Goal: Task Accomplishment & Management: Manage account settings

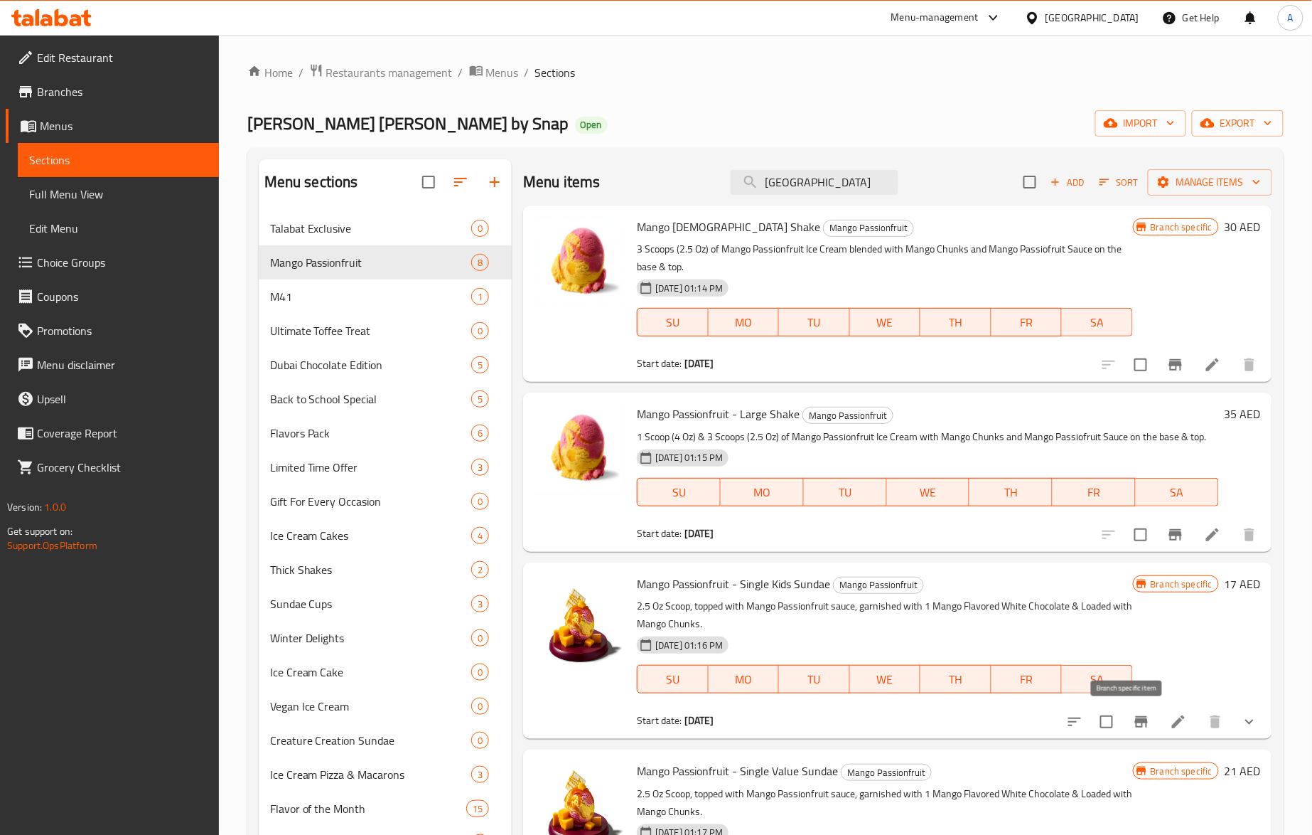
click at [1135, 720] on icon "Branch-specific-item" at bounding box center [1141, 721] width 13 height 11
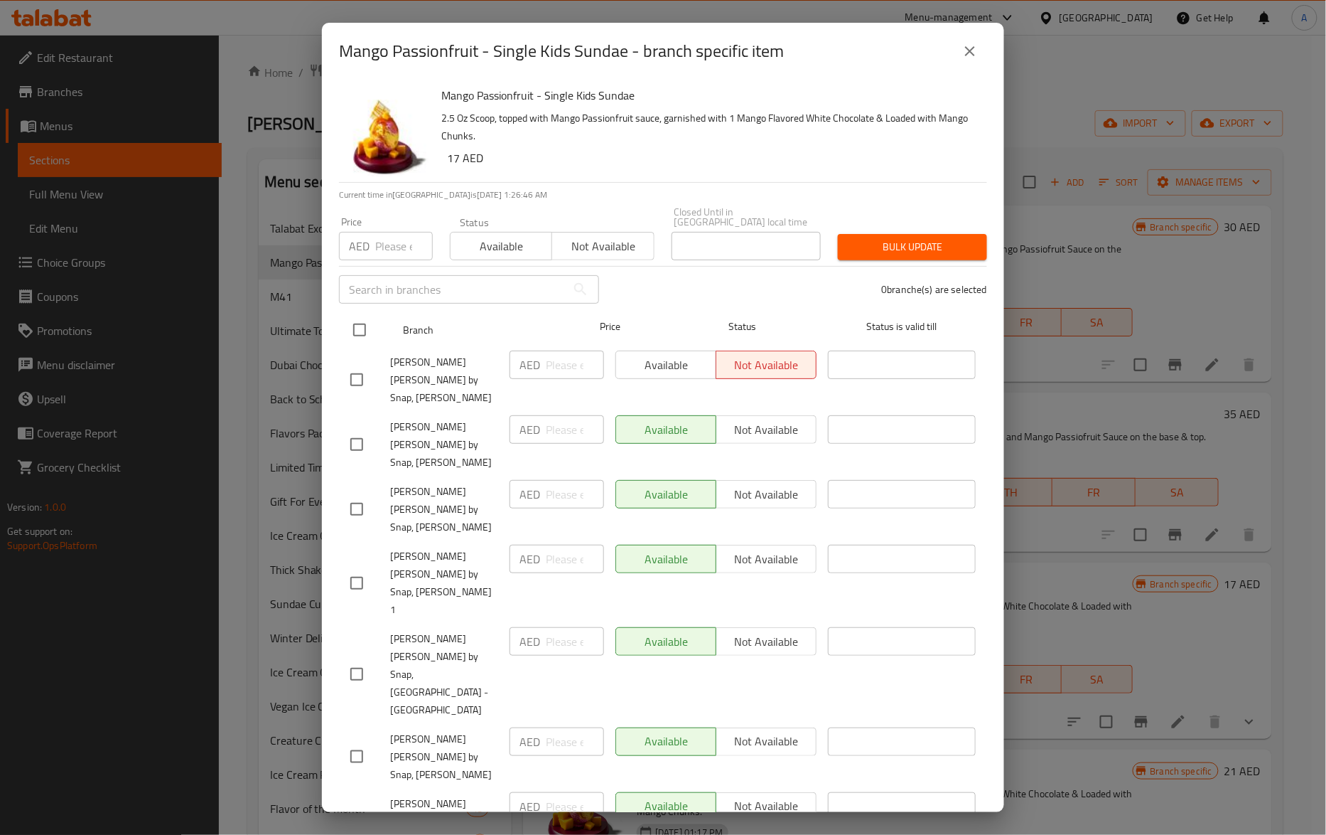
click at [365, 328] on input "checkbox" at bounding box center [360, 330] width 30 height 30
checkbox input "true"
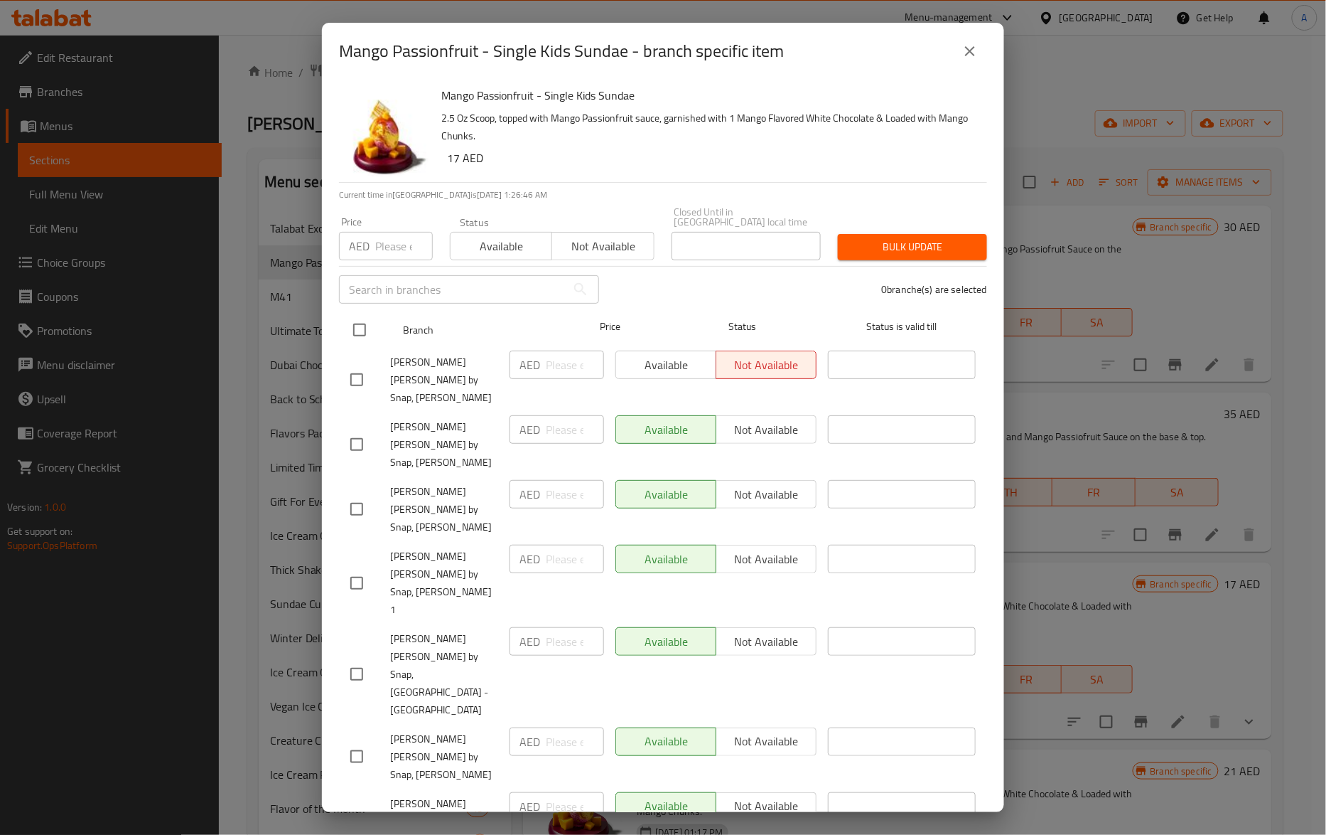
checkbox input "true"
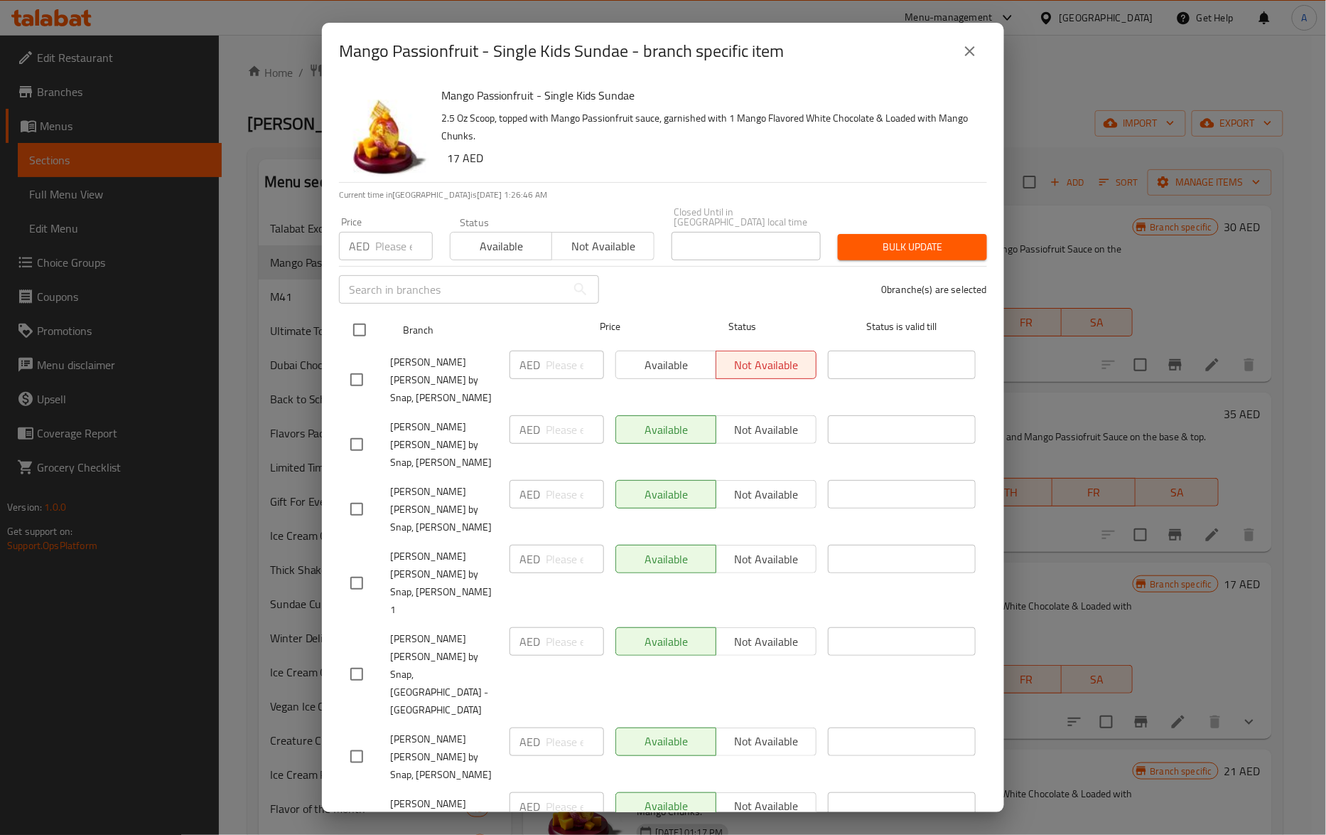
checkbox input "true"
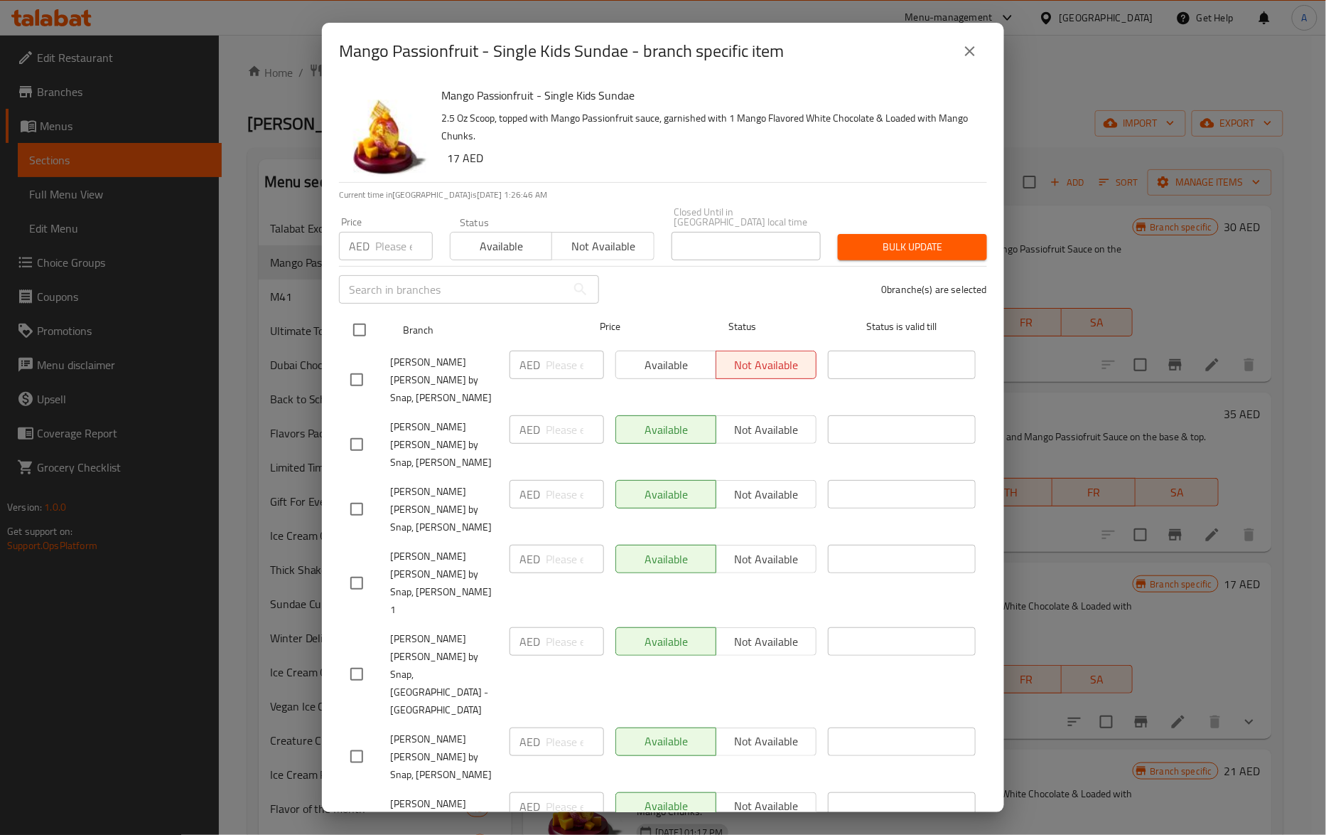
checkbox input "true"
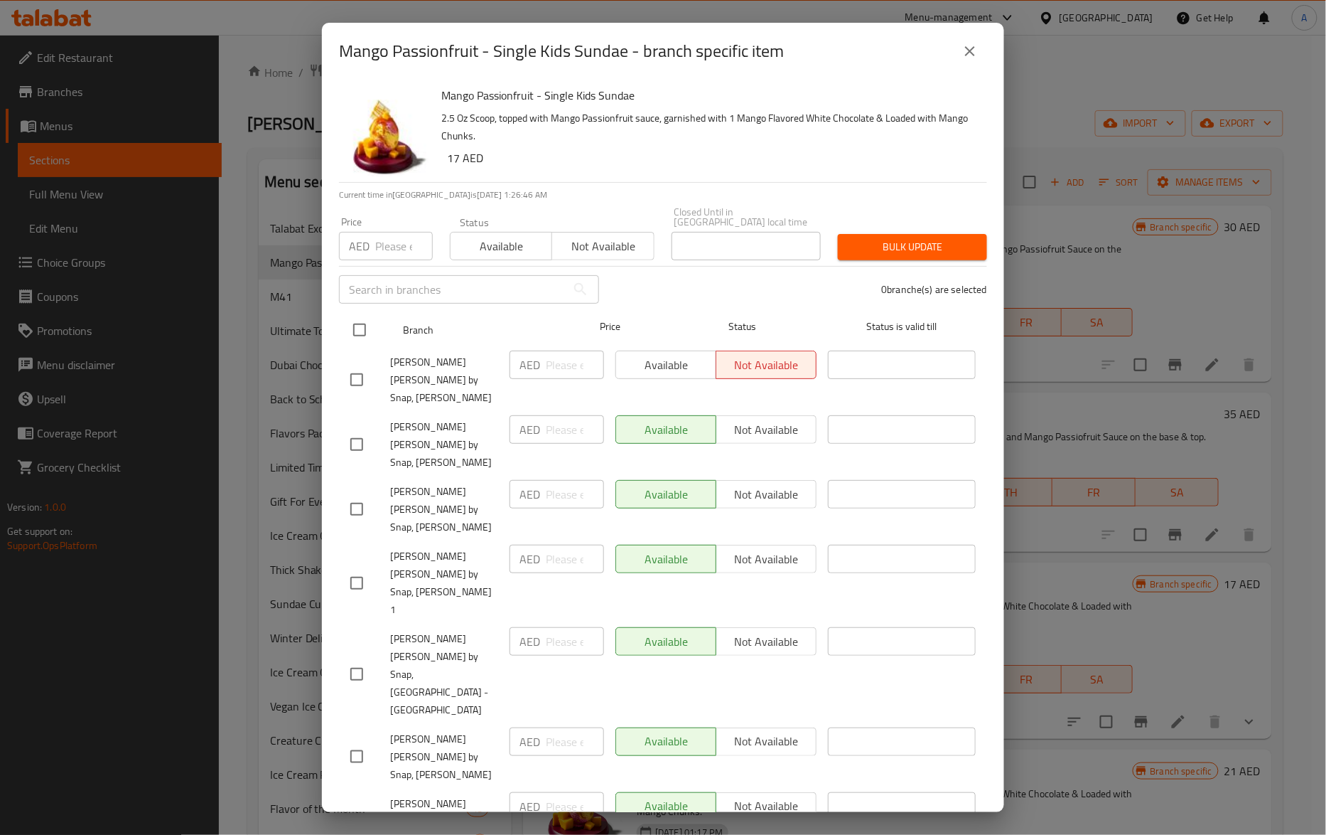
checkbox input "true"
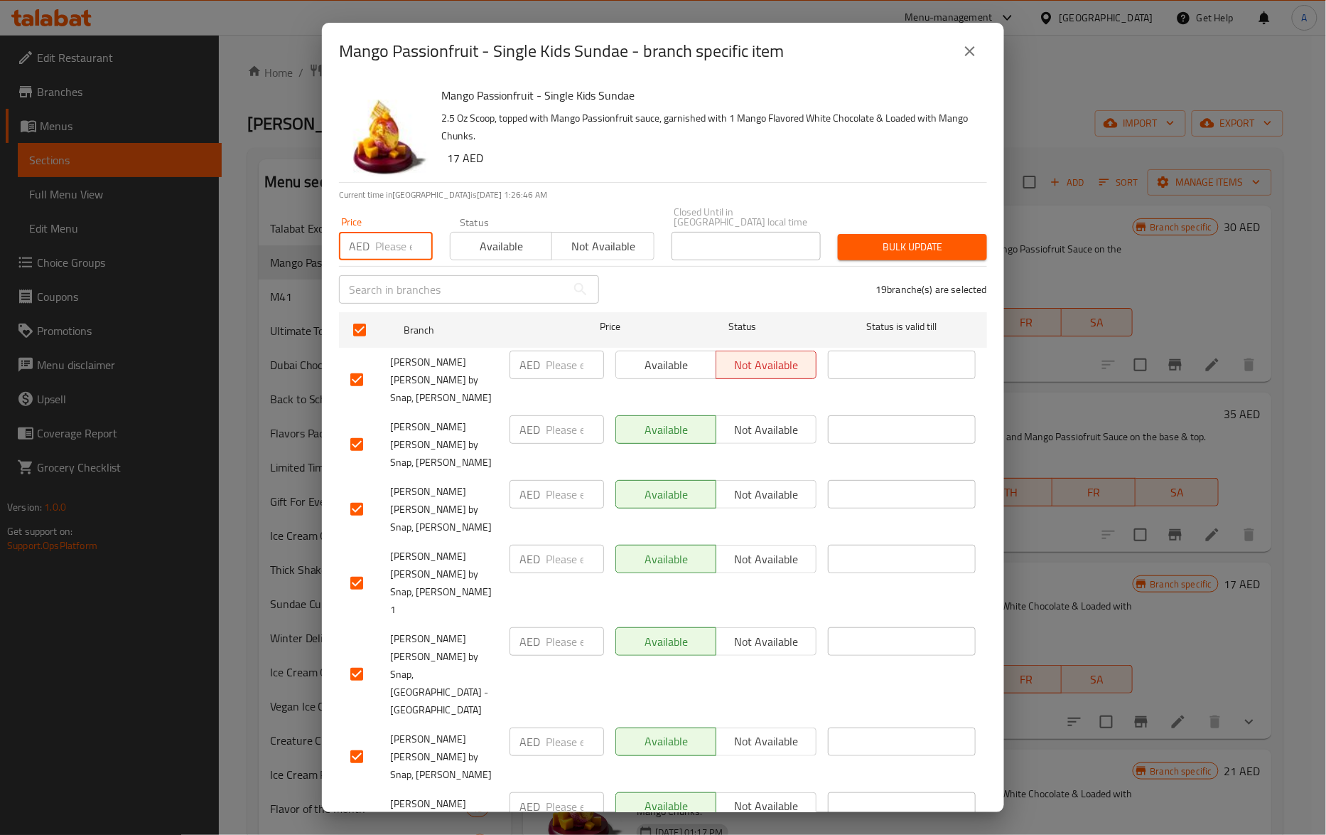
click at [390, 243] on input "number" at bounding box center [404, 246] width 58 height 28
paste input "19"
type input "19"
click at [956, 251] on span "Bulk update" at bounding box center [912, 247] width 127 height 18
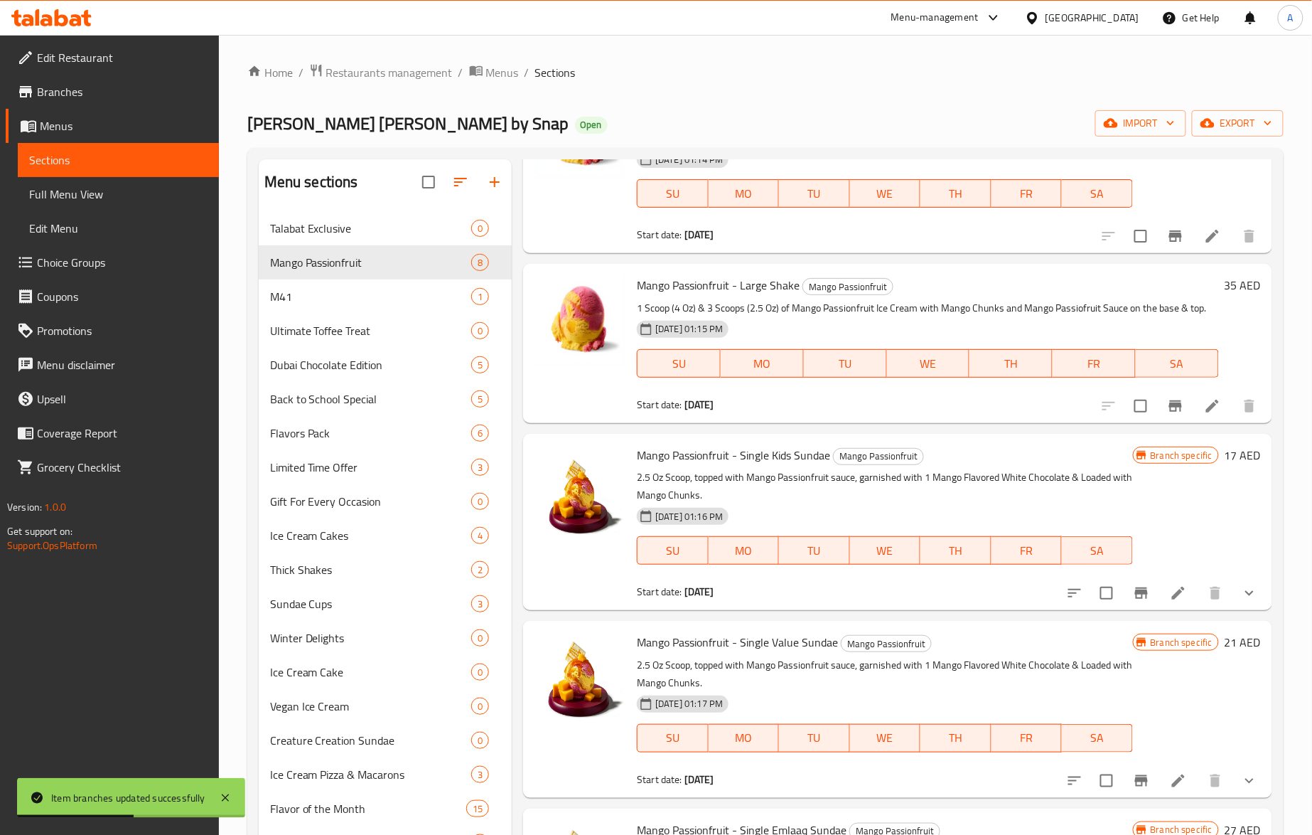
scroll to position [189, 0]
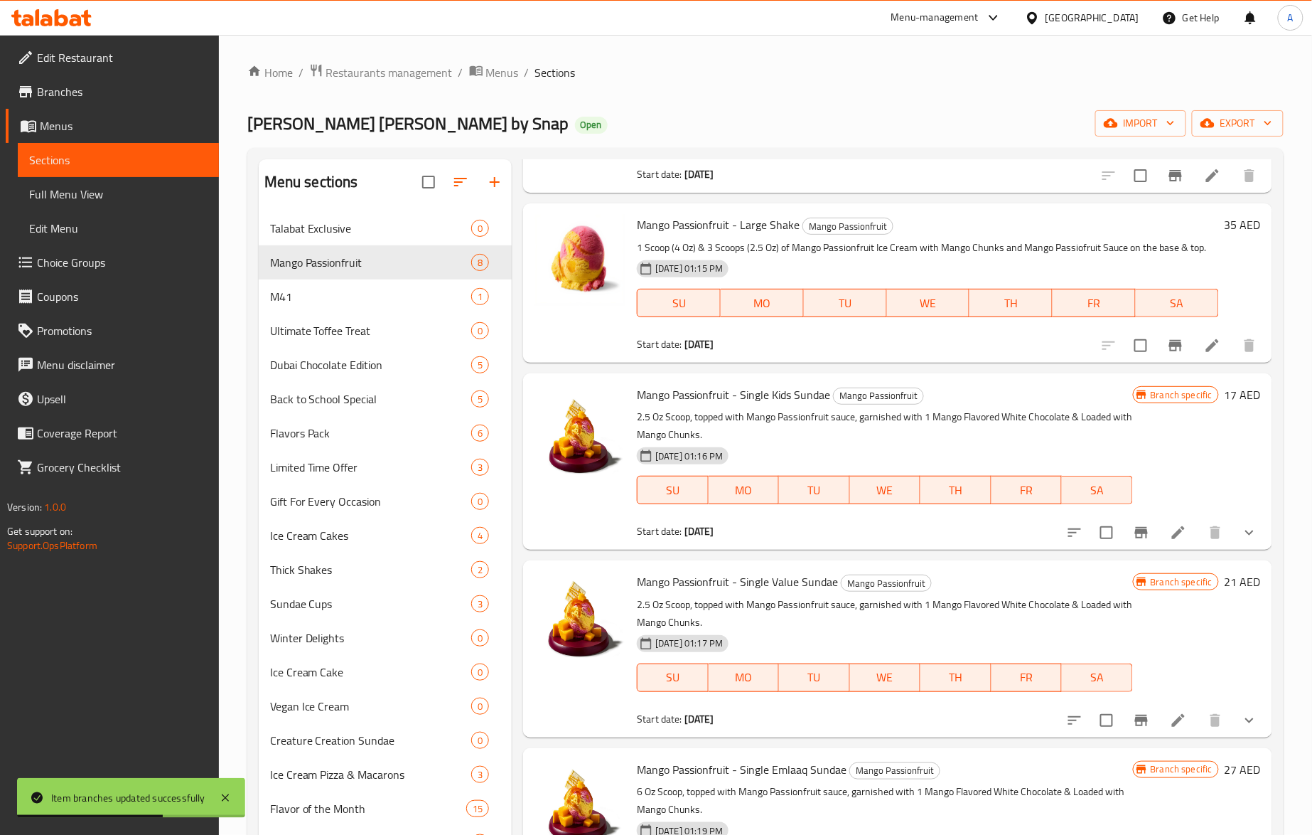
click at [1133, 722] on icon "Branch-specific-item" at bounding box center [1141, 720] width 17 height 17
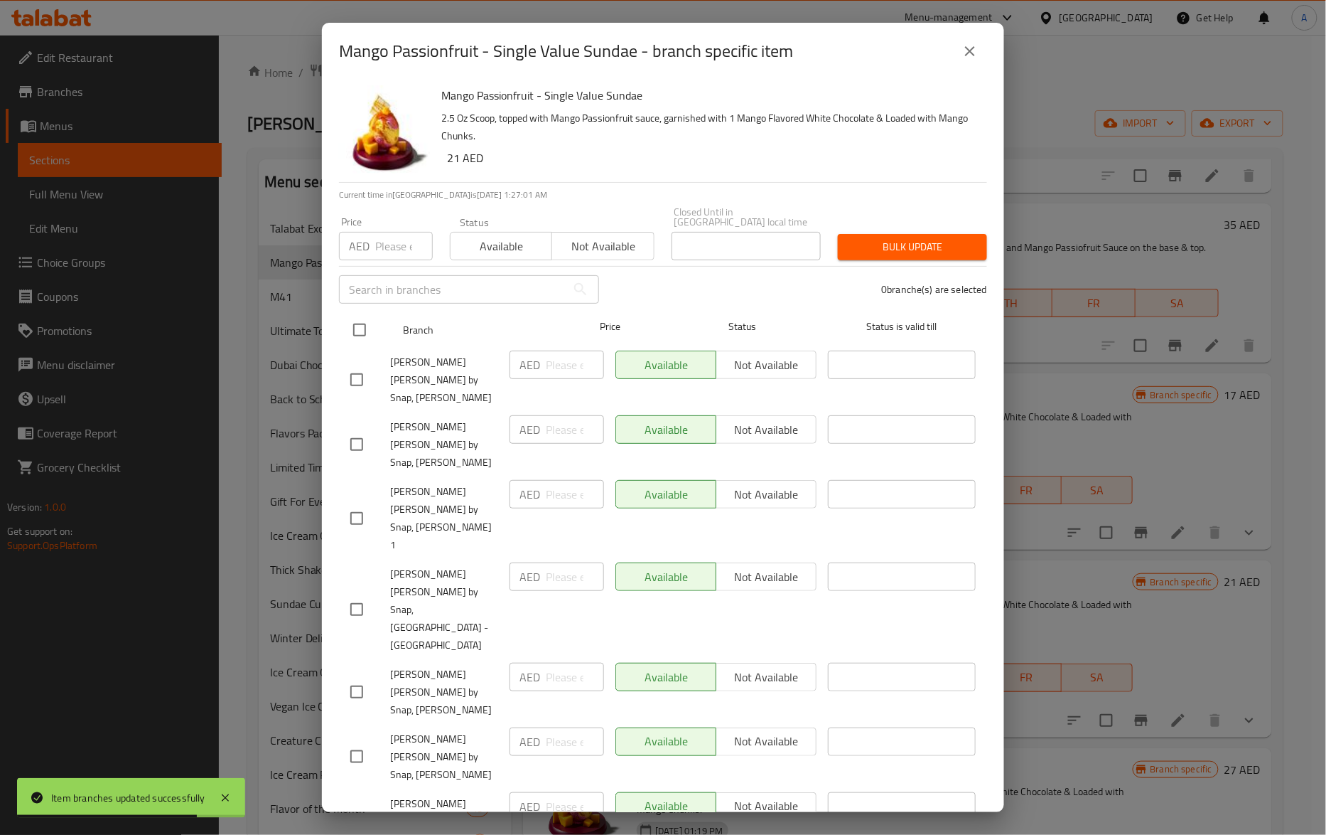
click at [365, 326] on input "checkbox" at bounding box center [360, 330] width 30 height 30
checkbox input "true"
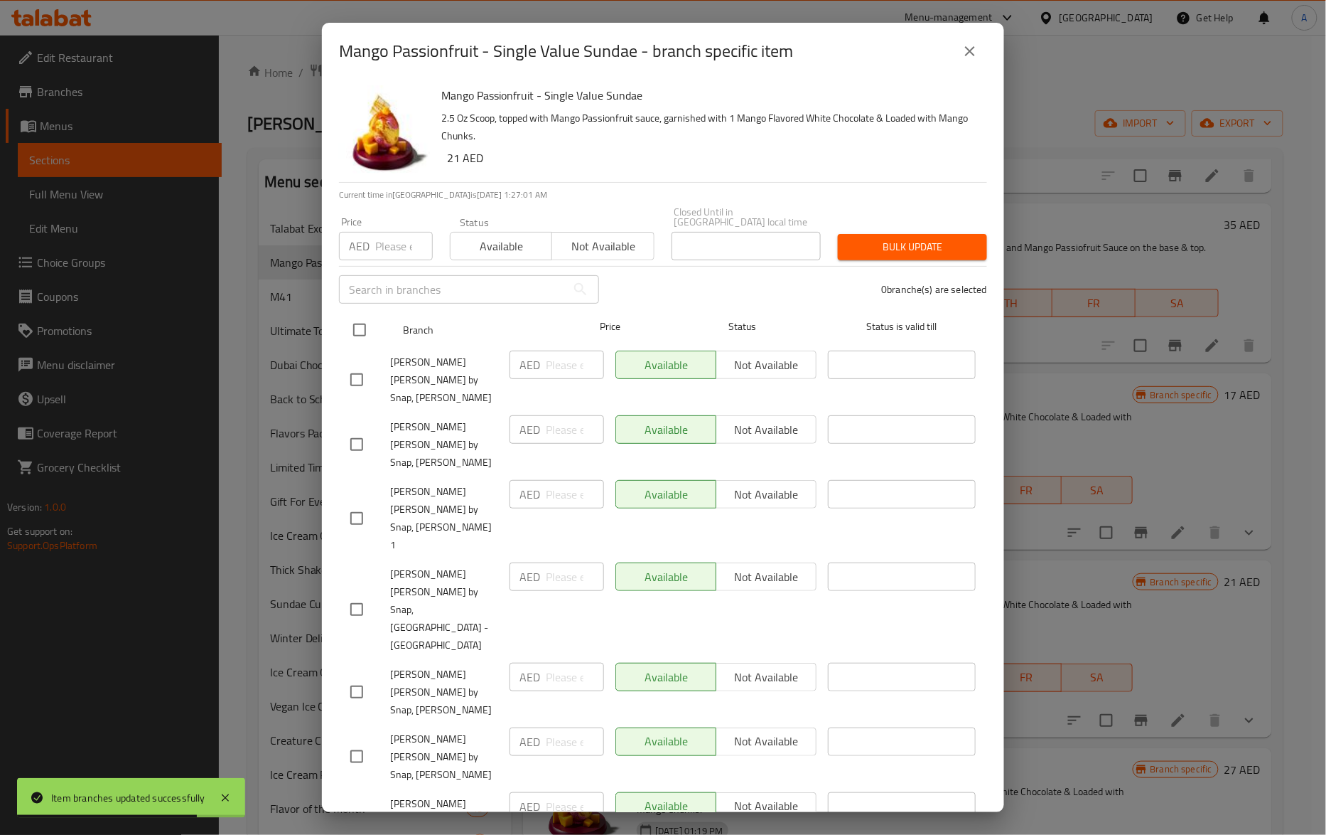
checkbox input "true"
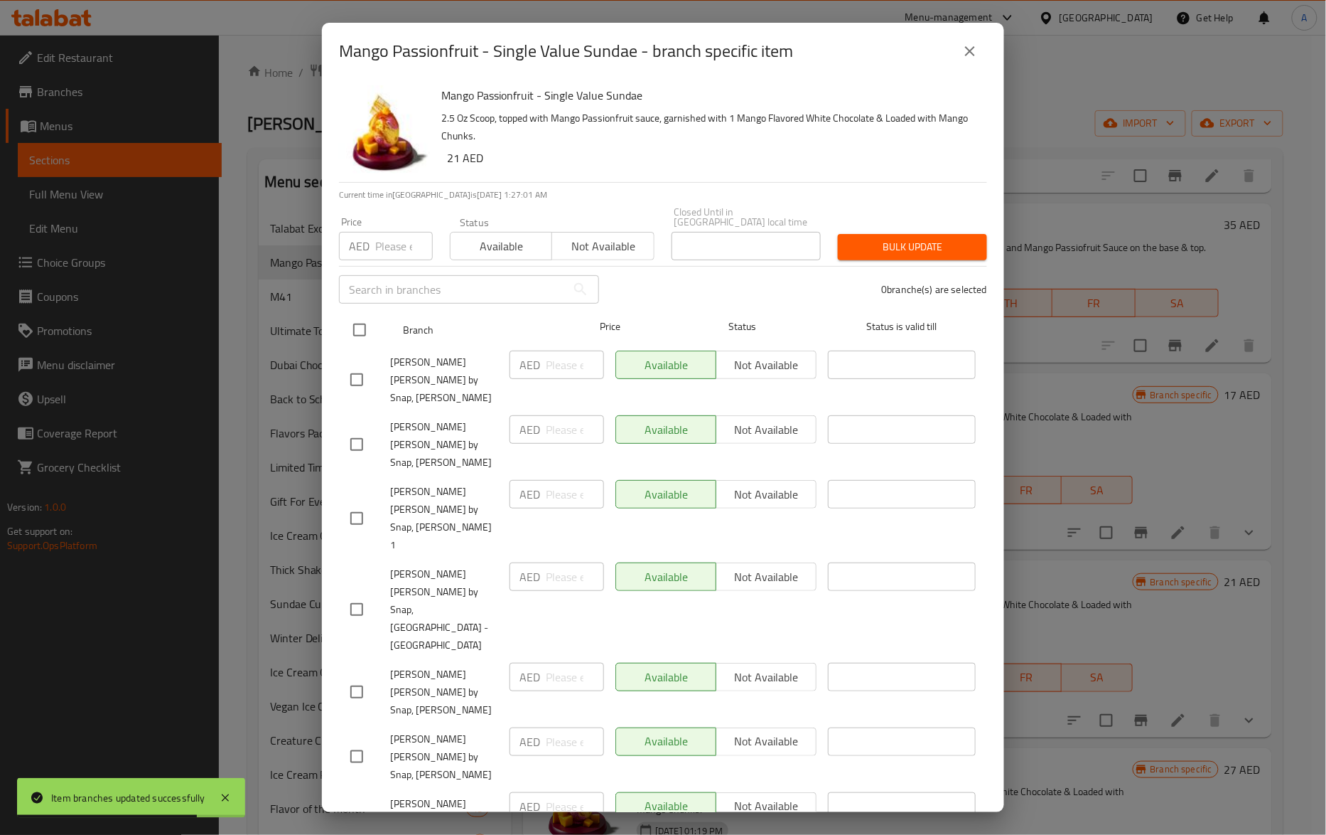
checkbox input "true"
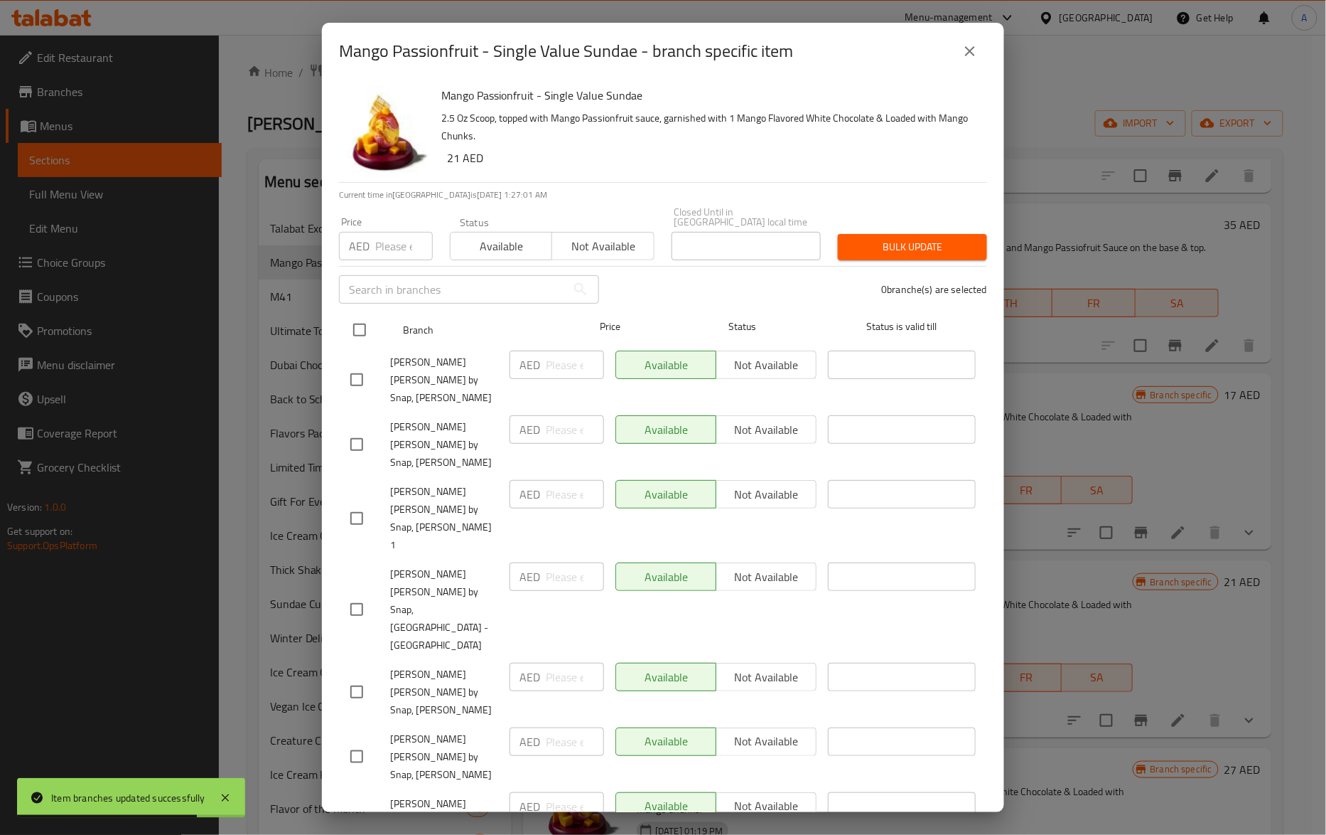
checkbox input "true"
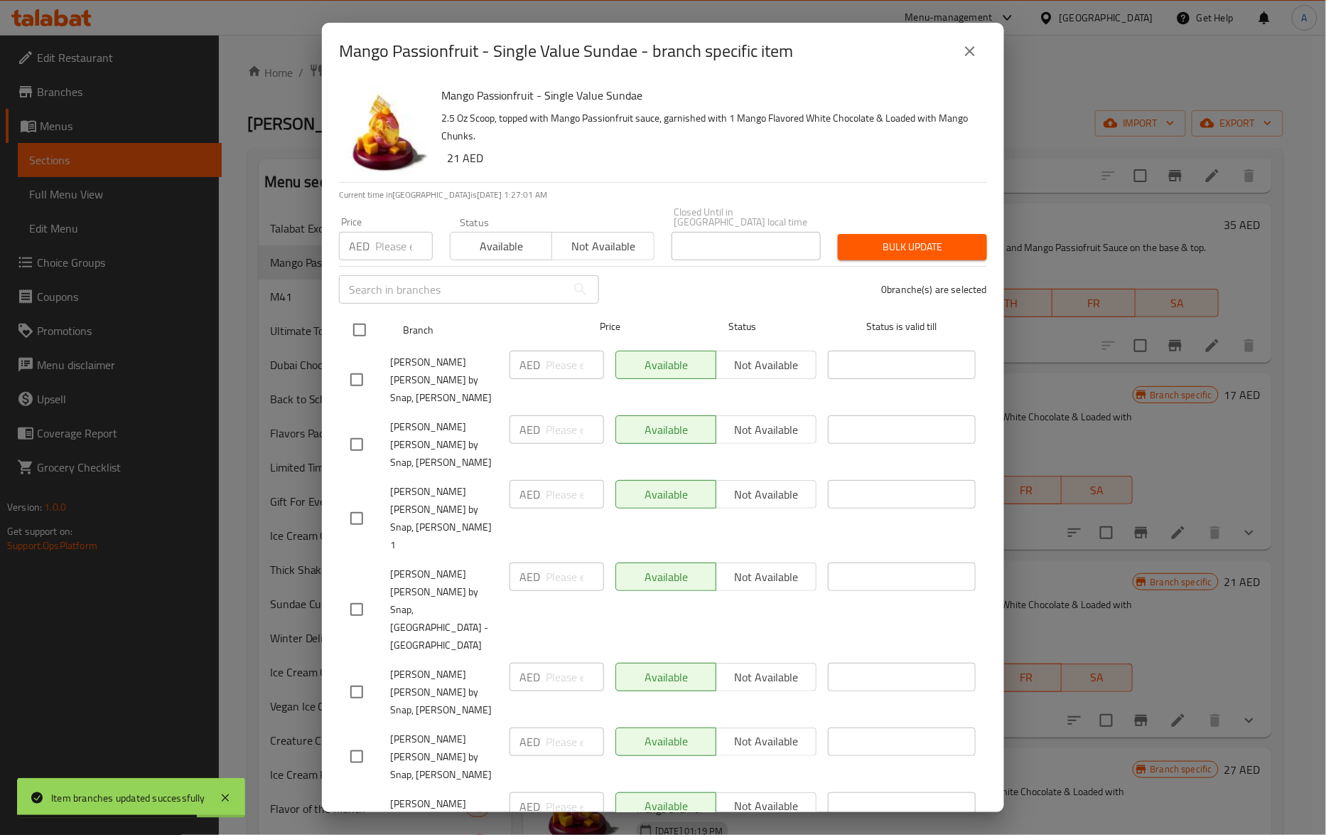
checkbox input "true"
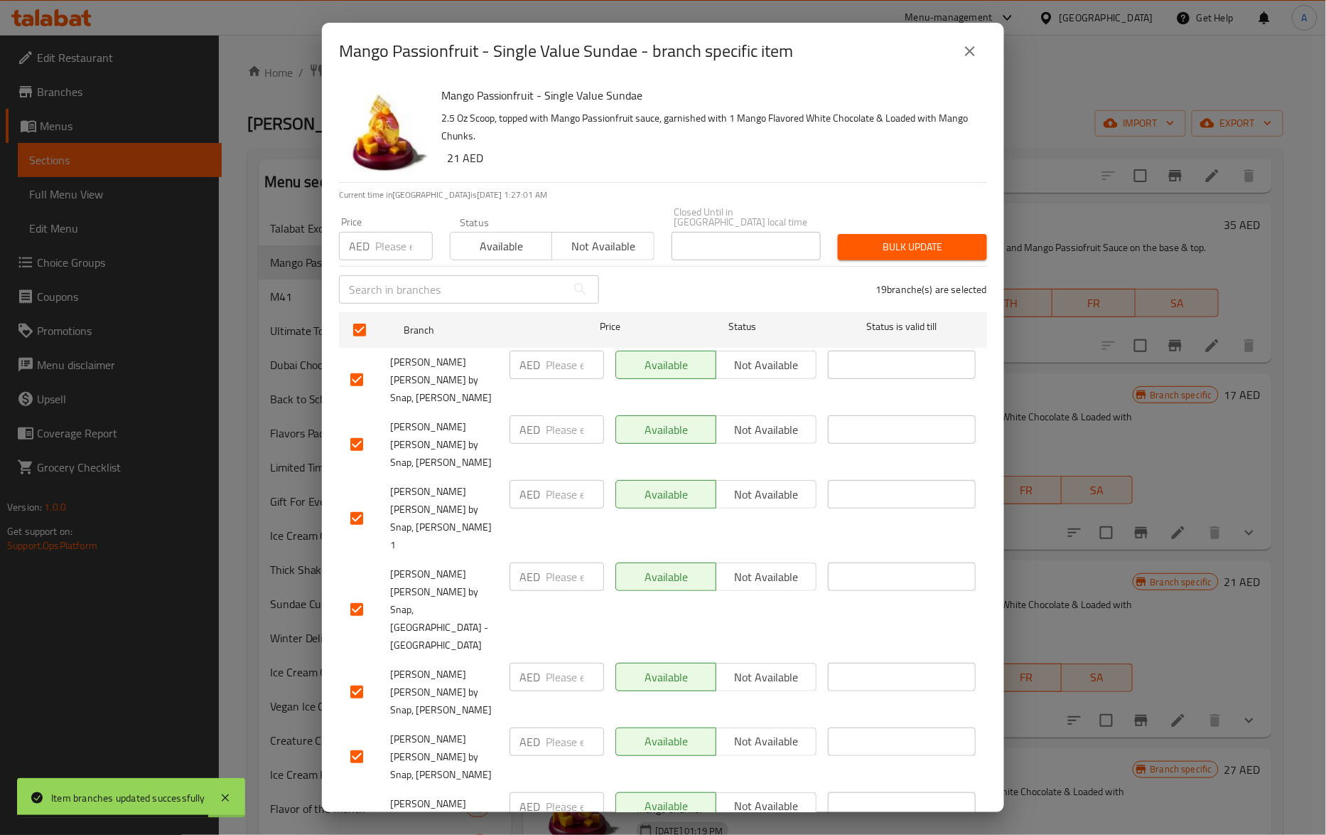
click at [392, 232] on input "number" at bounding box center [404, 246] width 58 height 28
paste input "23"
type input "23"
click at [883, 252] on span "Bulk update" at bounding box center [912, 247] width 127 height 18
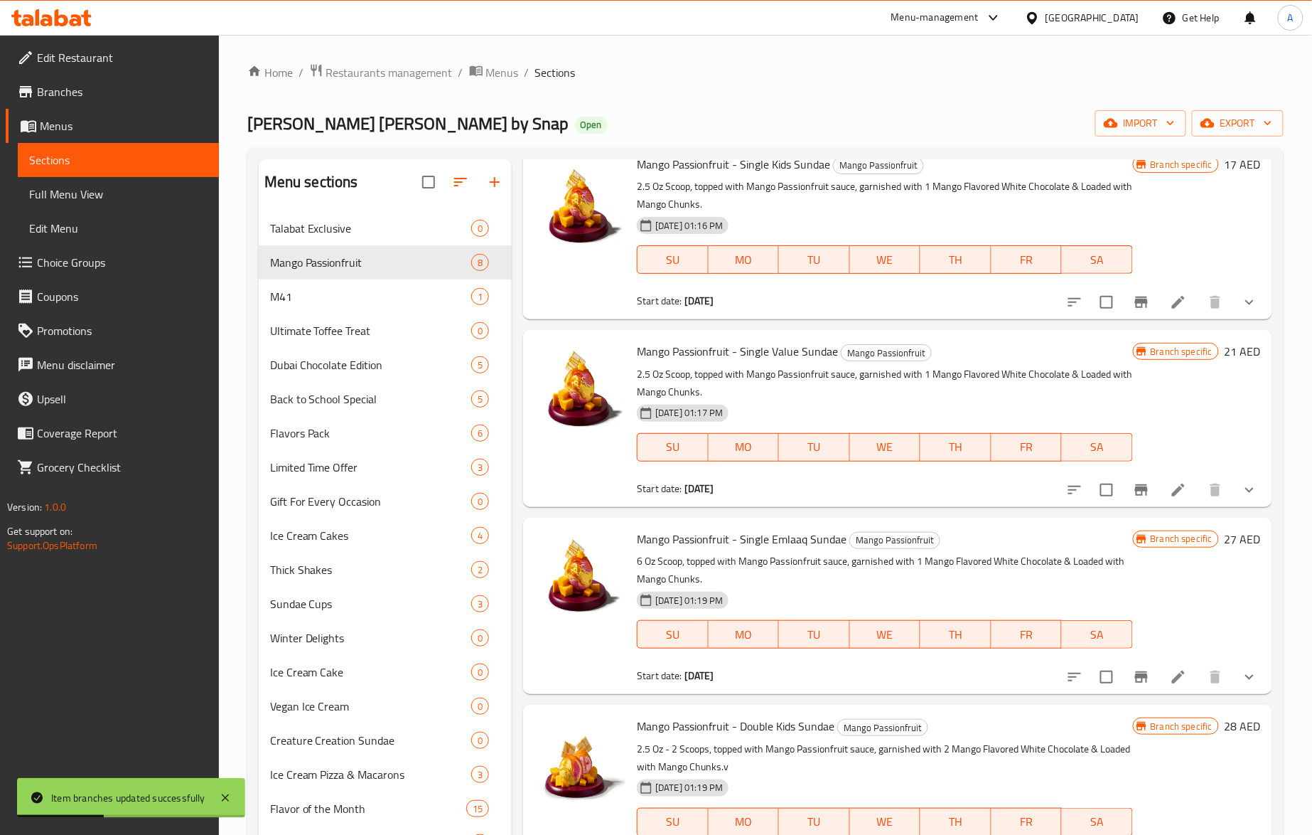
scroll to position [473, 0]
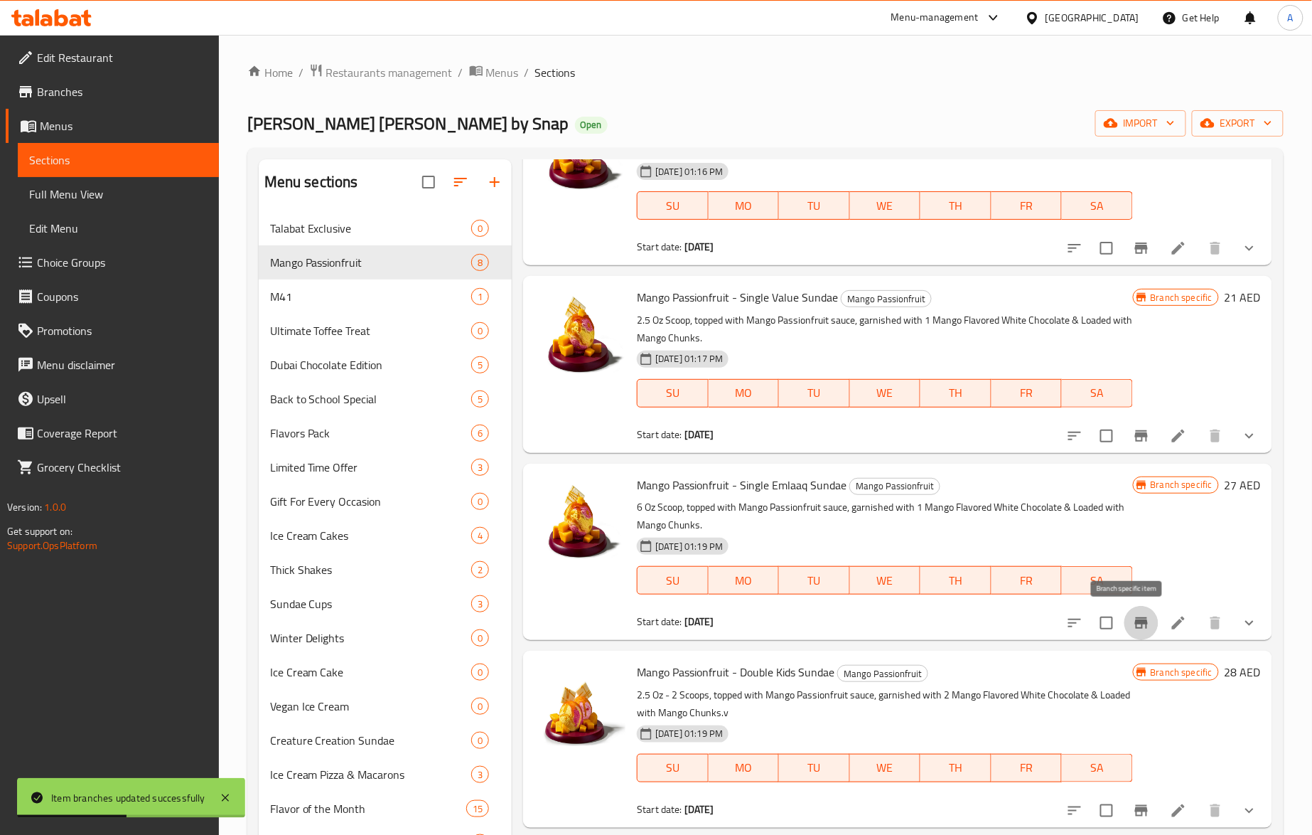
click at [1133, 617] on icon "Branch-specific-item" at bounding box center [1141, 622] width 17 height 17
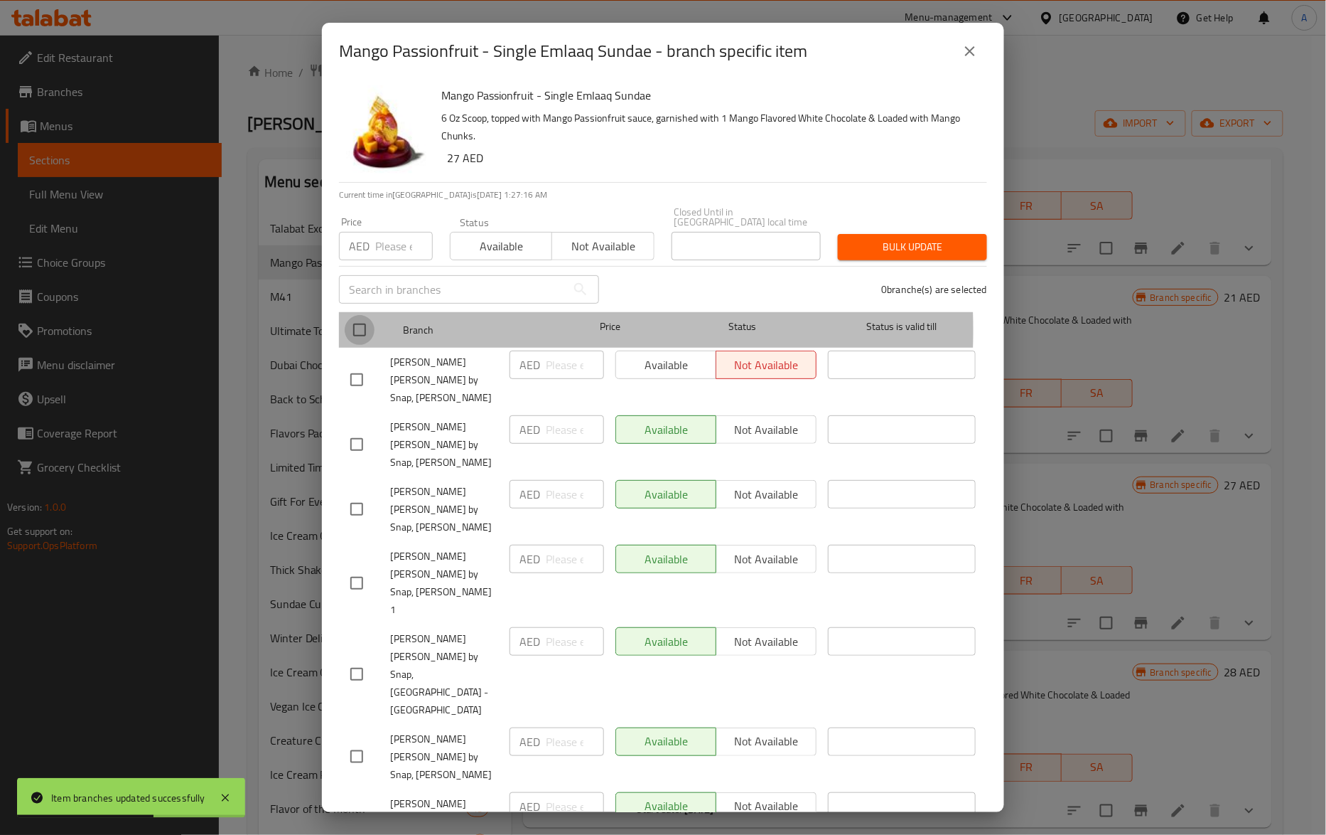
click at [360, 330] on input "checkbox" at bounding box center [360, 330] width 30 height 30
checkbox input "true"
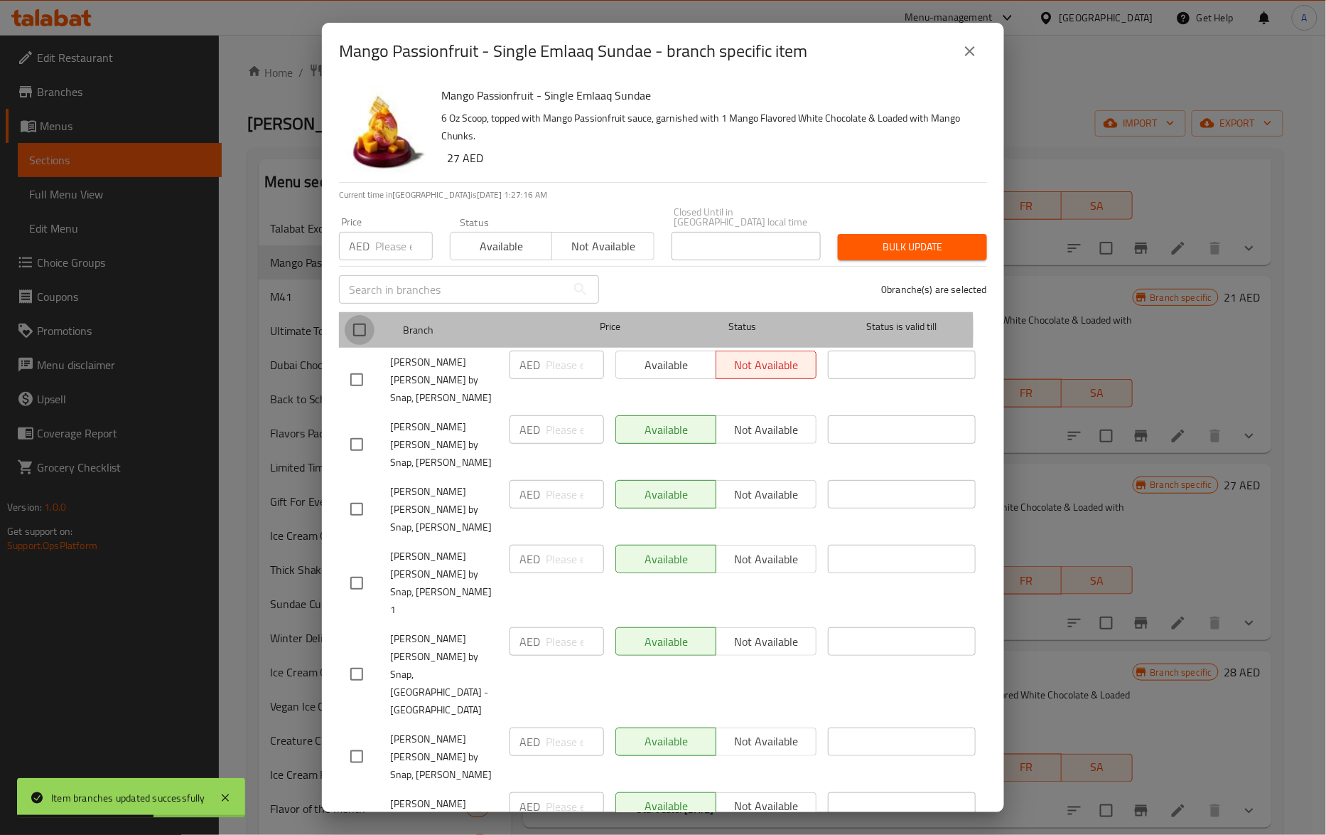
checkbox input "true"
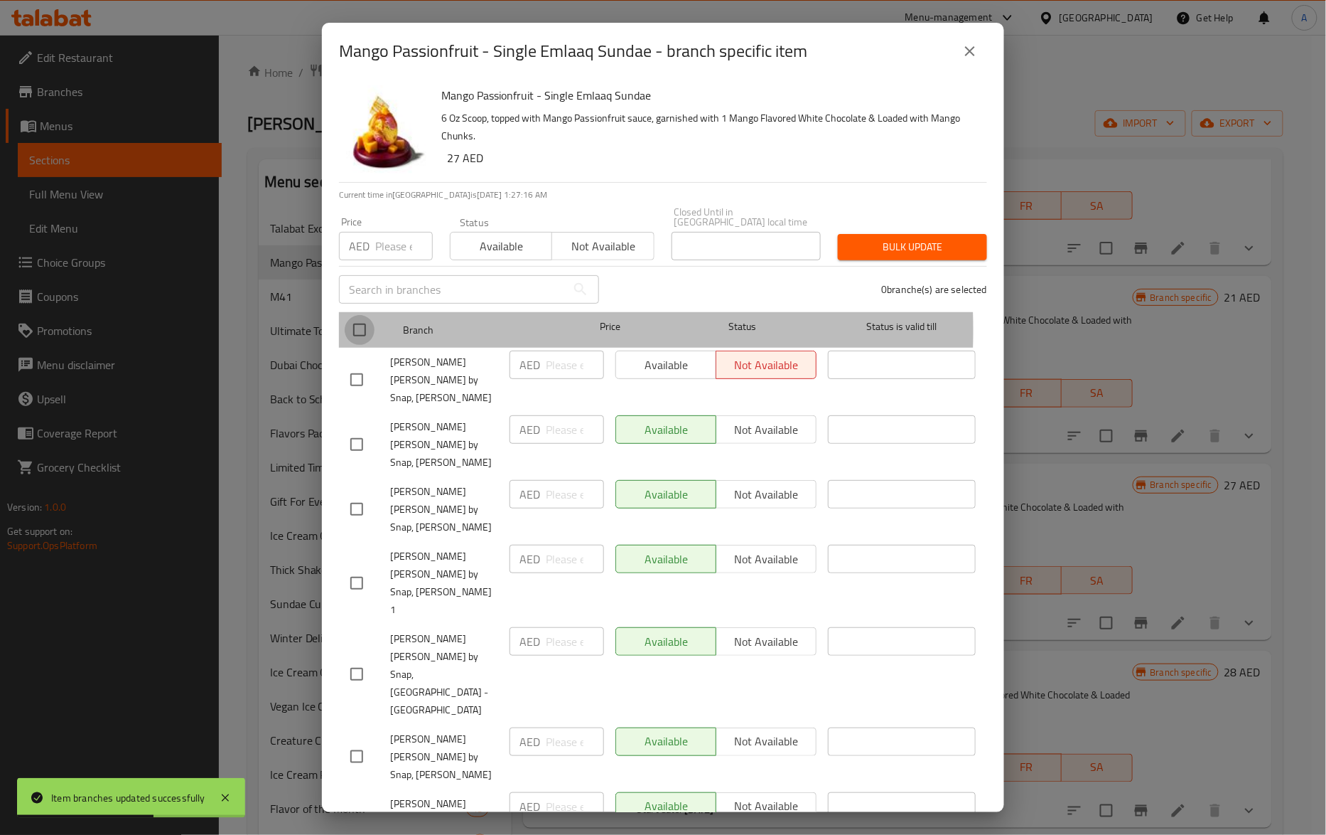
checkbox input "true"
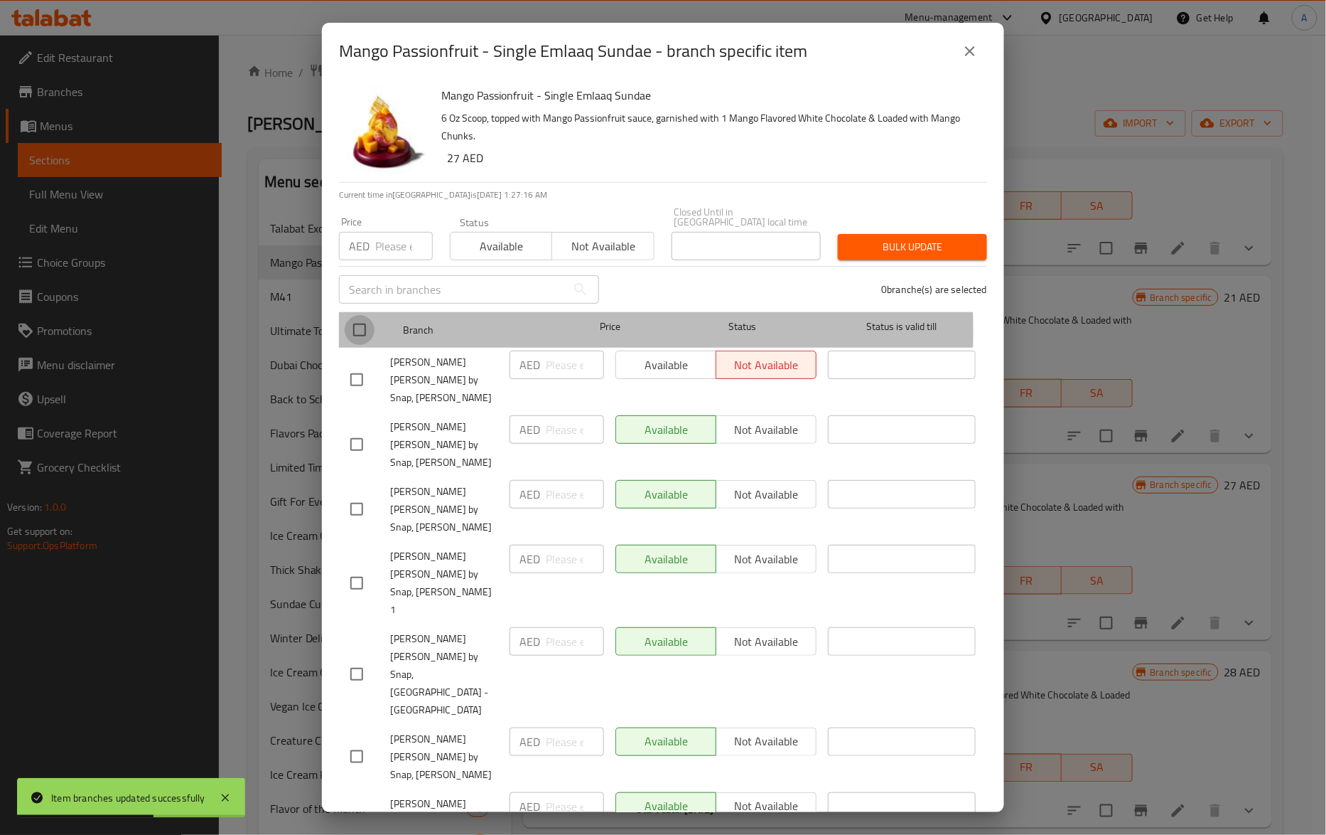
checkbox input "true"
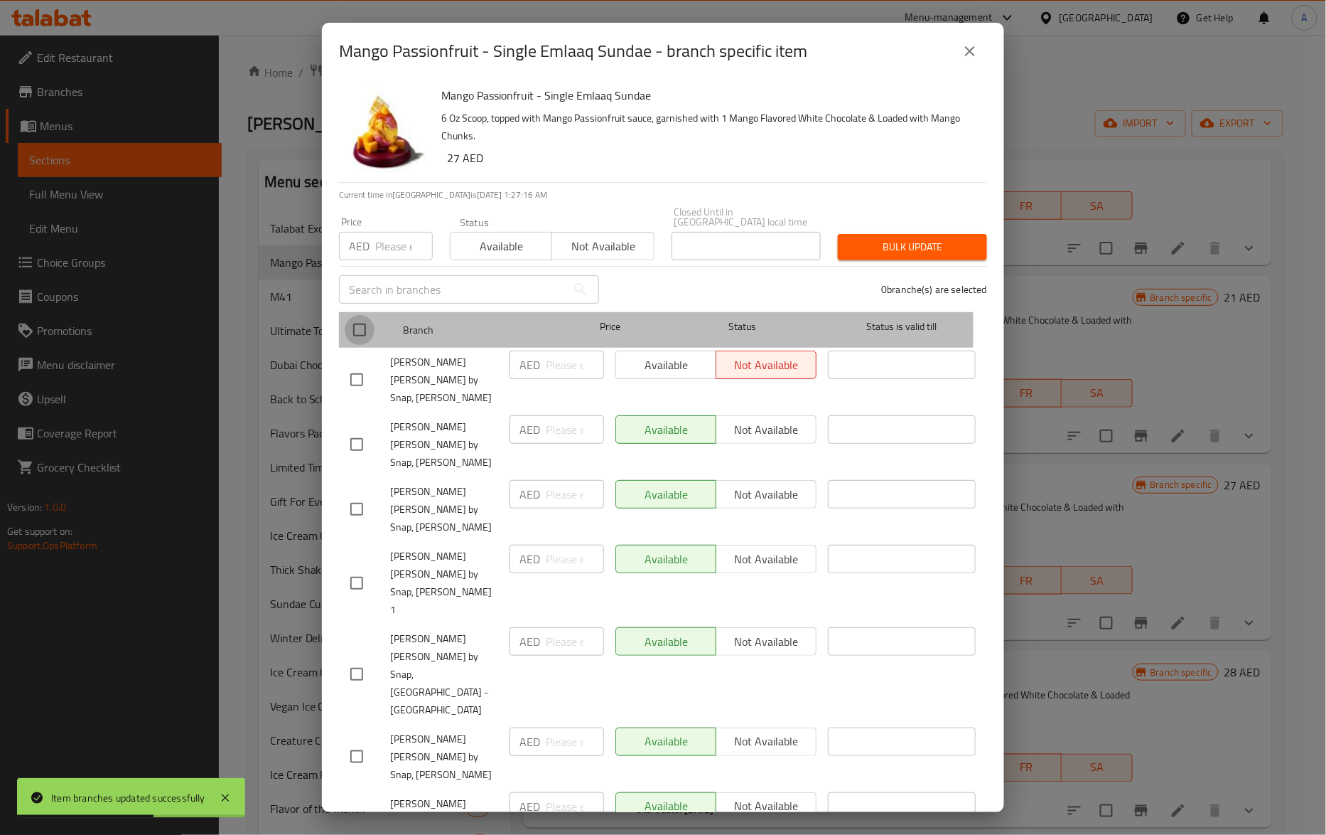
checkbox input "true"
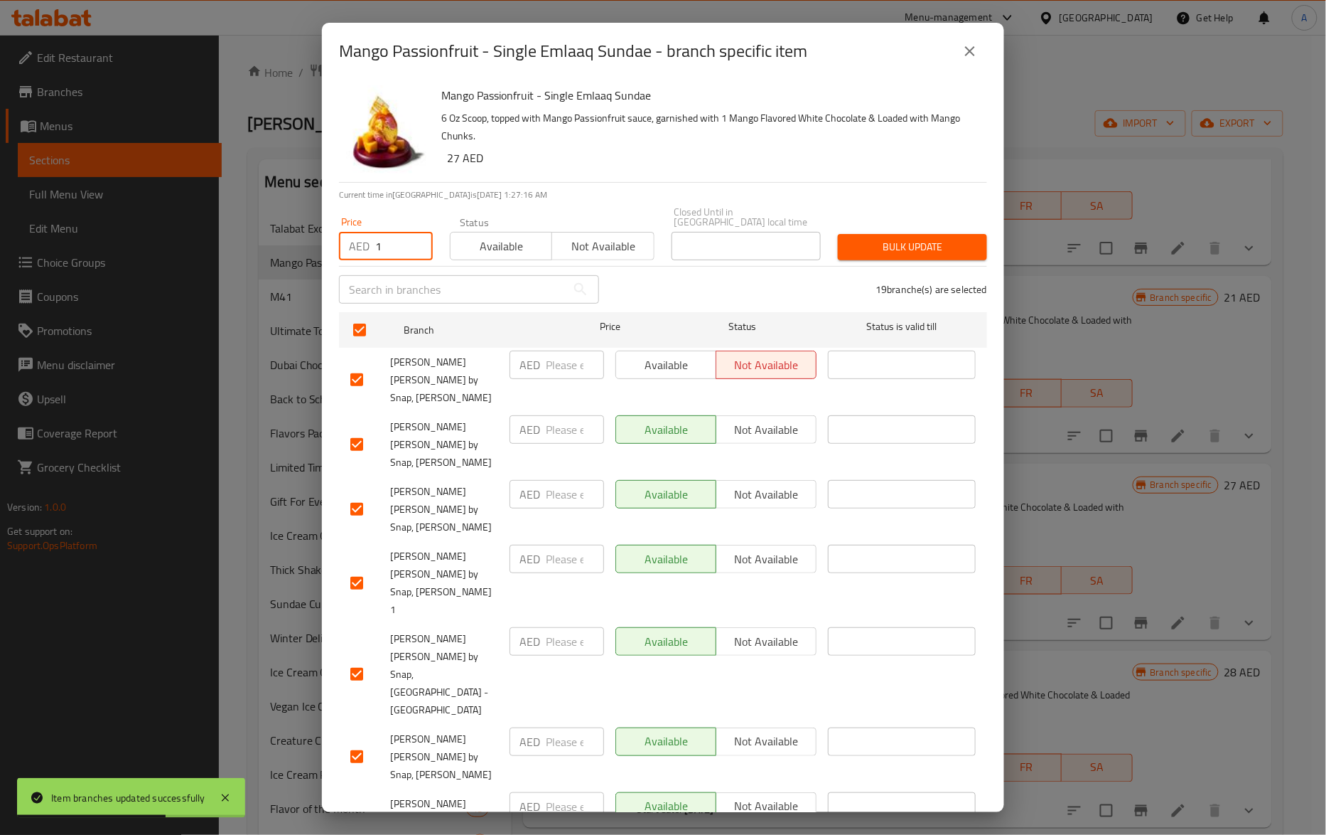
click at [410, 236] on input "1" at bounding box center [404, 246] width 58 height 28
drag, startPoint x: 393, startPoint y: 237, endPoint x: 364, endPoint y: 242, distance: 29.7
click at [364, 242] on div "AED 1 Price" at bounding box center [386, 246] width 94 height 28
paste input "29"
type input "29"
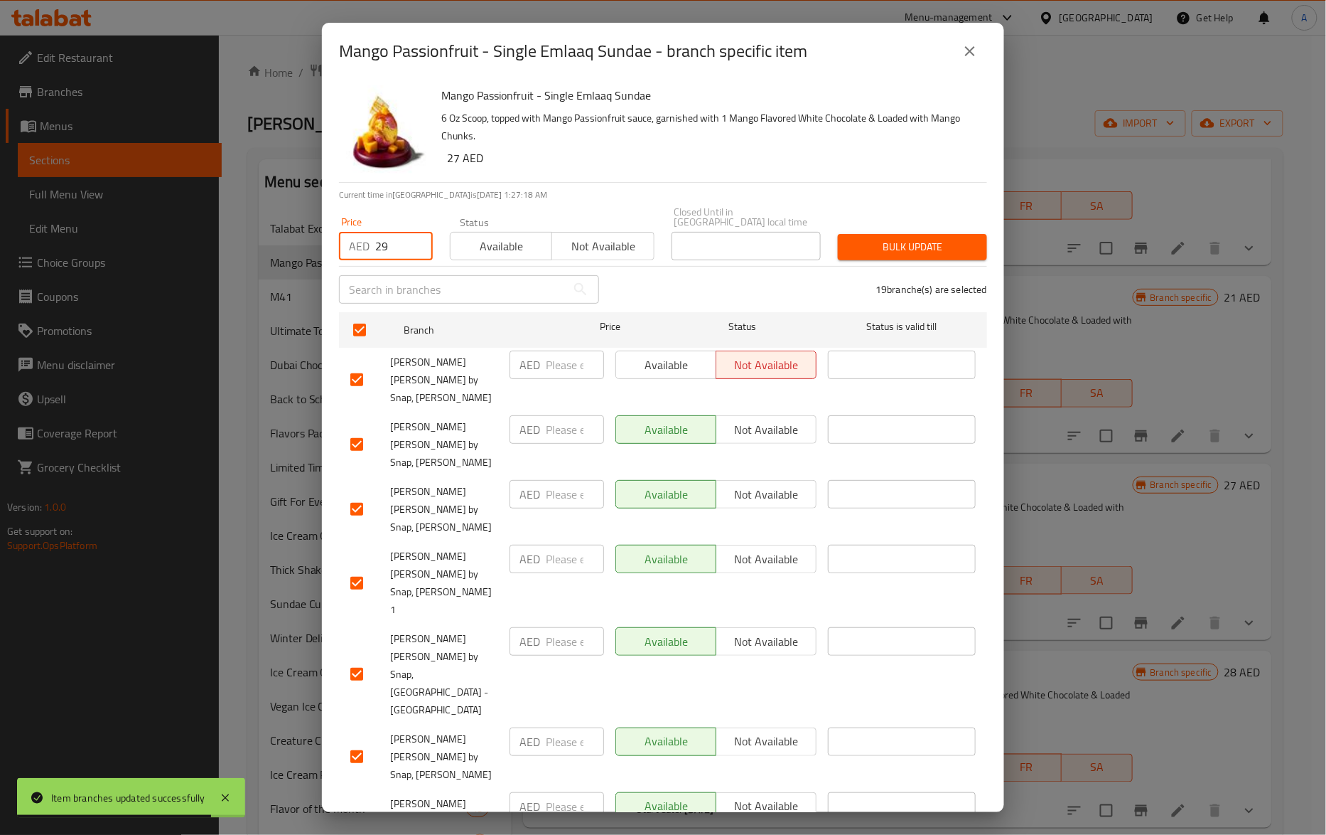
click at [887, 247] on span "Bulk update" at bounding box center [912, 247] width 127 height 18
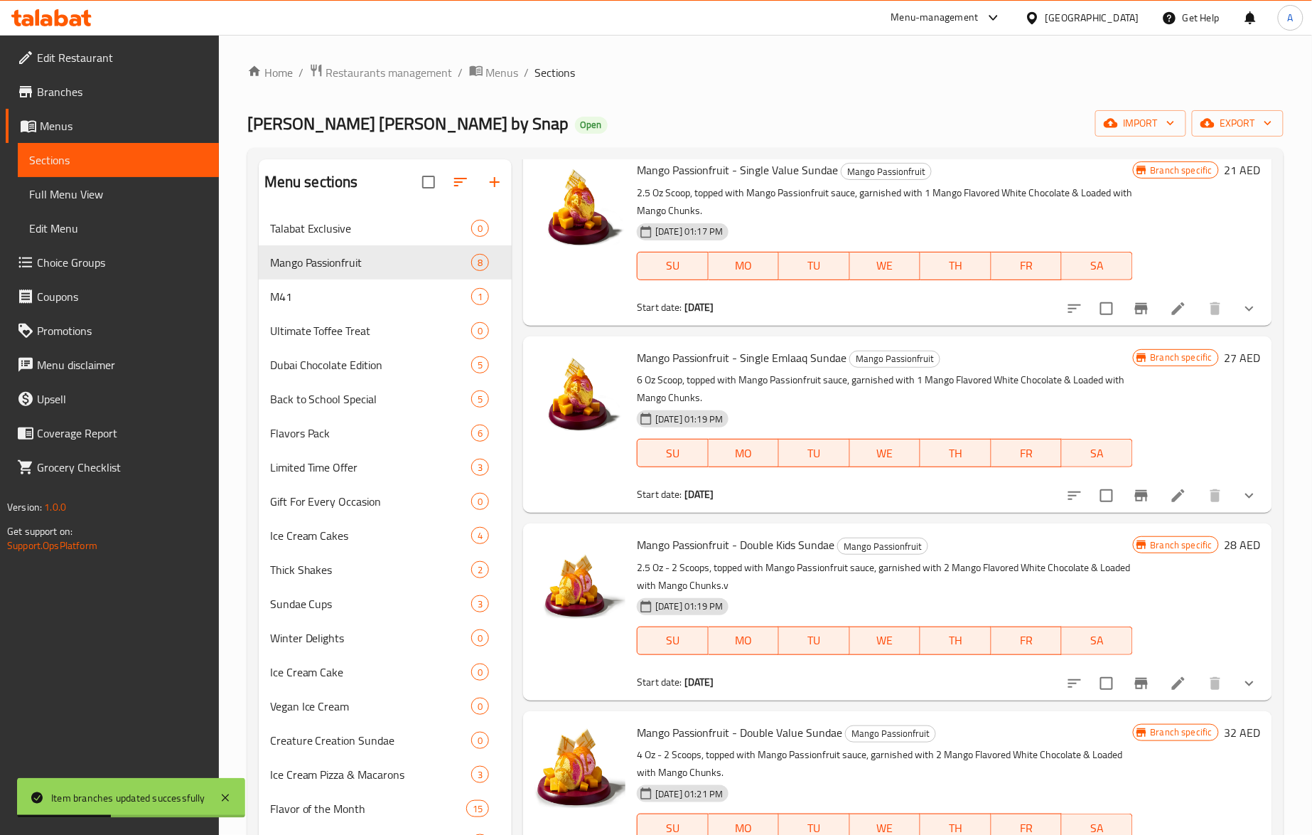
scroll to position [604, 0]
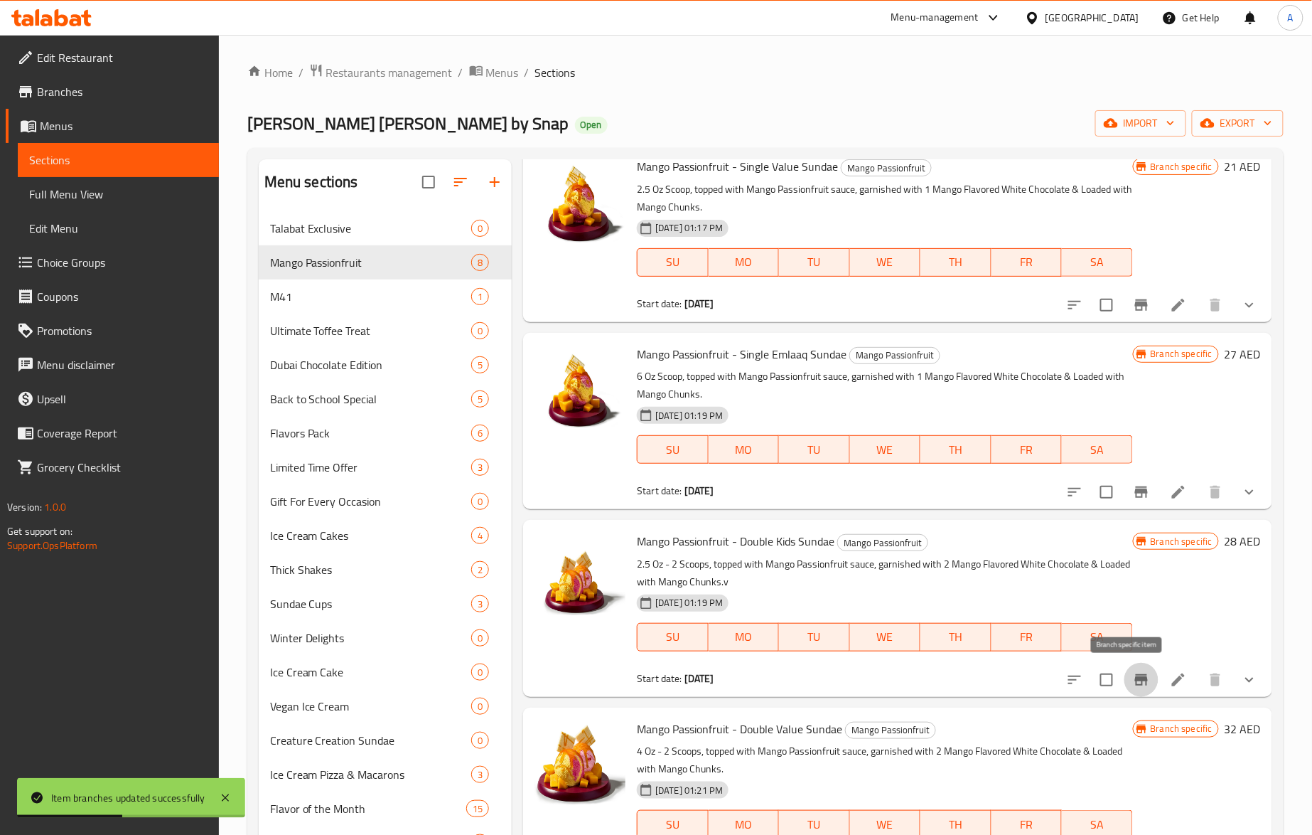
click at [1133, 675] on icon "Branch-specific-item" at bounding box center [1141, 679] width 17 height 17
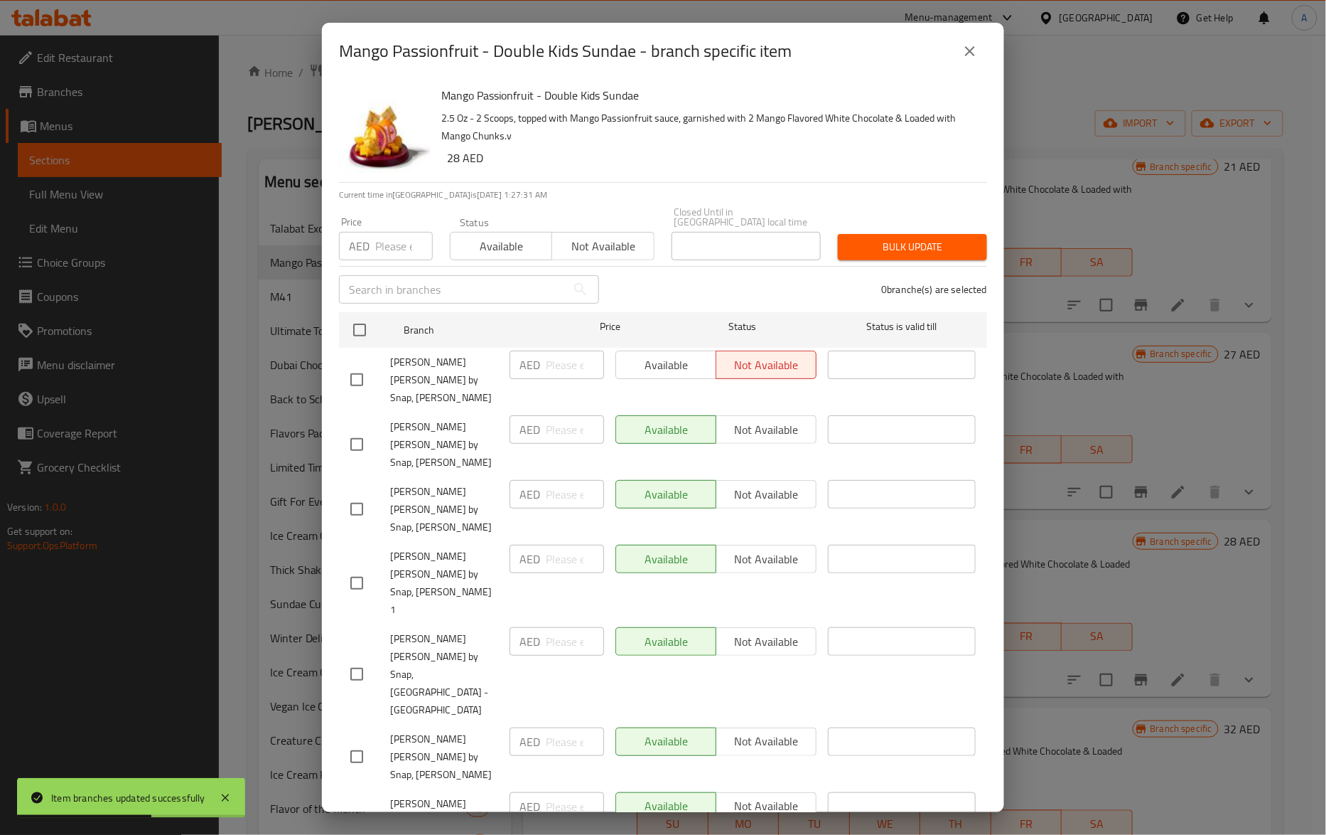
click at [338, 331] on div "Mango Passionfruit - Double Kids Sundae 2.5 Oz - 2 Scoops, topped with Mango Pa…" at bounding box center [663, 446] width 682 height 732
drag, startPoint x: 358, startPoint y: 336, endPoint x: 360, endPoint y: 327, distance: 8.6
click at [359, 336] on input "checkbox" at bounding box center [360, 330] width 30 height 30
checkbox input "true"
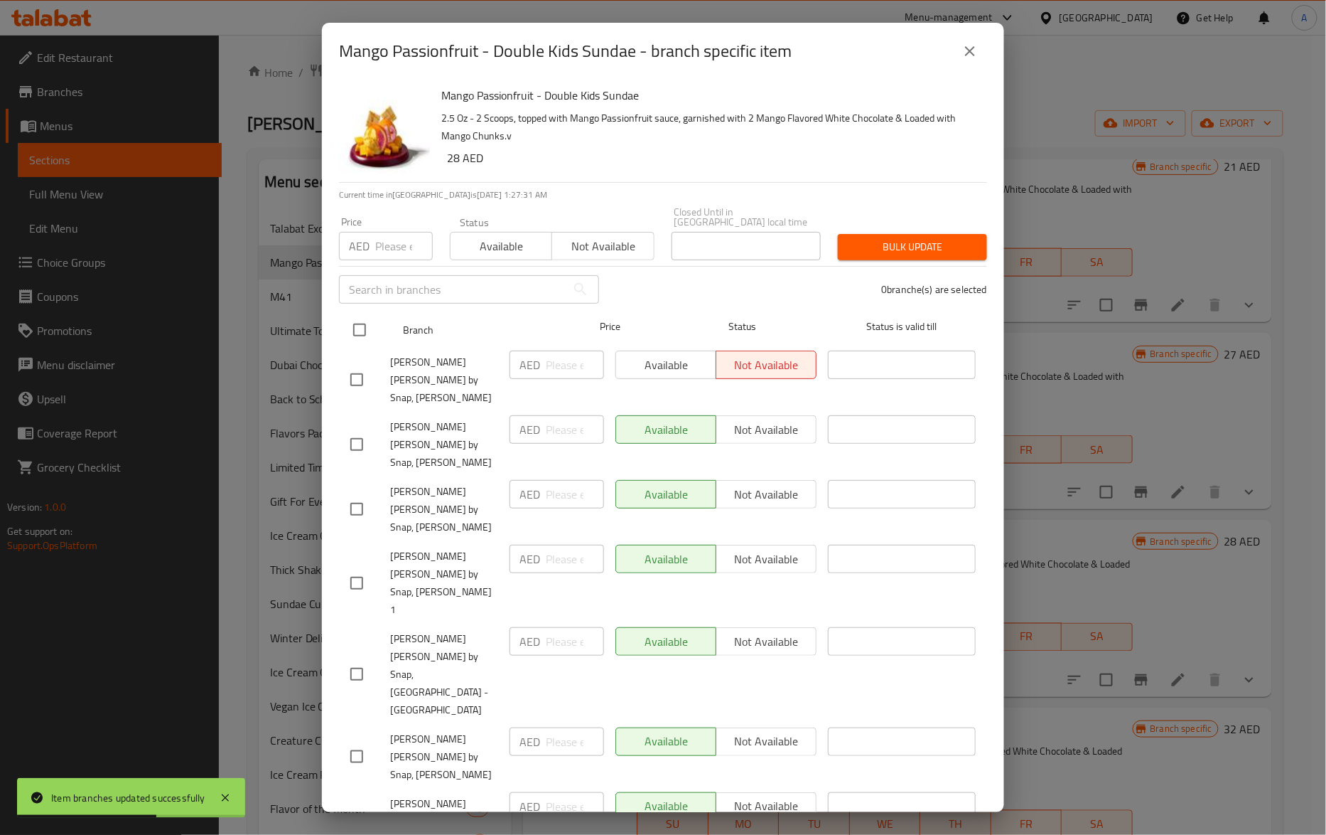
checkbox input "true"
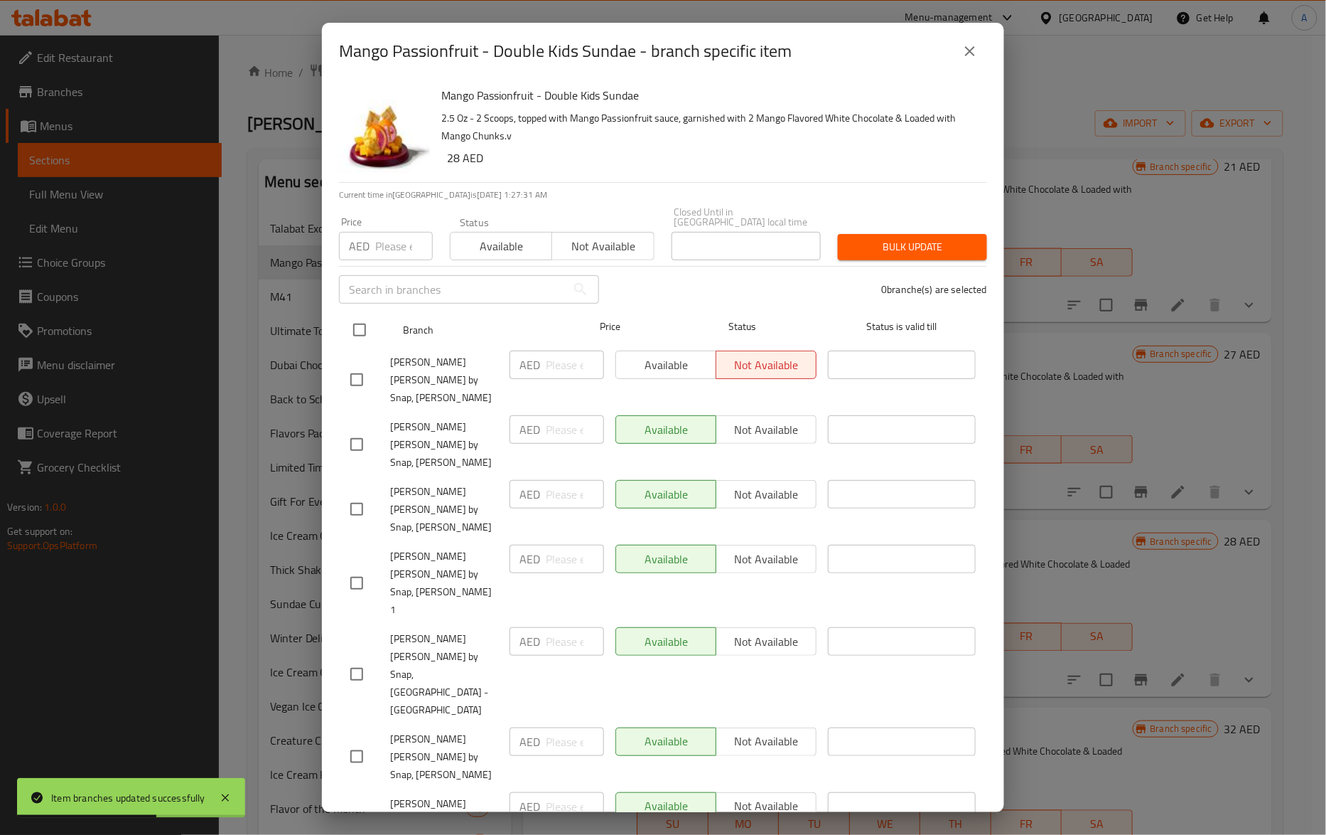
checkbox input "true"
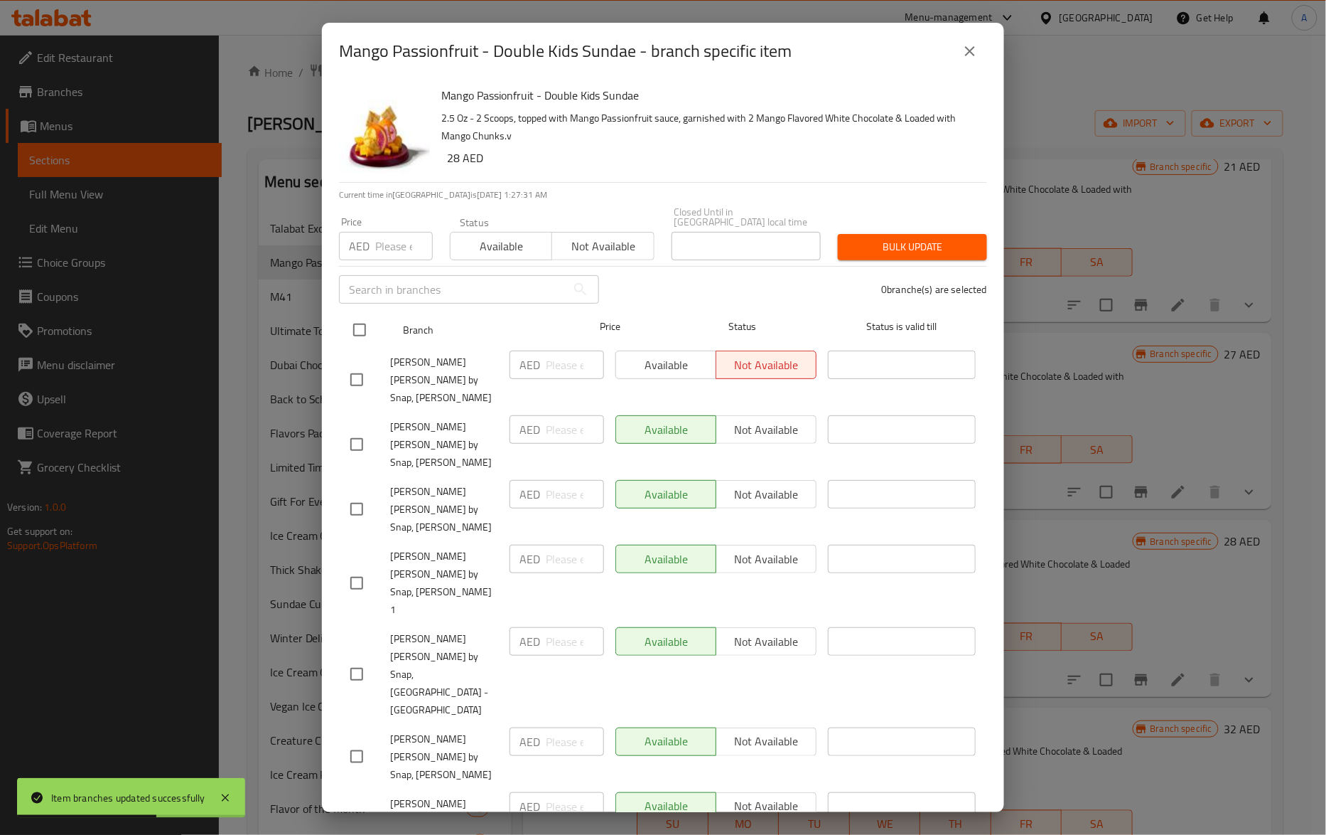
checkbox input "true"
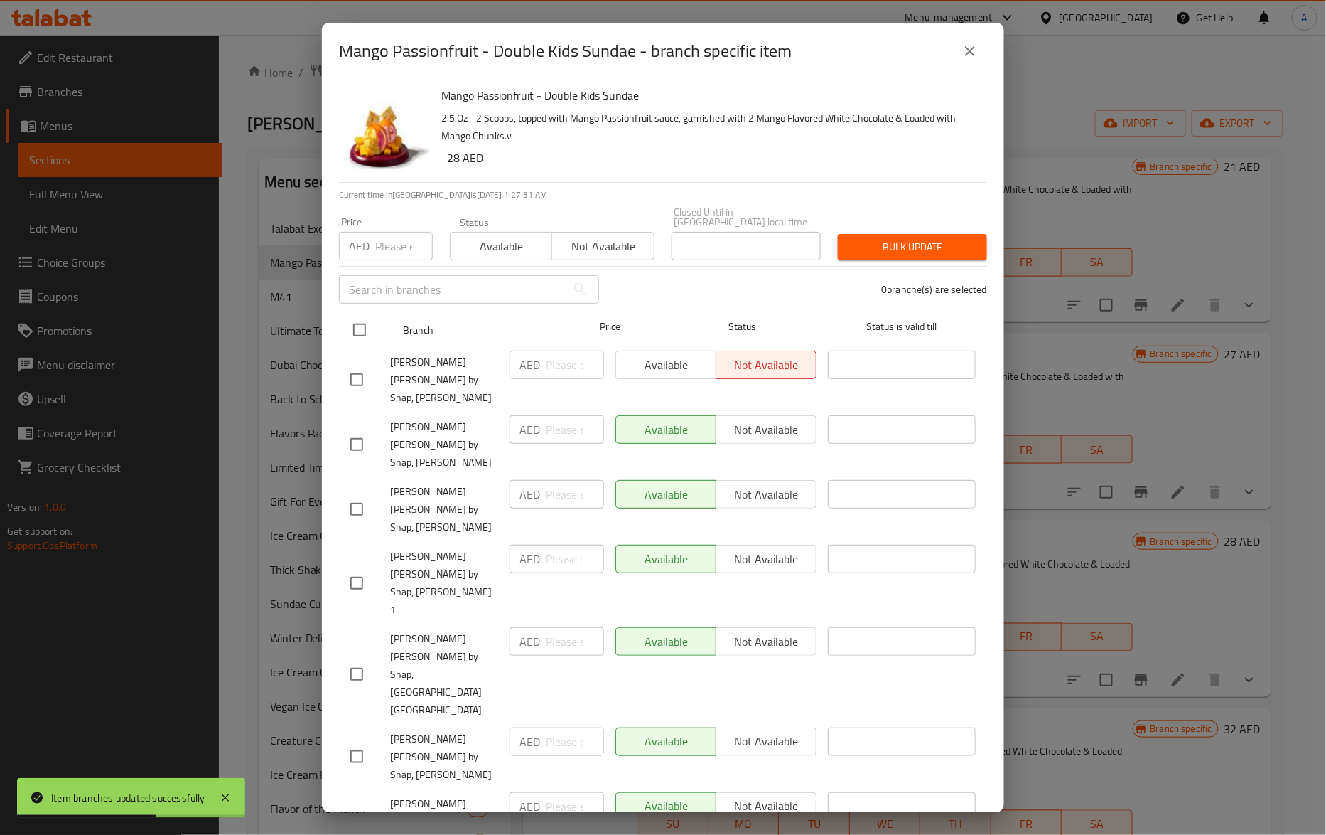
checkbox input "true"
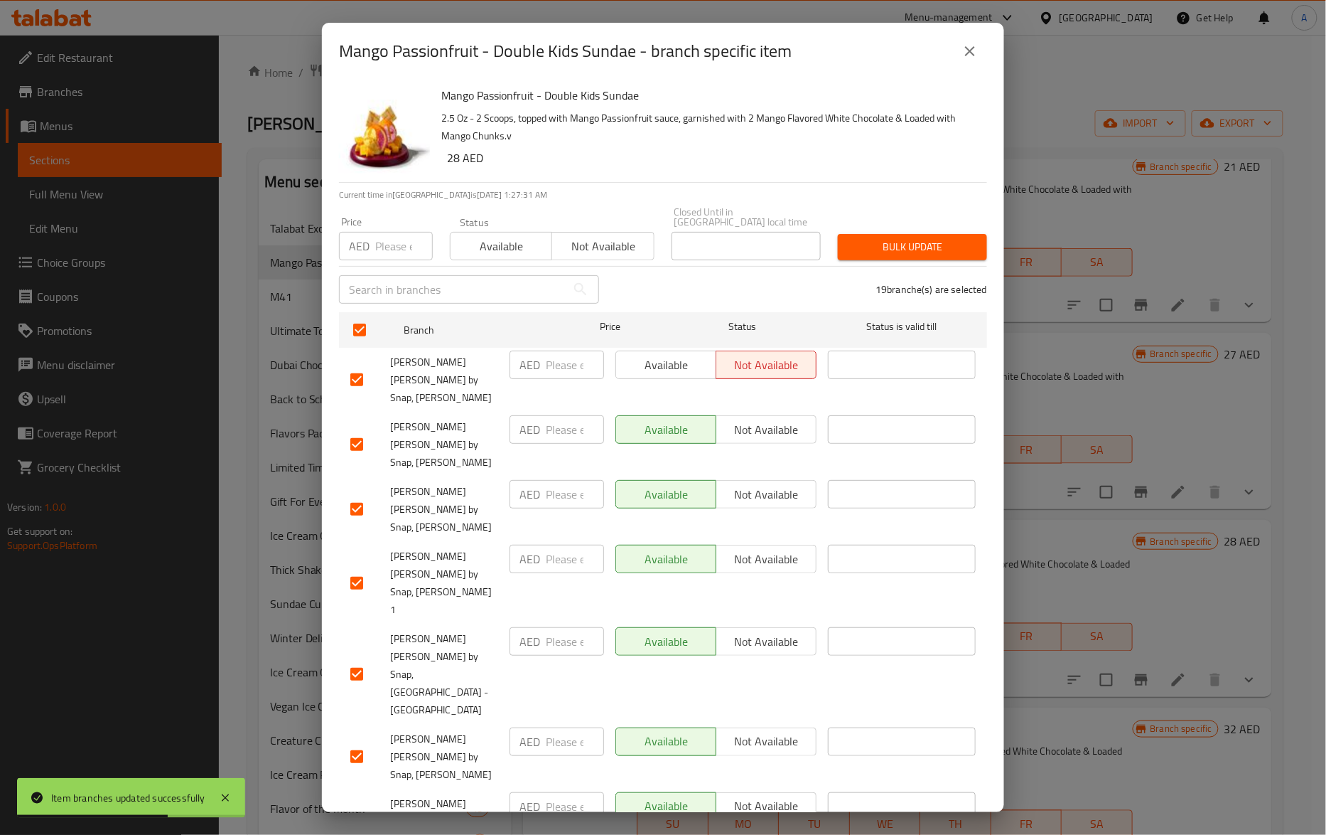
click at [392, 245] on input "number" at bounding box center [404, 246] width 58 height 28
paste input "30"
type input "30"
click at [928, 253] on span "Bulk update" at bounding box center [912, 247] width 127 height 18
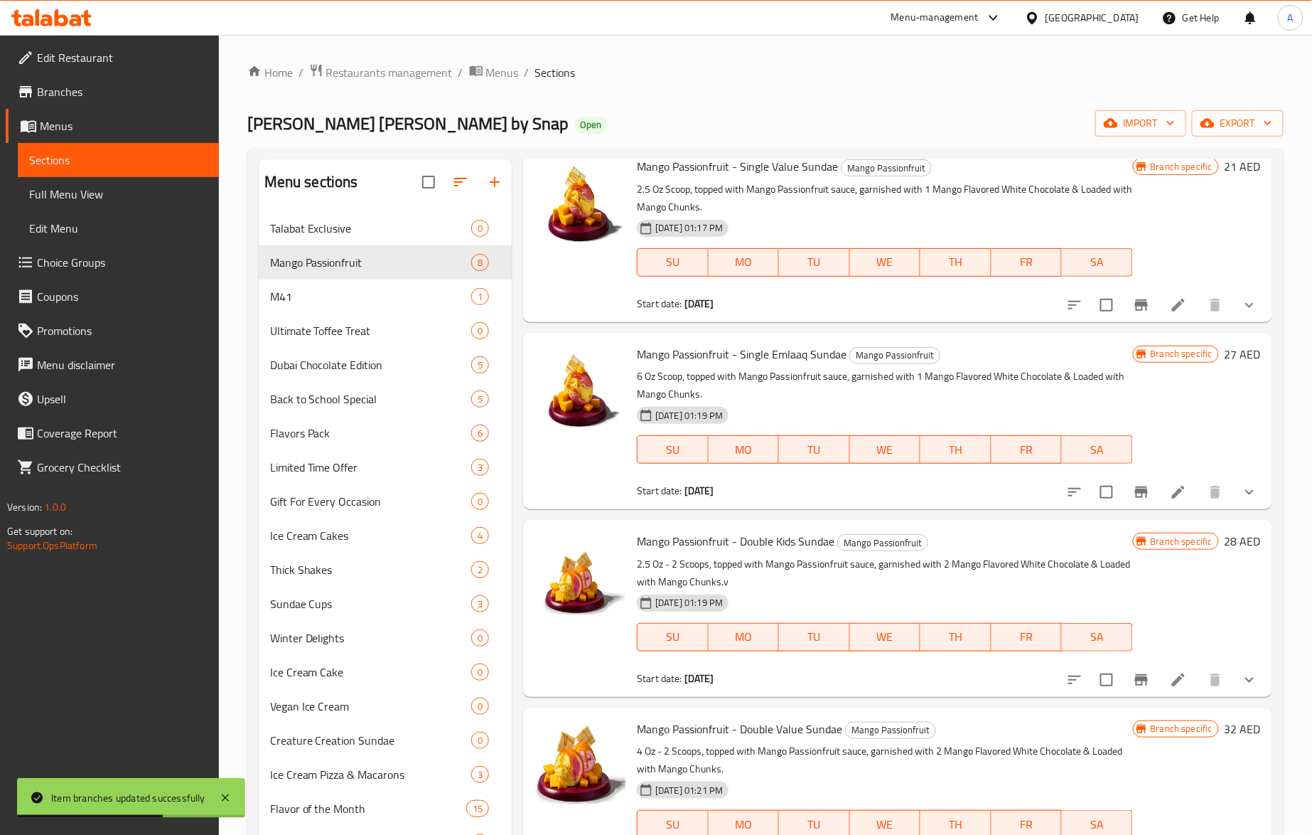
click at [1133, 688] on icon "Branch-specific-item" at bounding box center [1141, 679] width 17 height 17
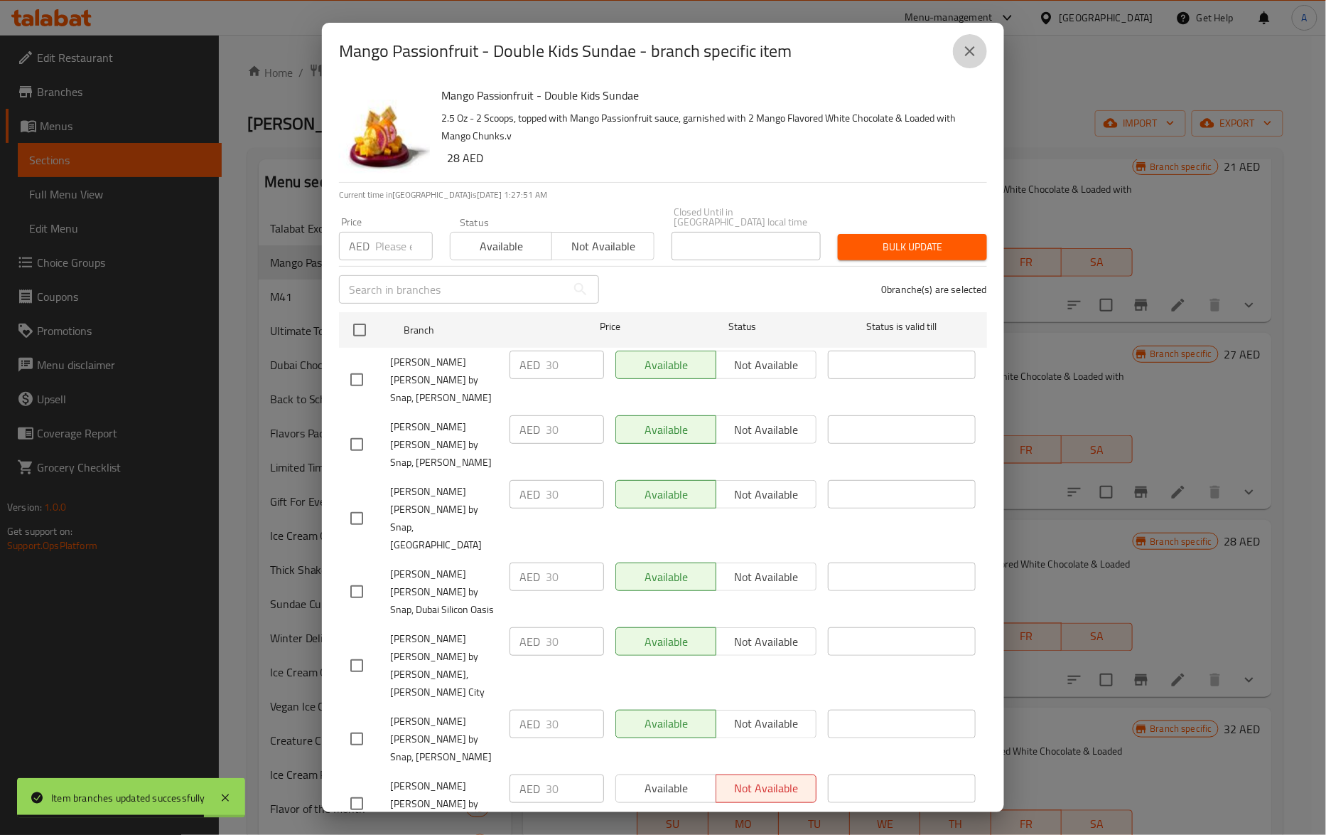
click at [967, 61] on button "close" at bounding box center [970, 51] width 34 height 34
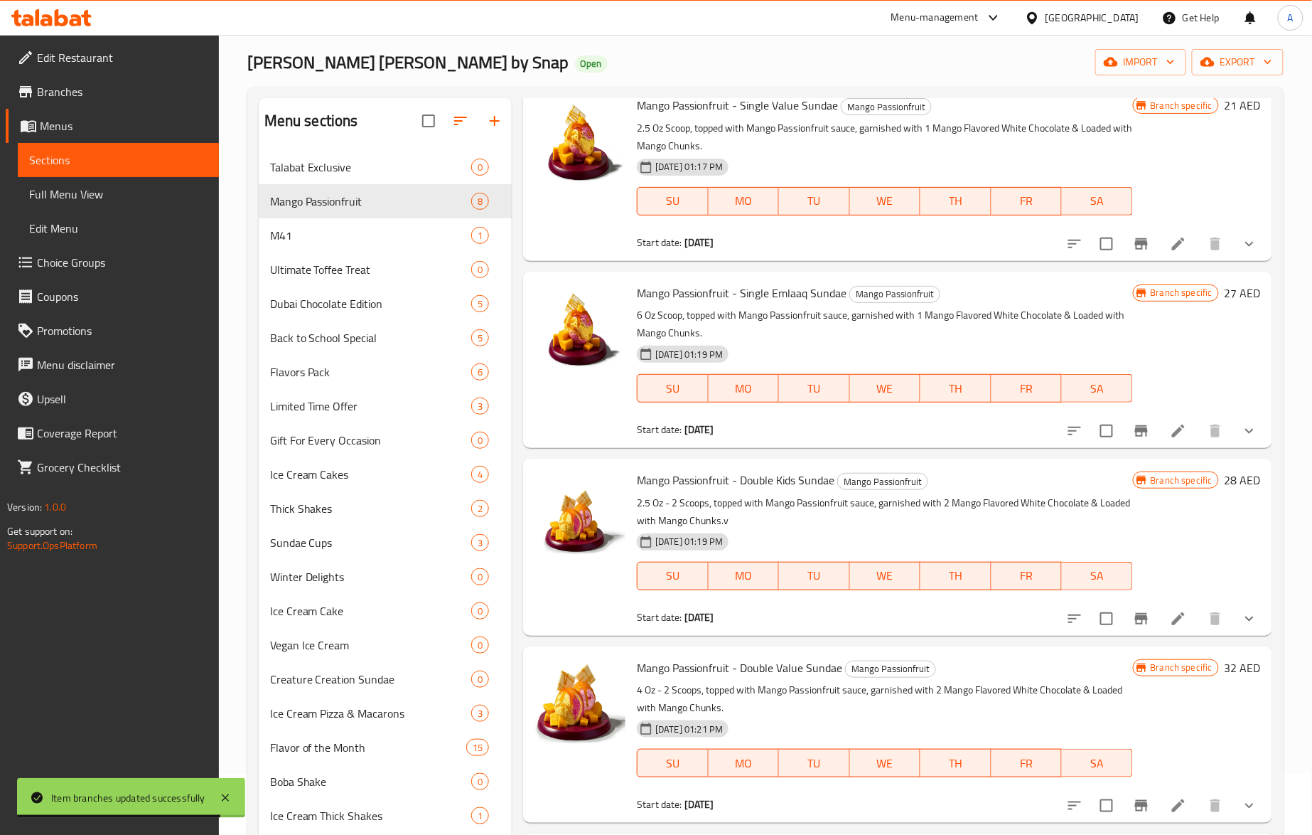
scroll to position [276, 0]
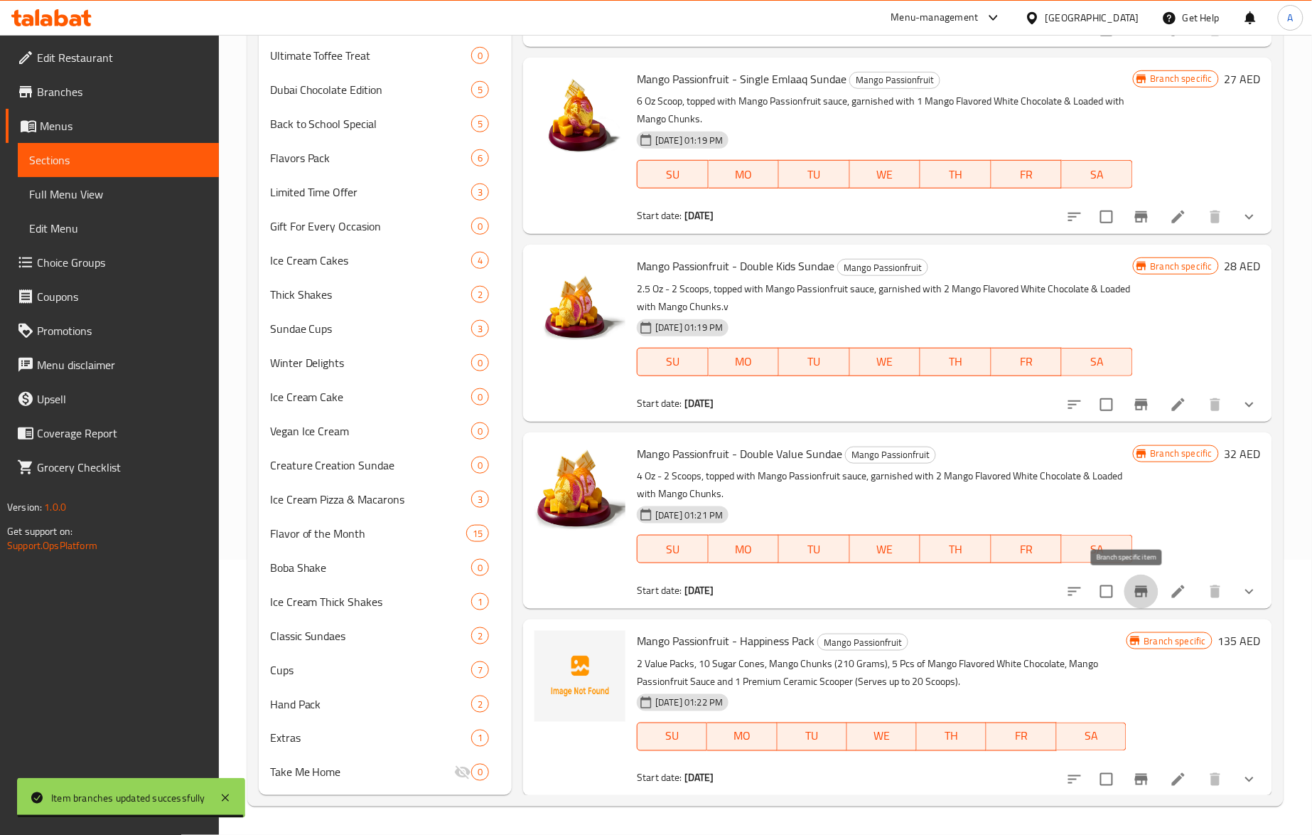
click at [1135, 586] on icon "Branch-specific-item" at bounding box center [1141, 591] width 13 height 11
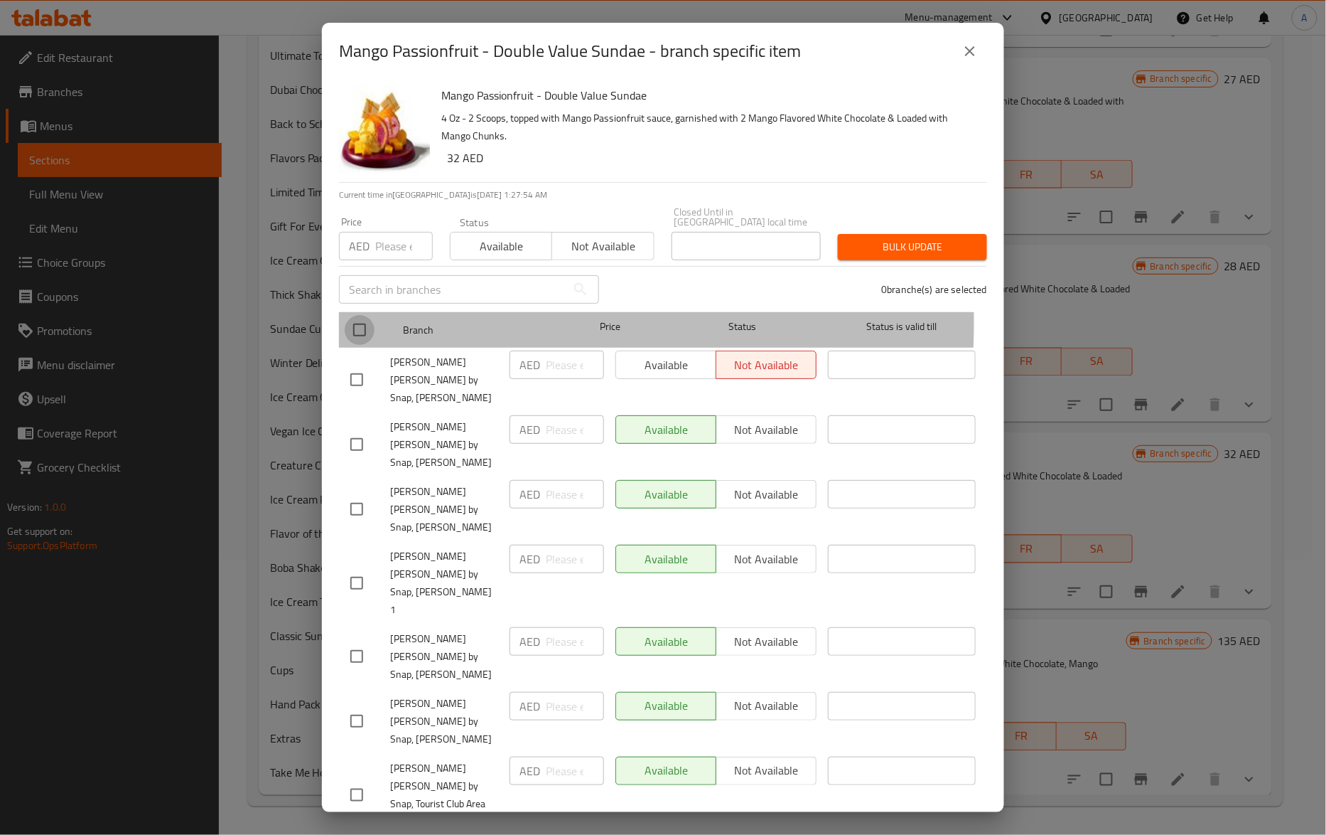
click at [360, 322] on input "checkbox" at bounding box center [360, 330] width 30 height 30
checkbox input "true"
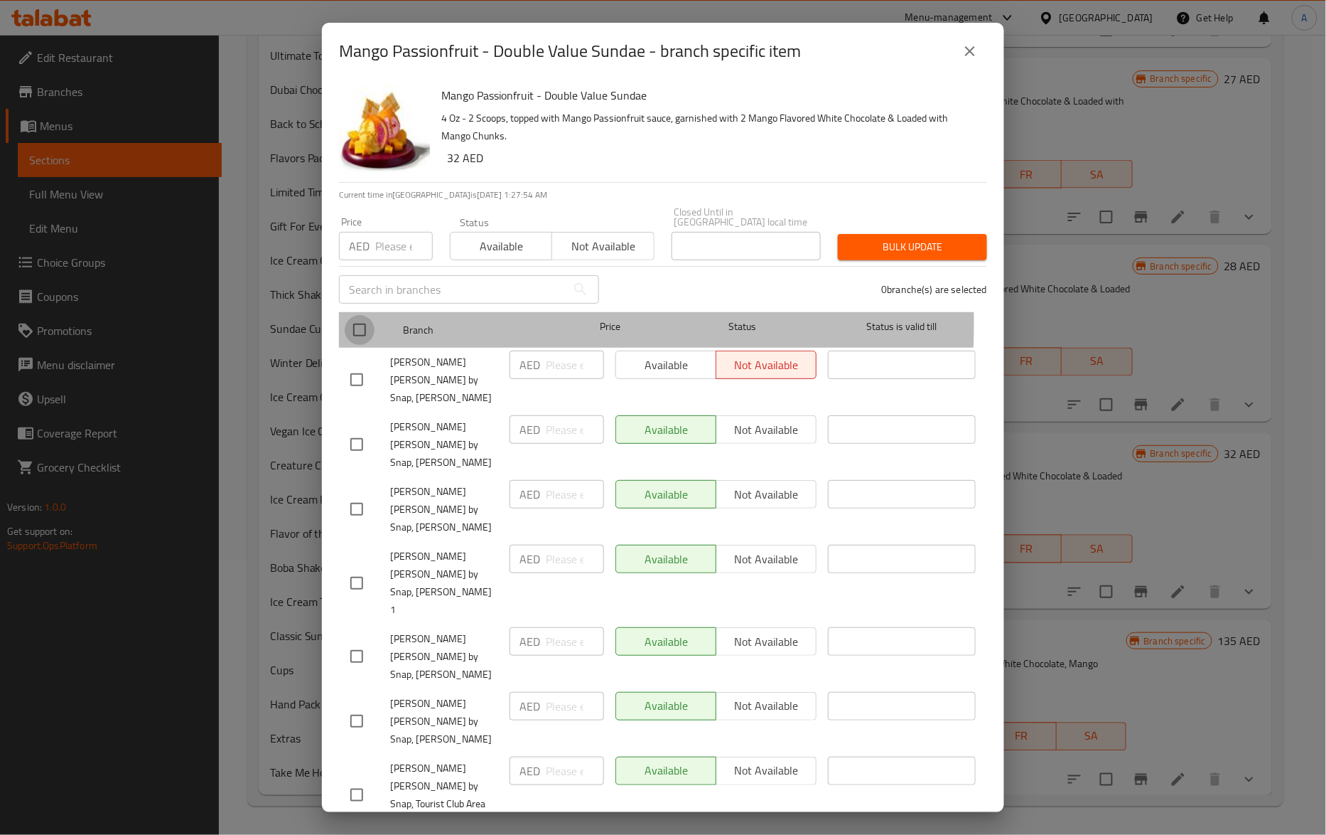
checkbox input "true"
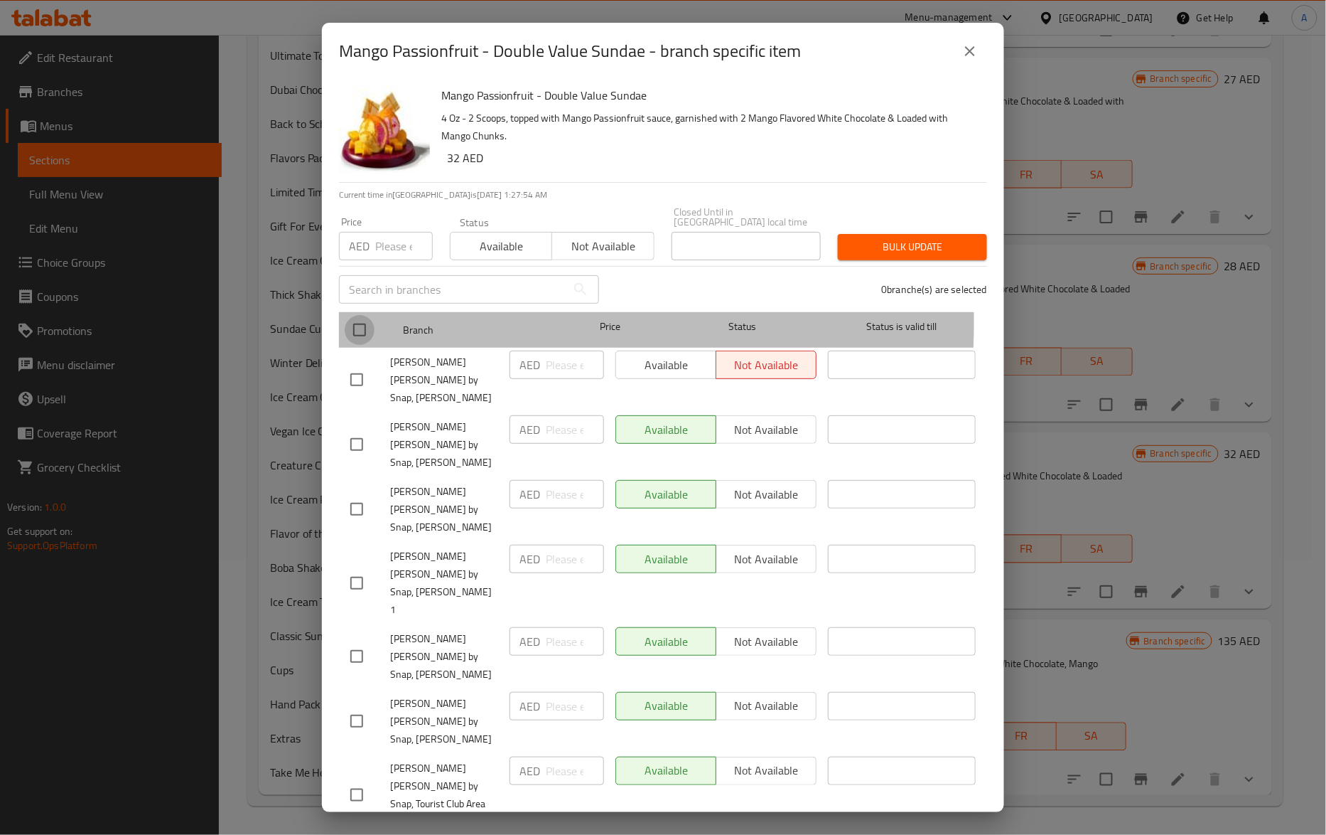
checkbox input "true"
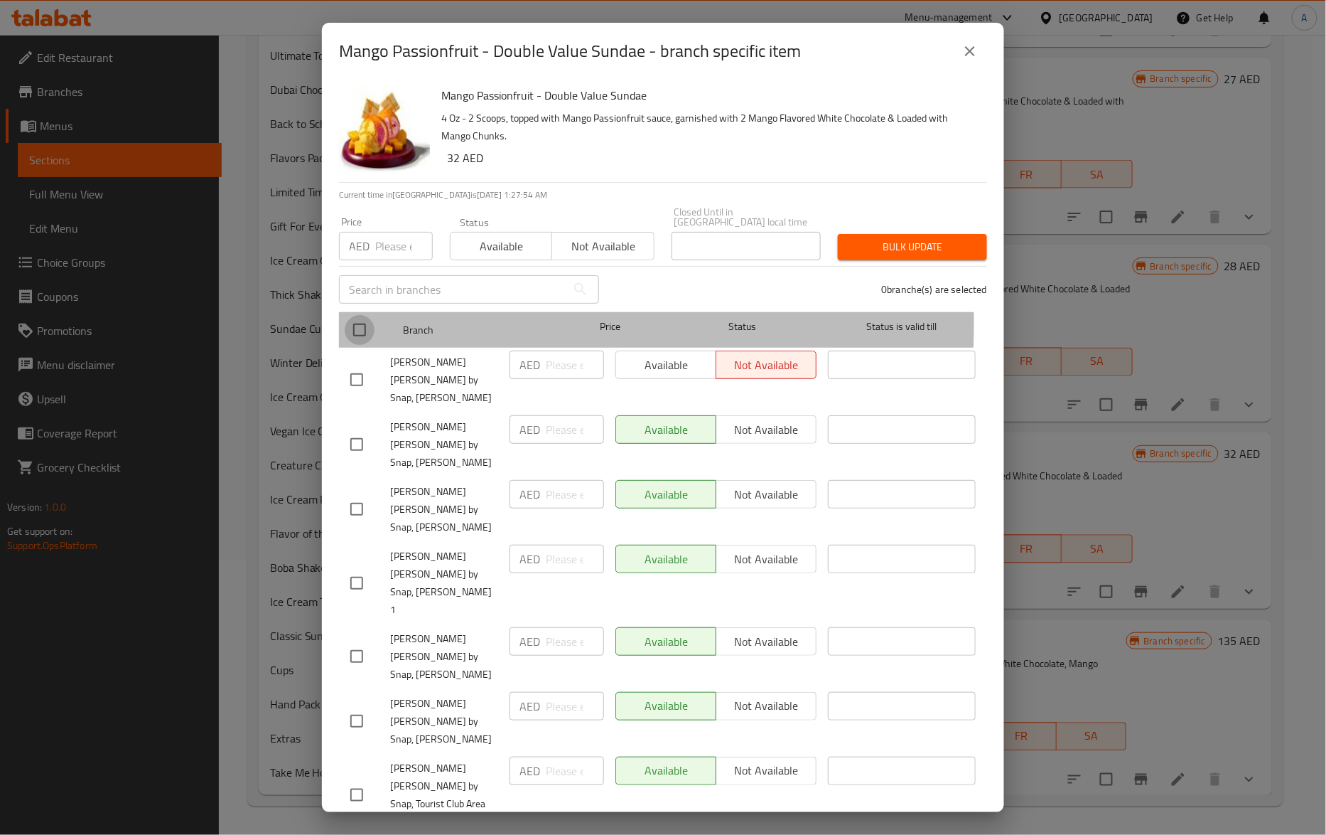
checkbox input "true"
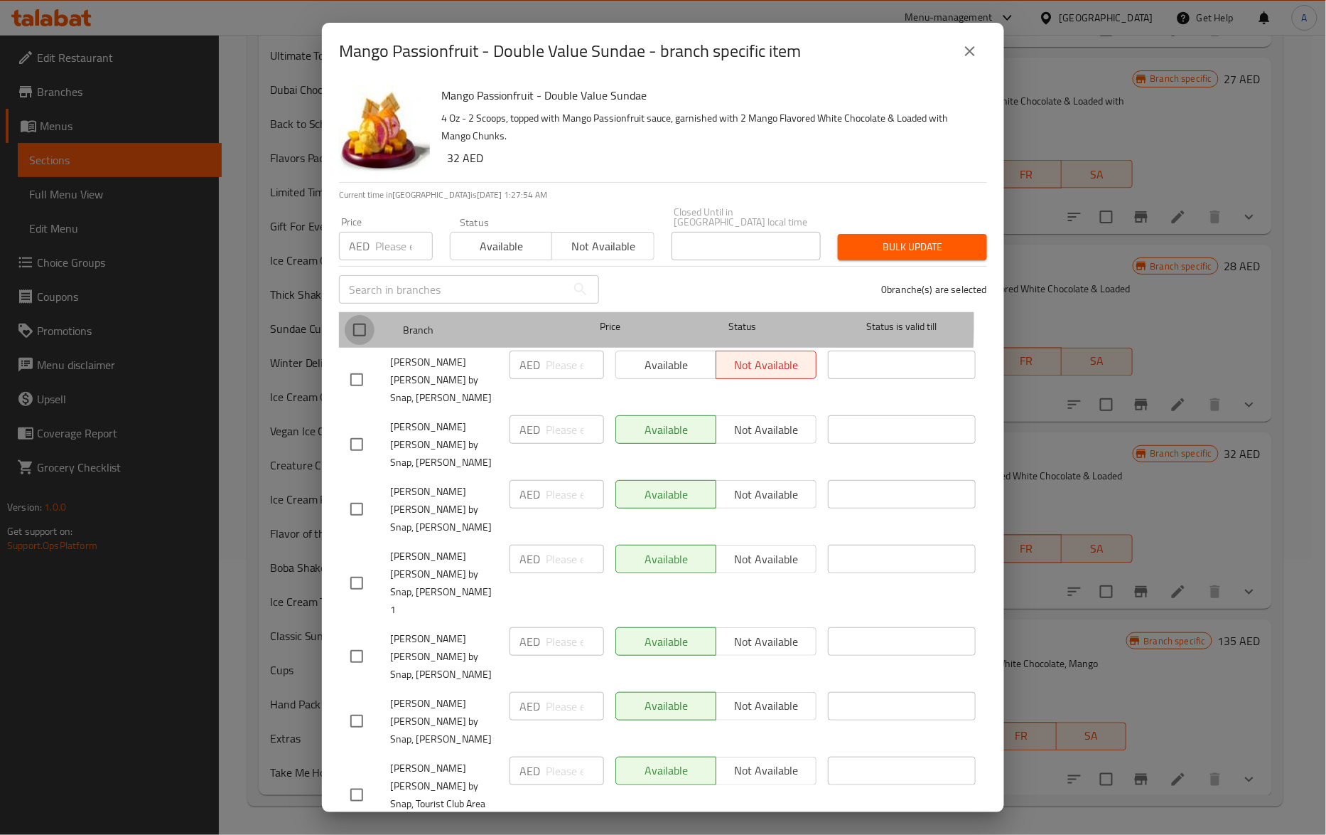
checkbox input "true"
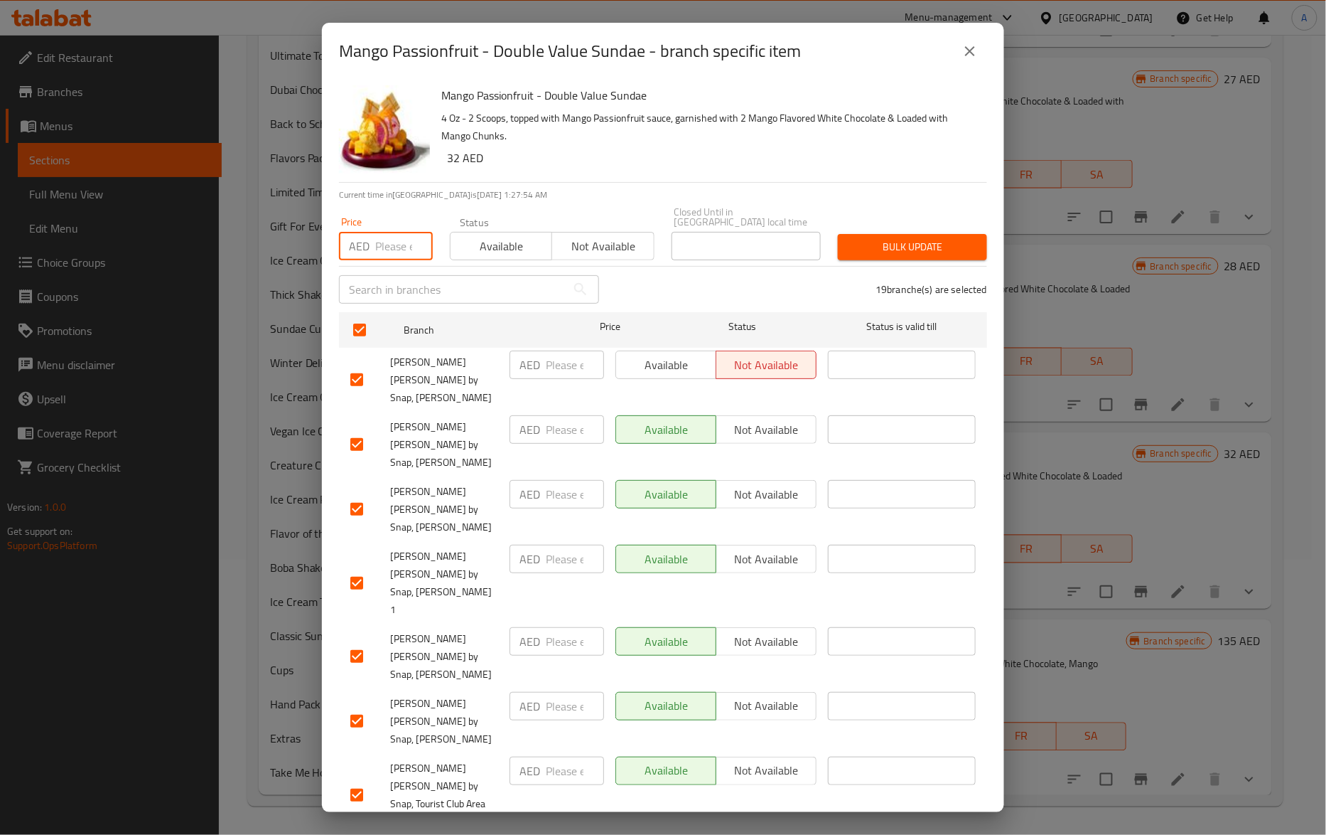
click at [382, 256] on input "number" at bounding box center [404, 246] width 58 height 28
paste input "34"
type input "34"
click at [899, 252] on span "Bulk update" at bounding box center [912, 247] width 127 height 18
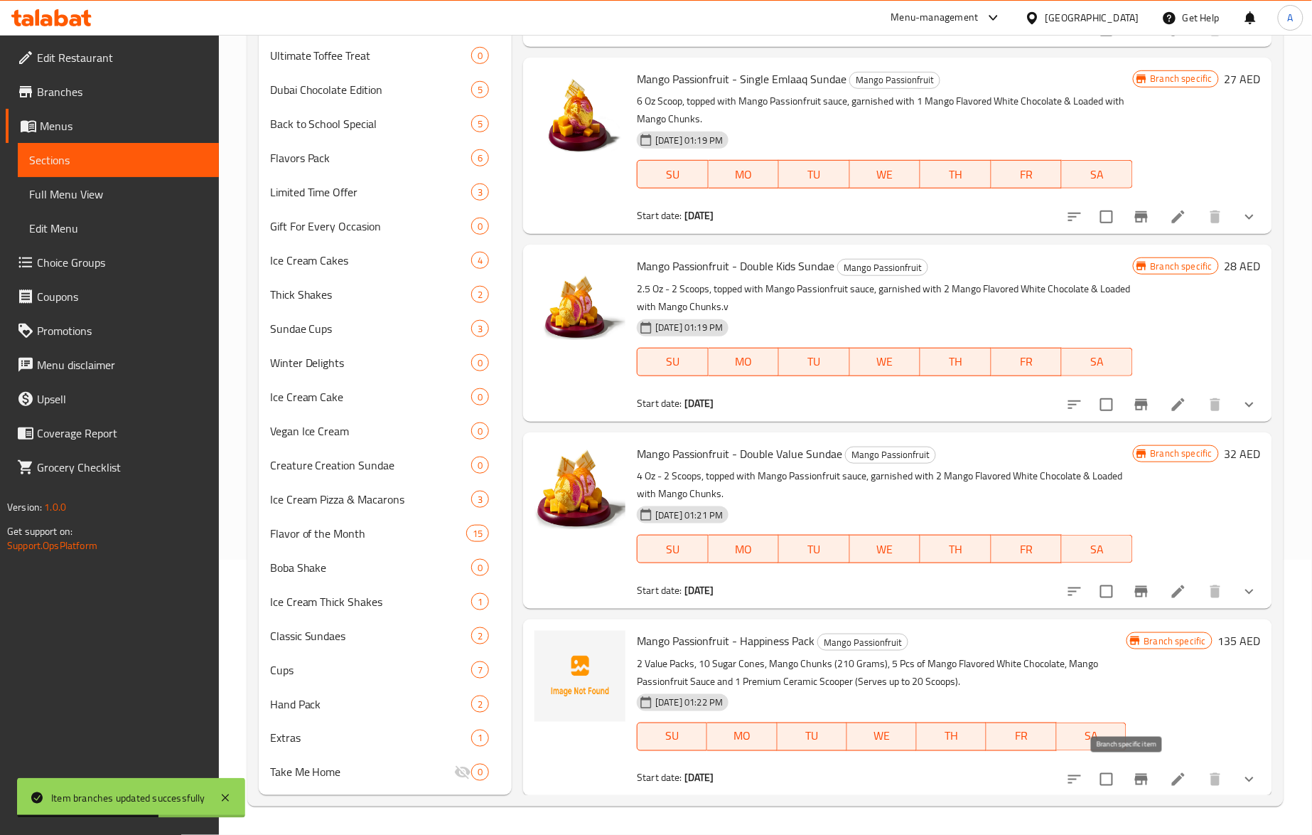
click at [1133, 771] on icon "Branch-specific-item" at bounding box center [1141, 779] width 17 height 17
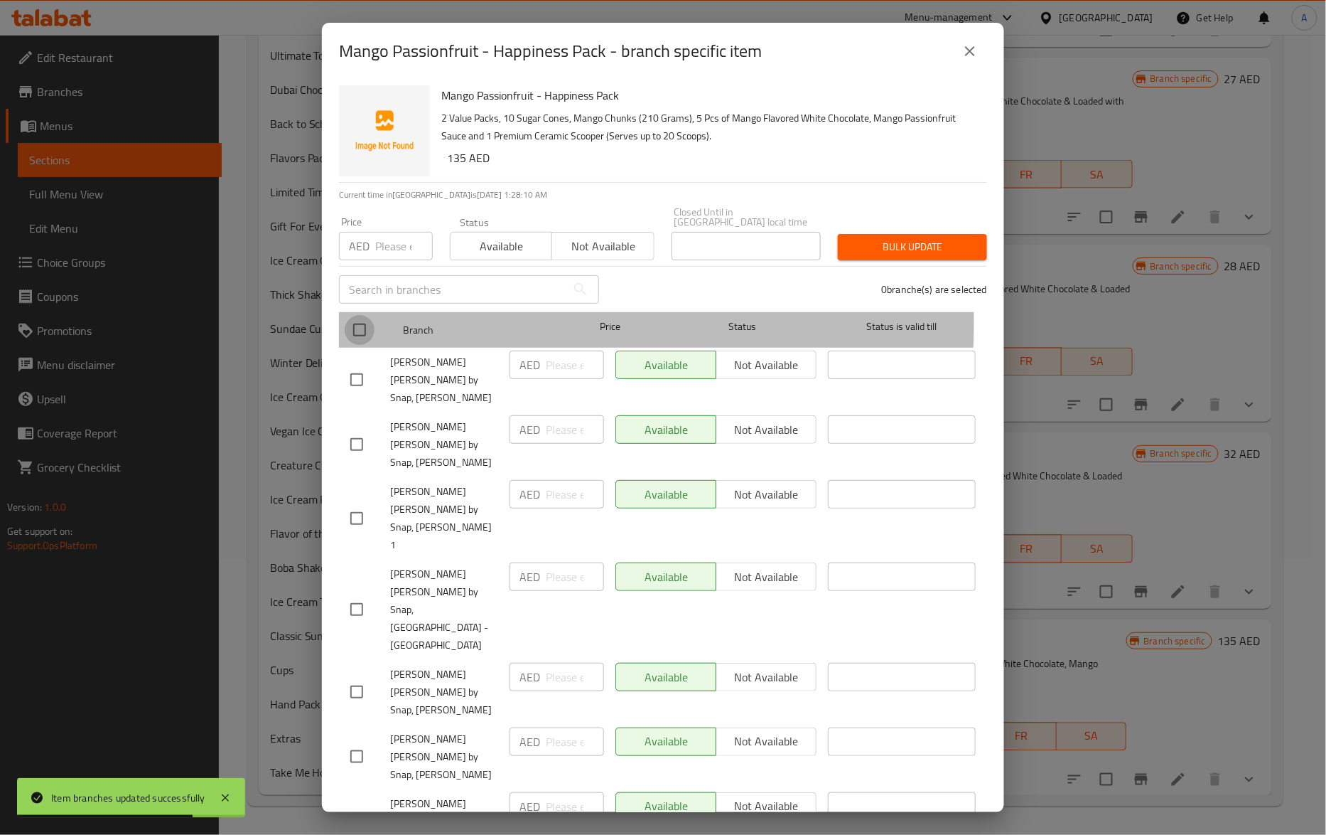
click at [365, 321] on input "checkbox" at bounding box center [360, 330] width 30 height 30
checkbox input "true"
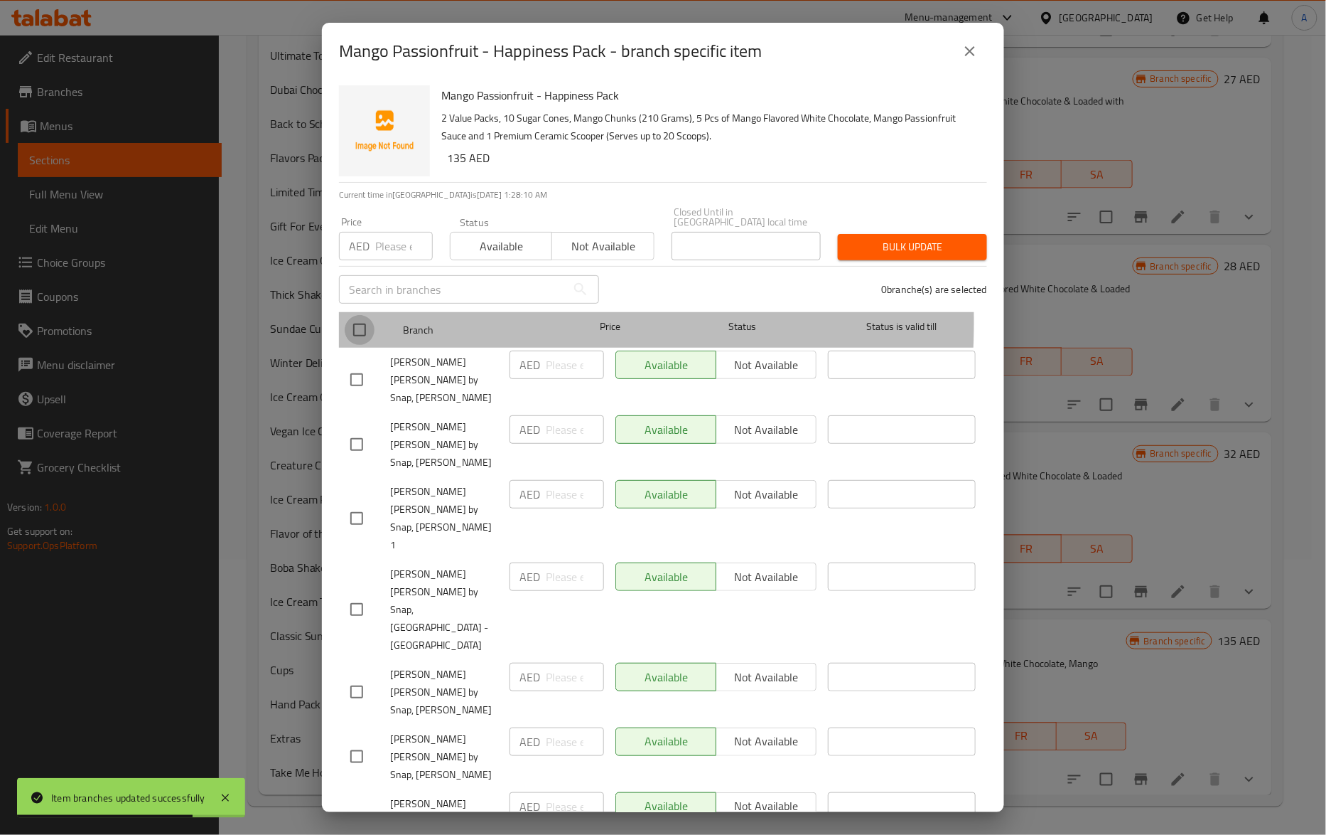
checkbox input "true"
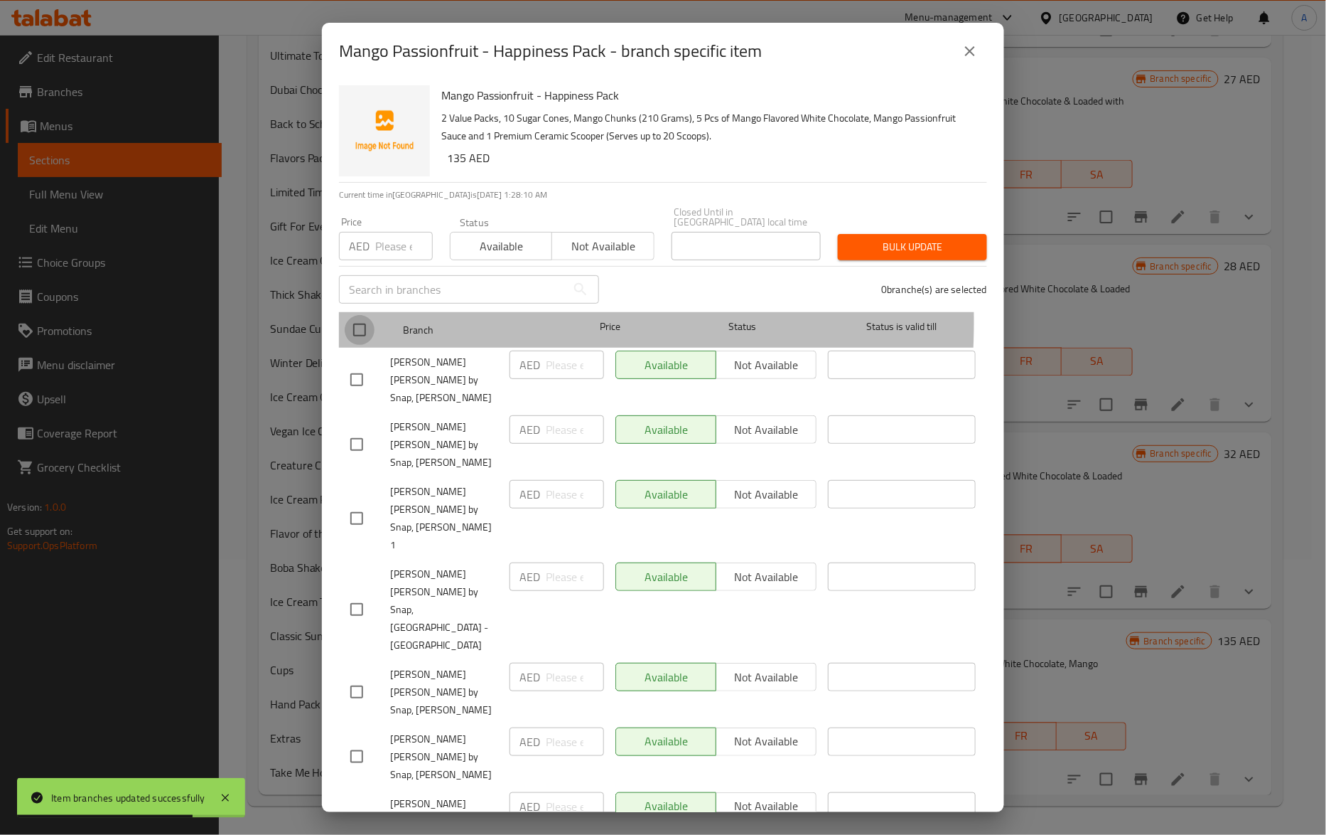
checkbox input "true"
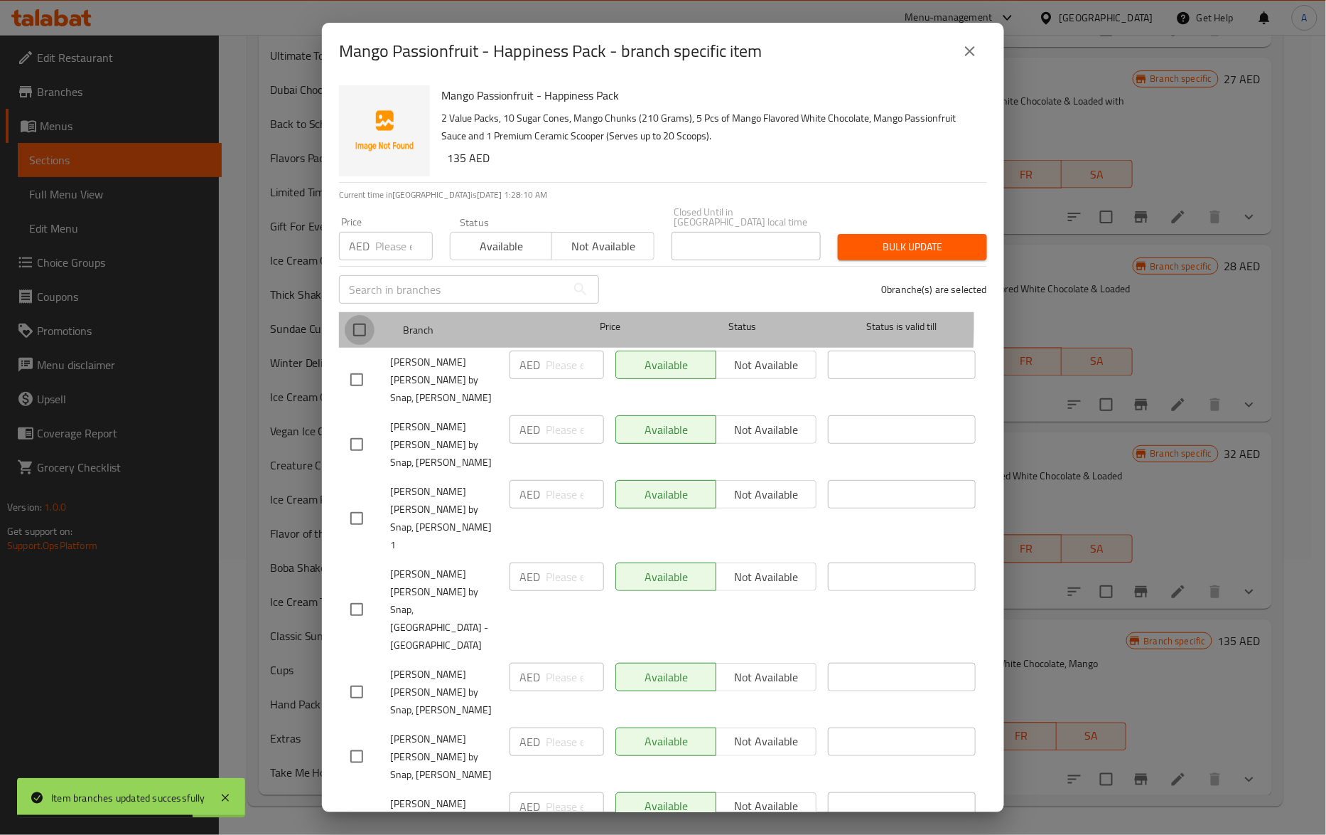
checkbox input "true"
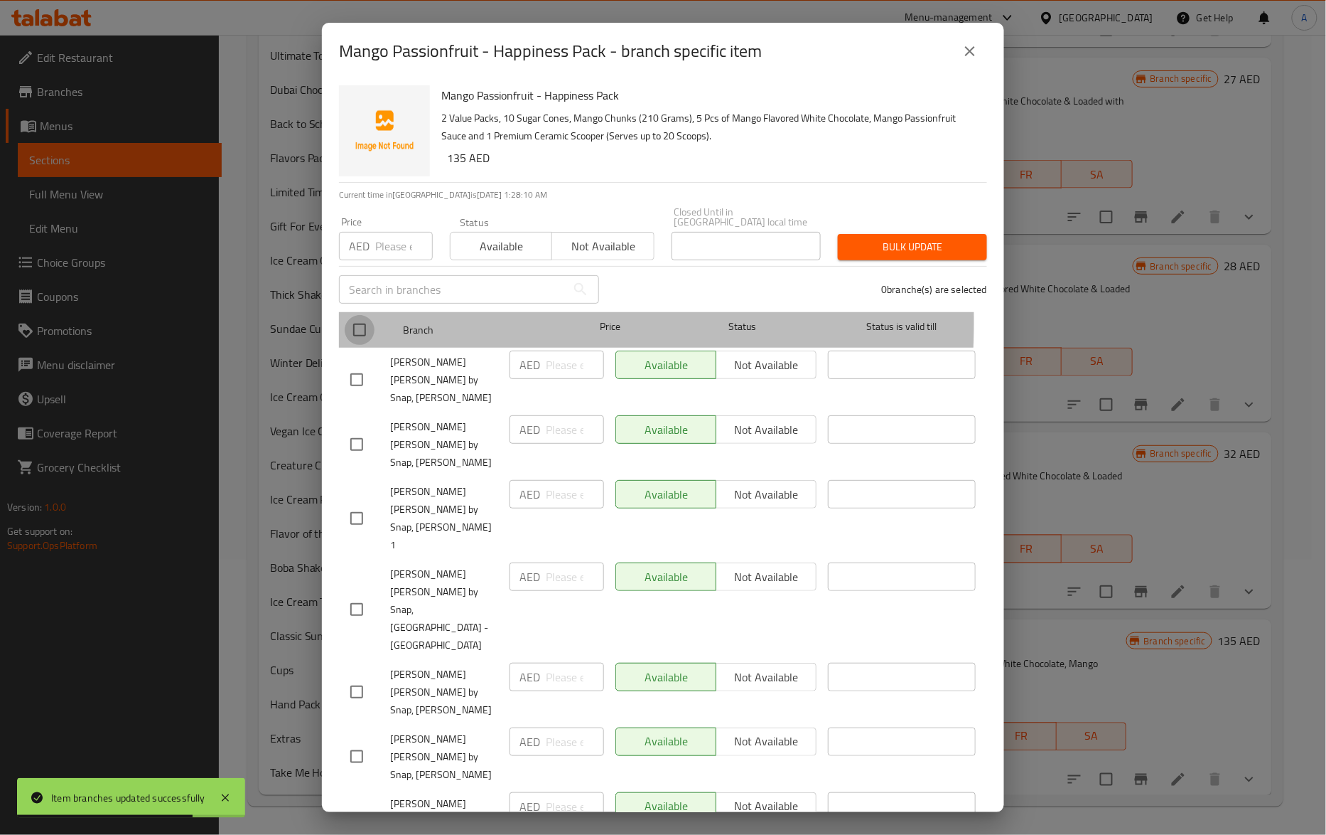
checkbox input "true"
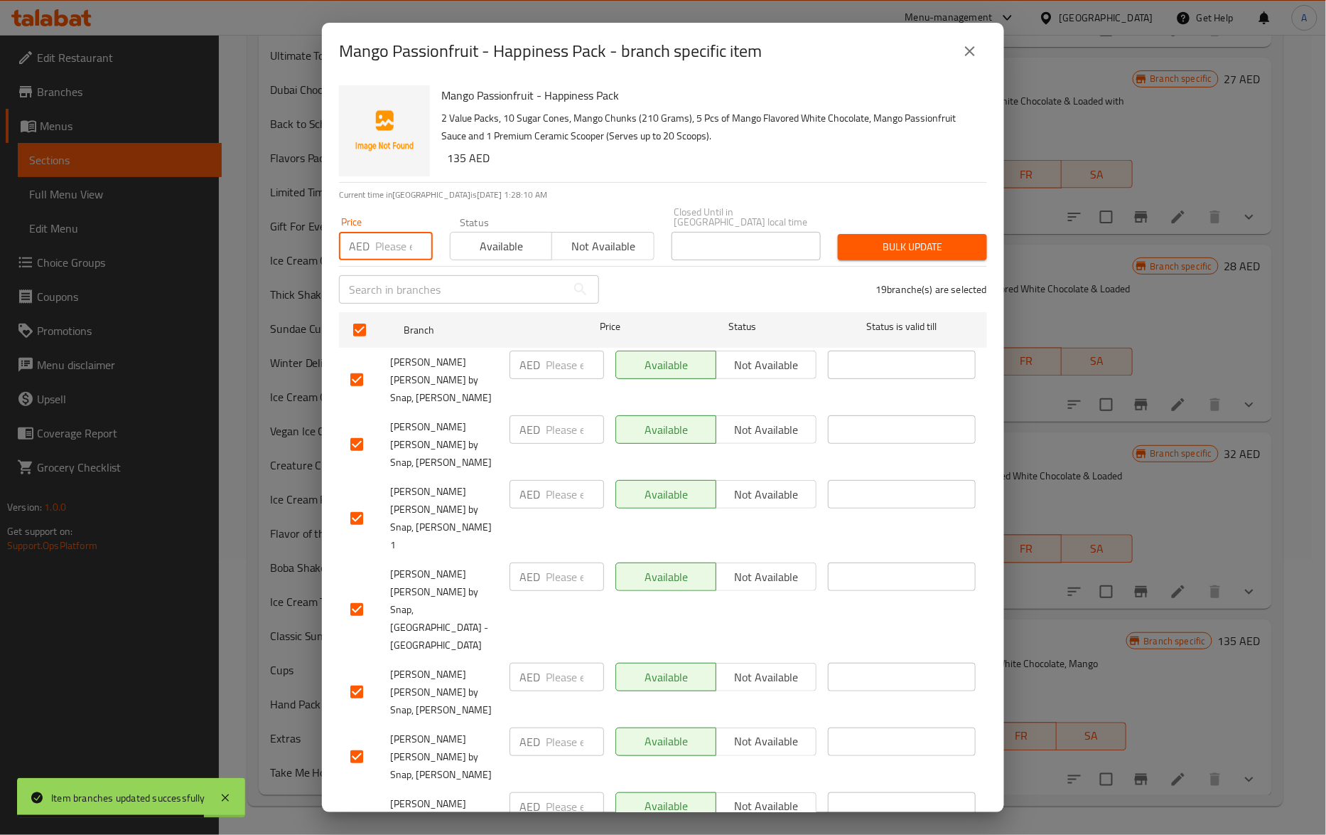
click at [385, 259] on input "number" at bounding box center [404, 246] width 58 height 28
paste input "145"
type input "145"
click at [947, 250] on span "Bulk update" at bounding box center [912, 247] width 127 height 18
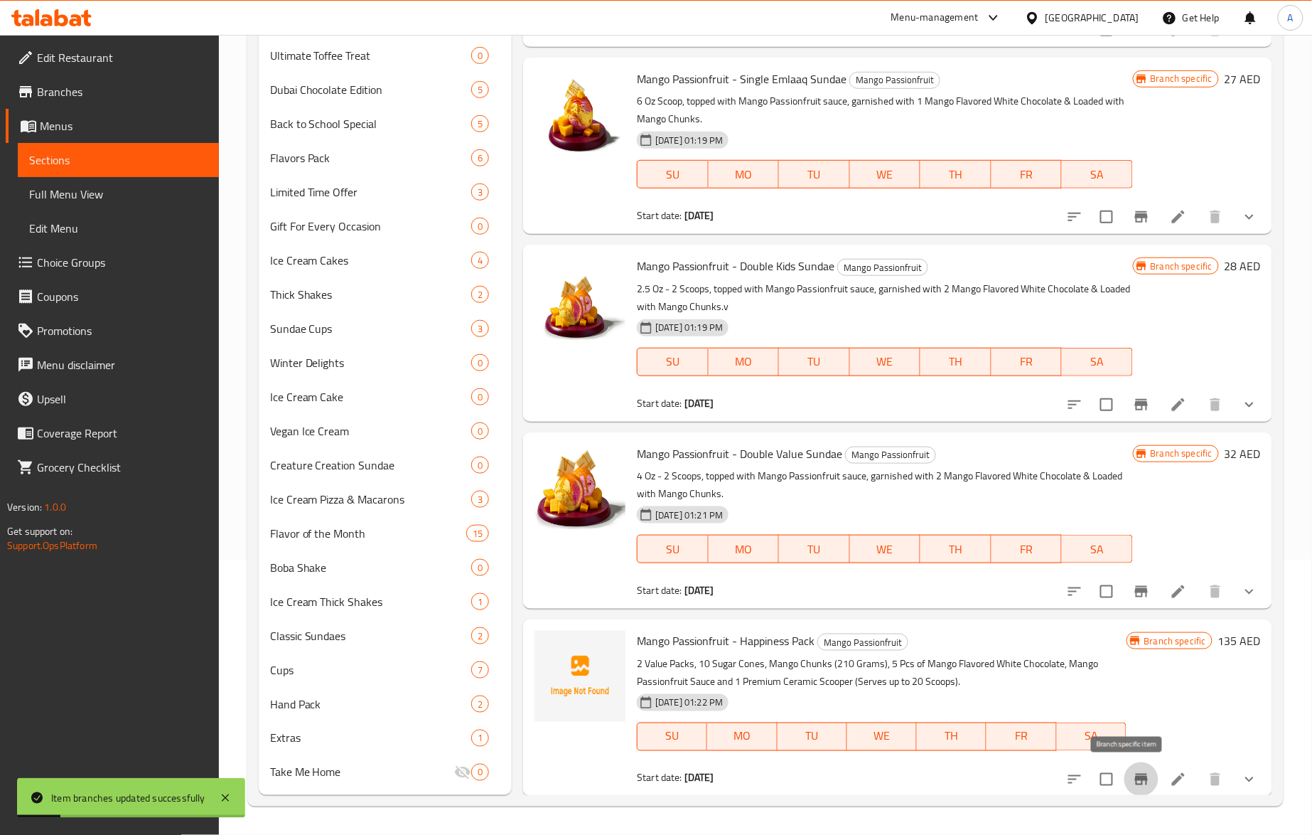
click at [1133, 773] on icon "Branch-specific-item" at bounding box center [1141, 779] width 17 height 17
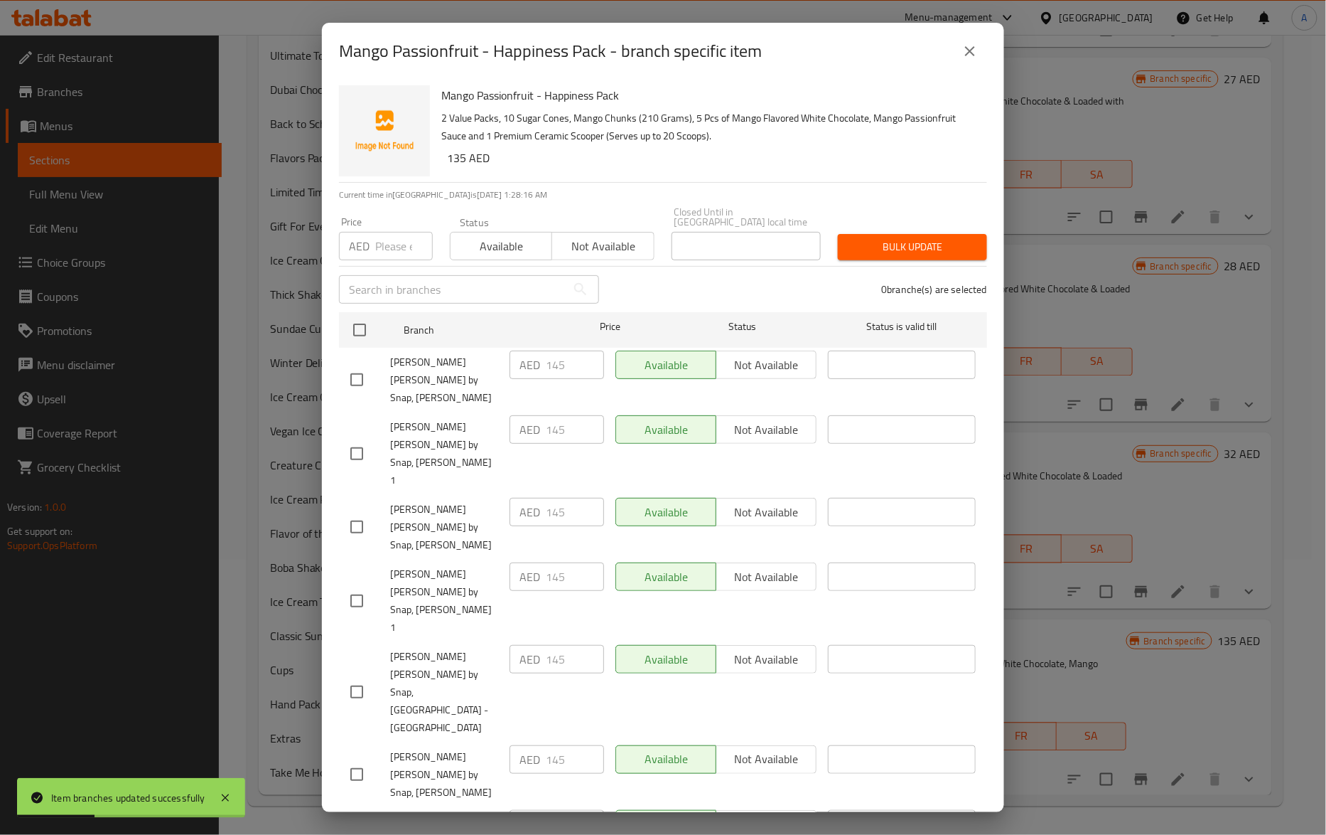
click at [967, 60] on button "close" at bounding box center [970, 51] width 34 height 34
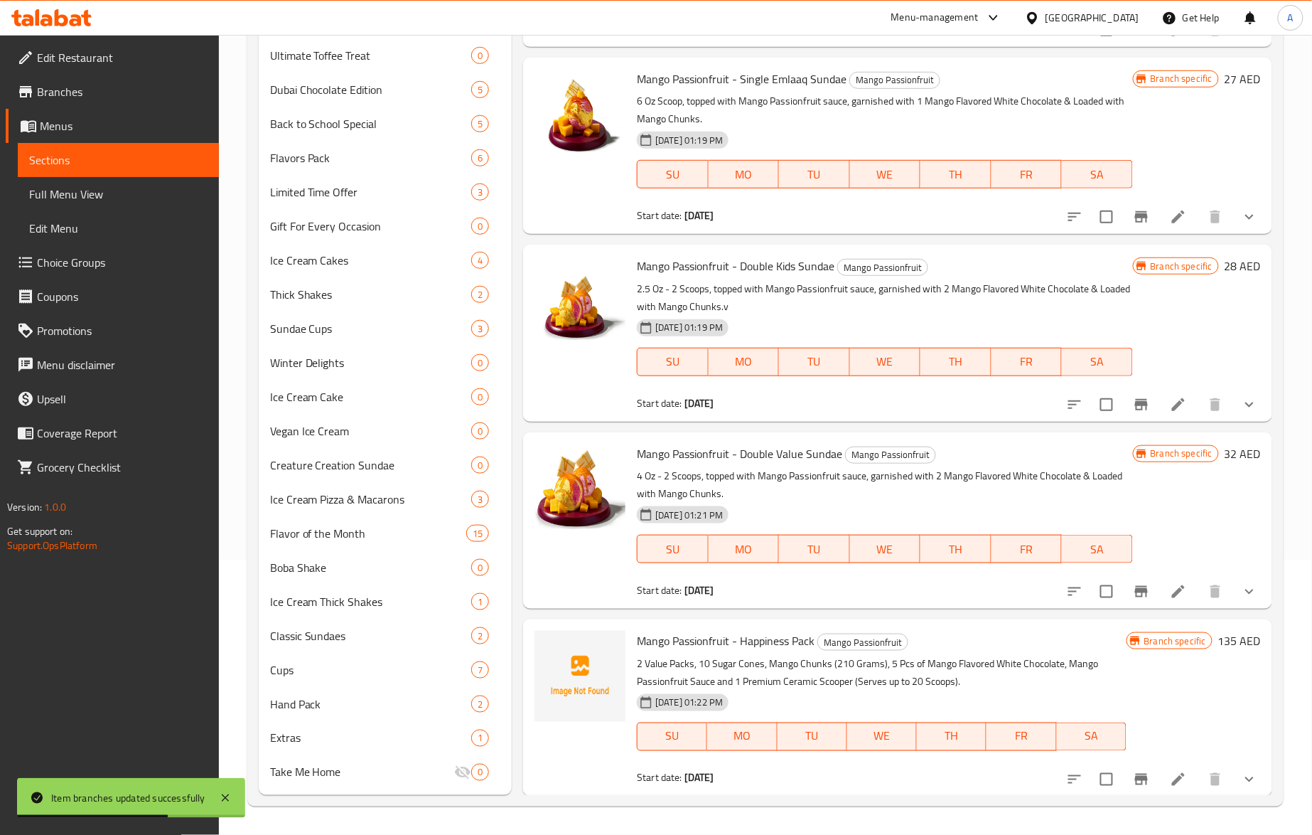
scroll to position [0, 0]
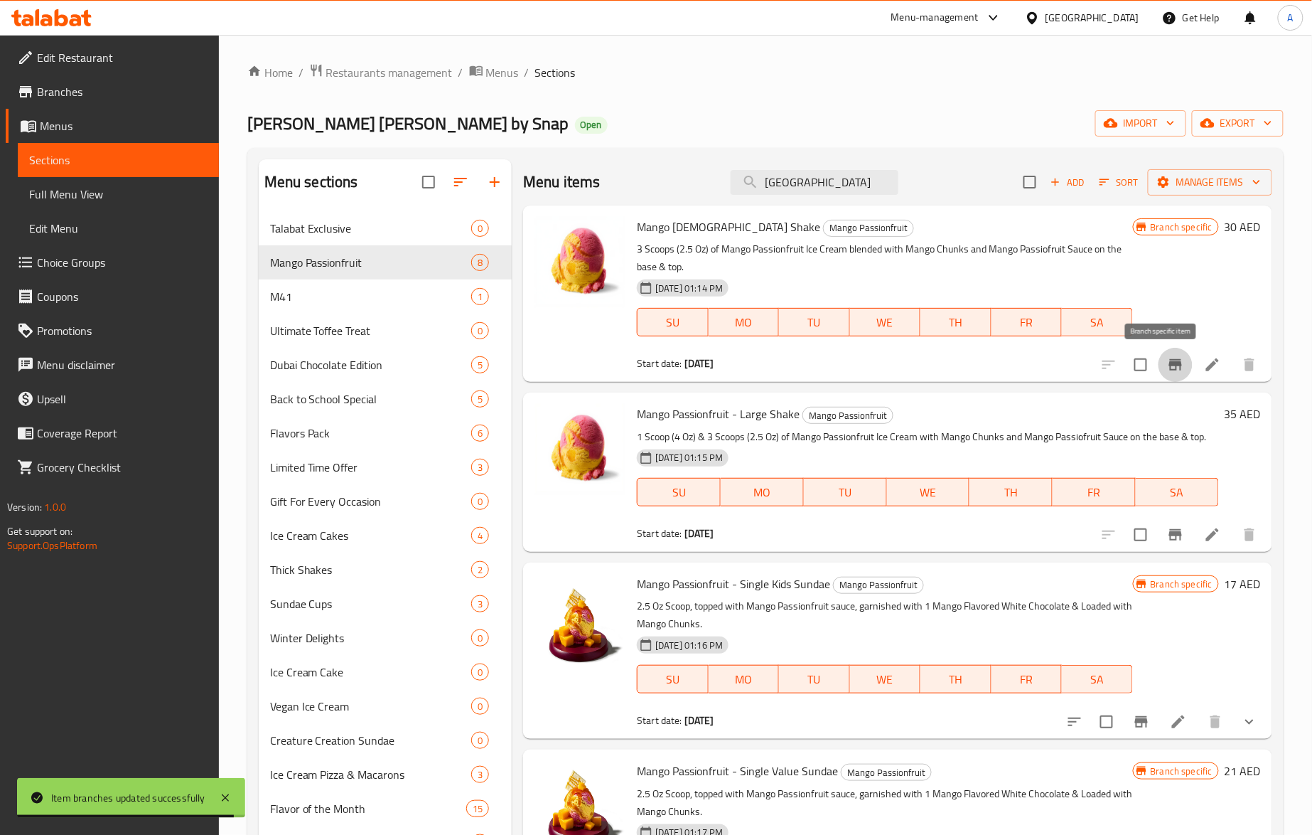
click at [1163, 353] on button "Branch-specific-item" at bounding box center [1176, 365] width 34 height 34
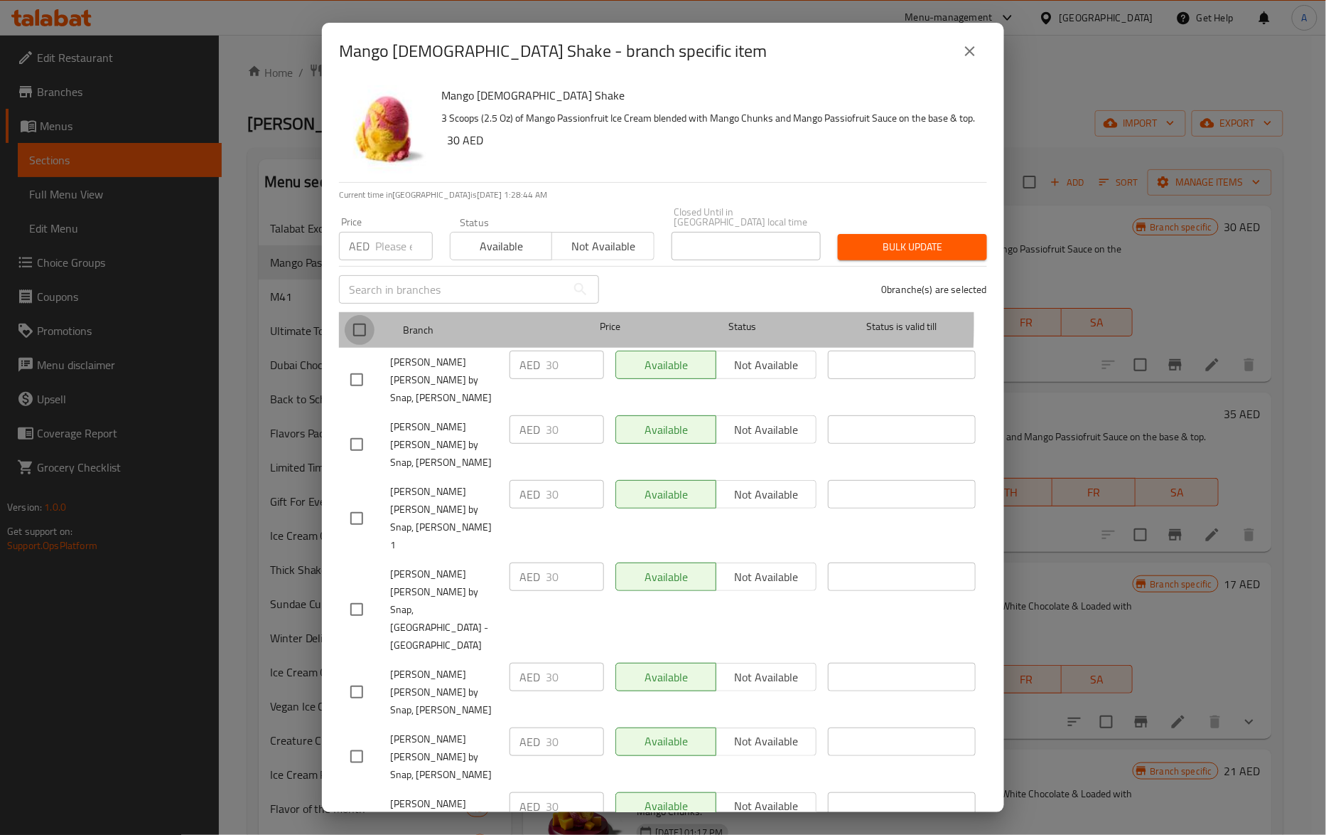
click at [355, 322] on input "checkbox" at bounding box center [360, 330] width 30 height 30
checkbox input "true"
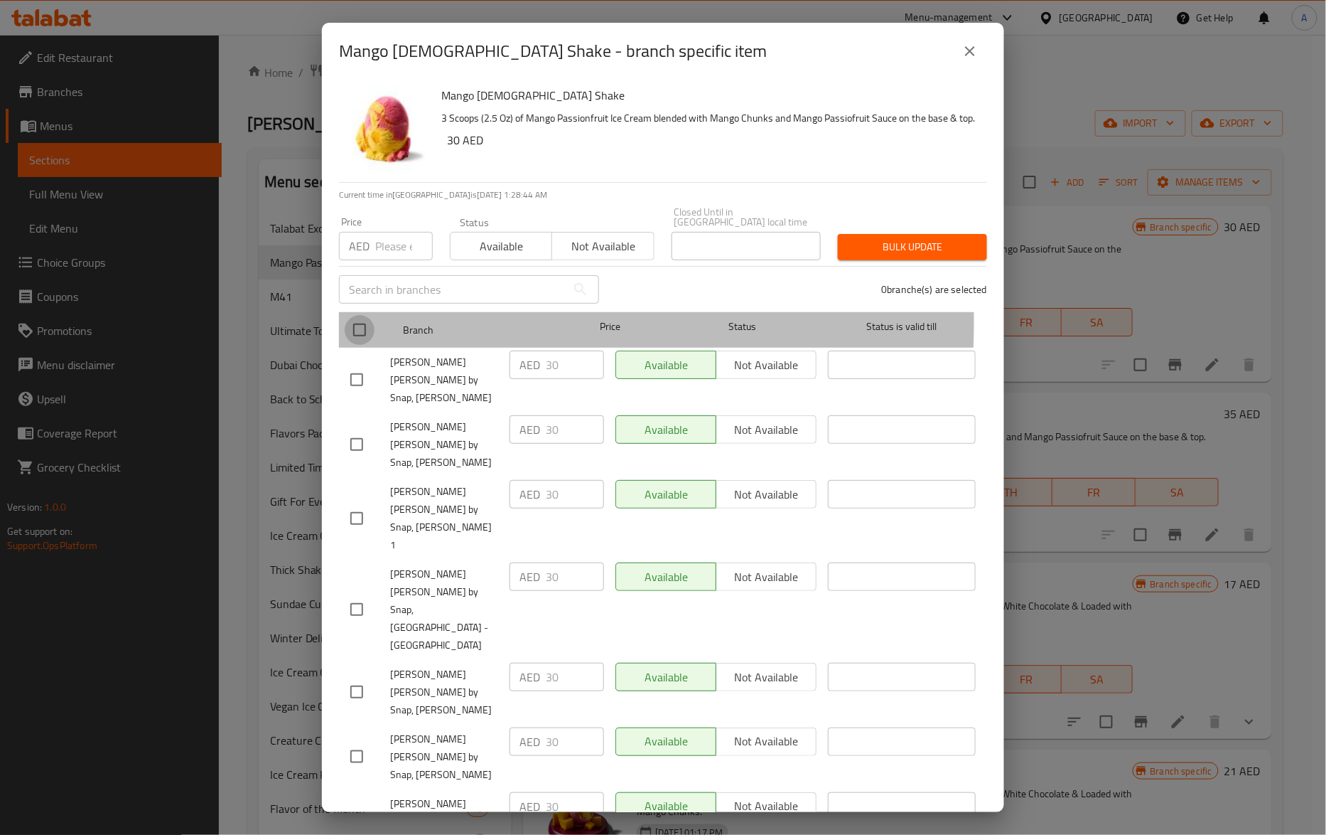
checkbox input "true"
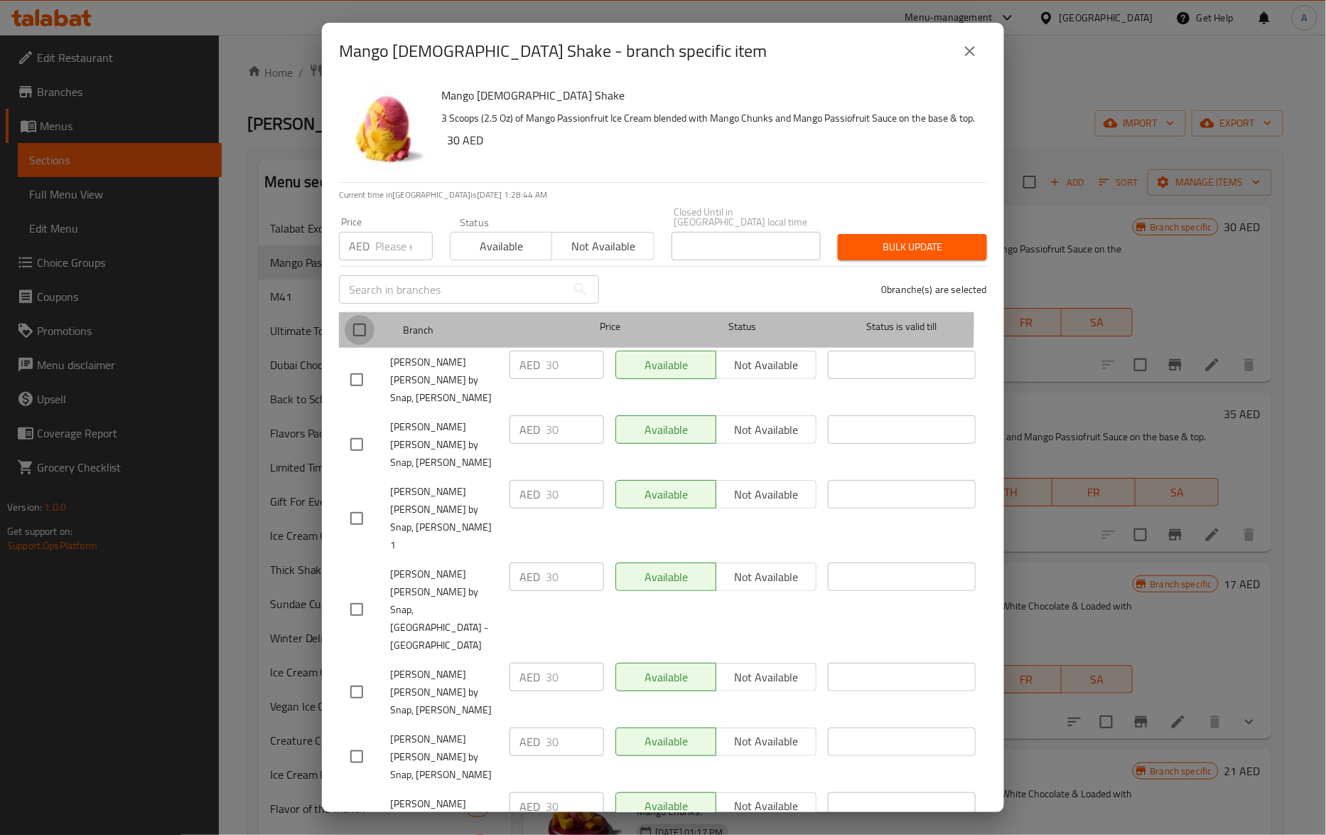
checkbox input "true"
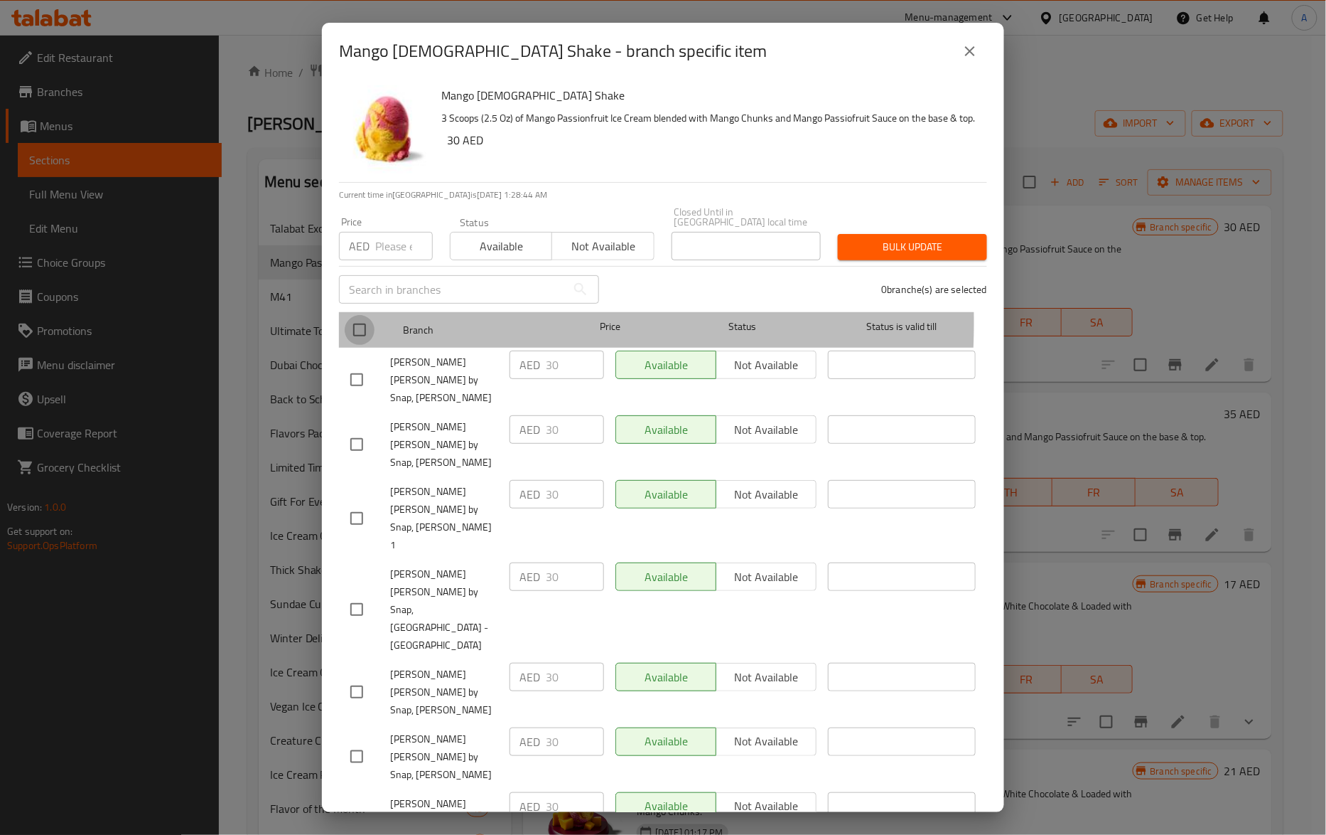
checkbox input "true"
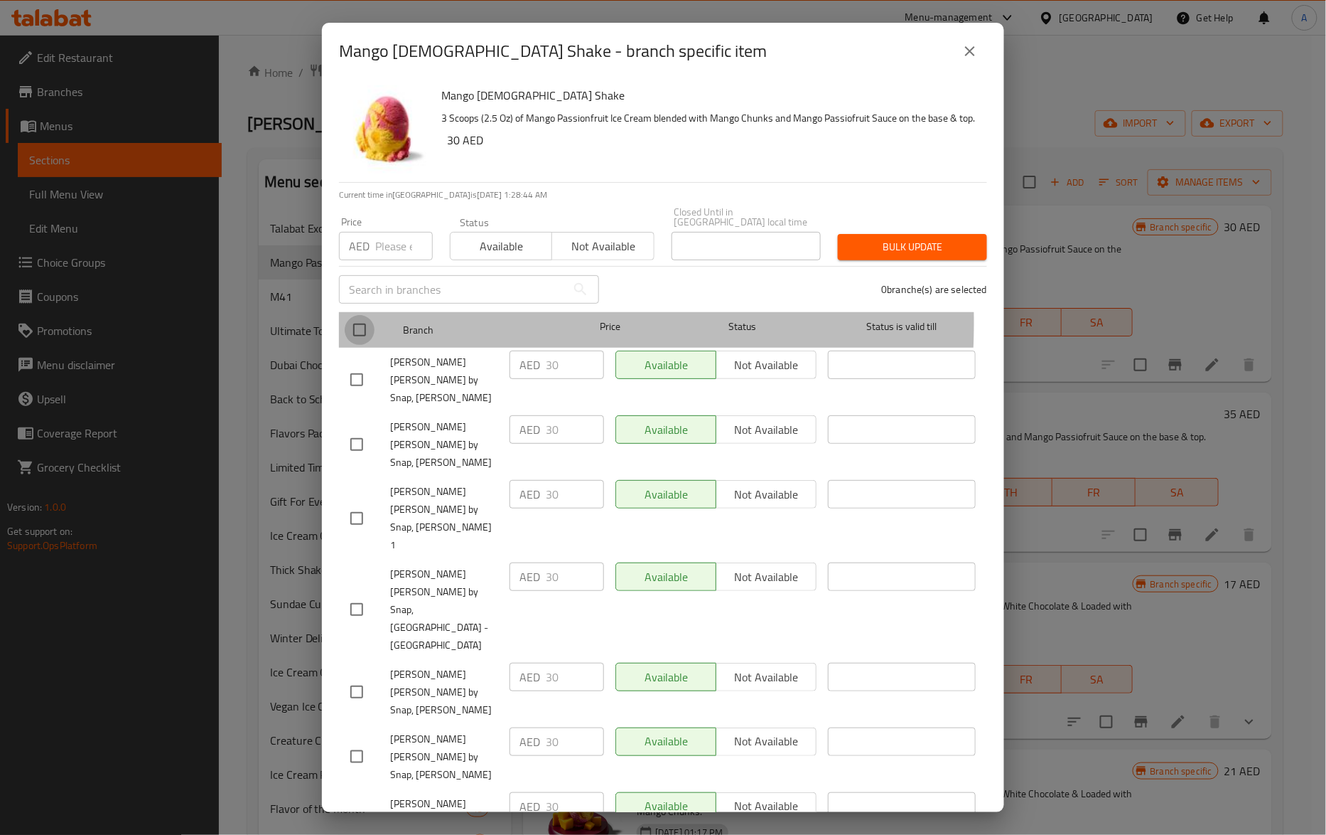
checkbox input "true"
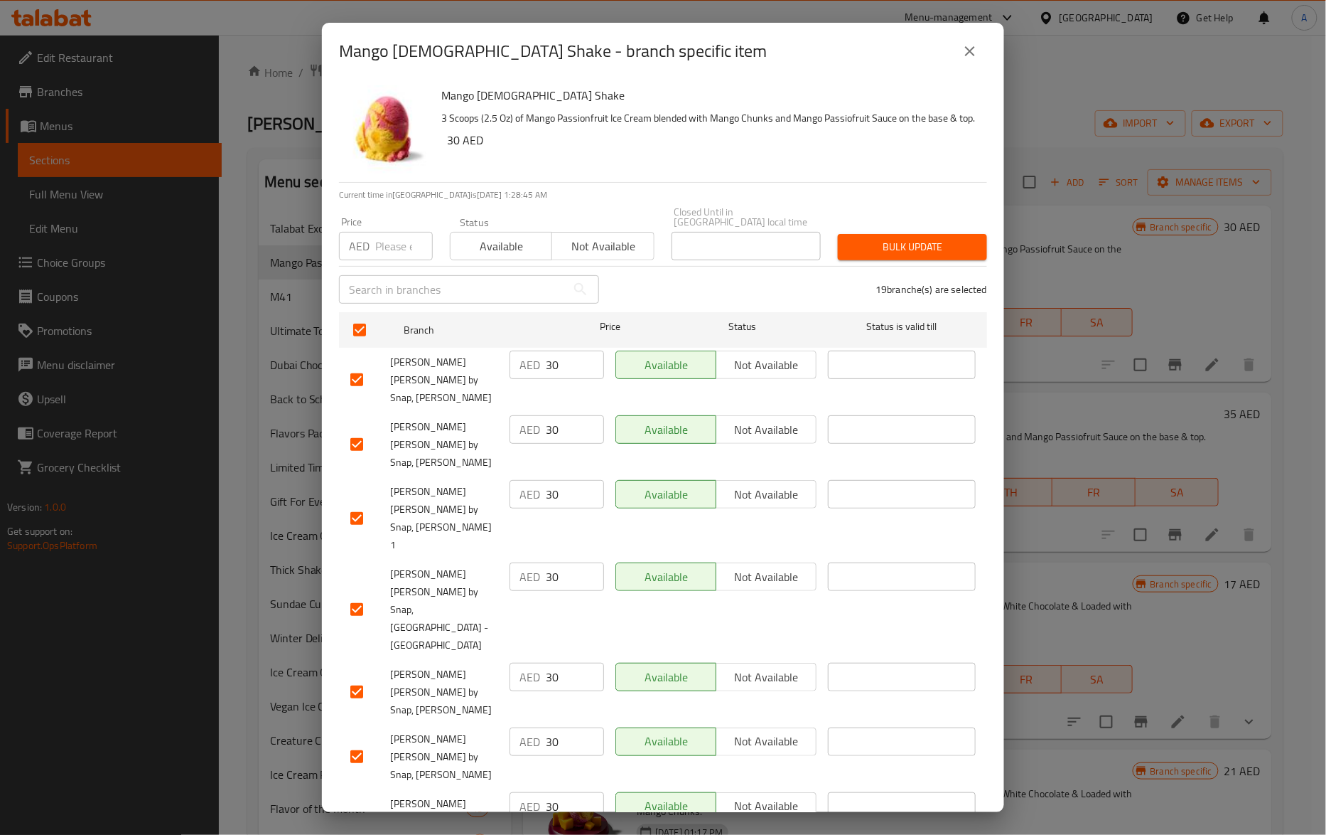
click at [385, 254] on input "number" at bounding box center [404, 246] width 58 height 28
paste input "32"
type input "32"
click at [927, 256] on button "Bulk update" at bounding box center [912, 247] width 149 height 26
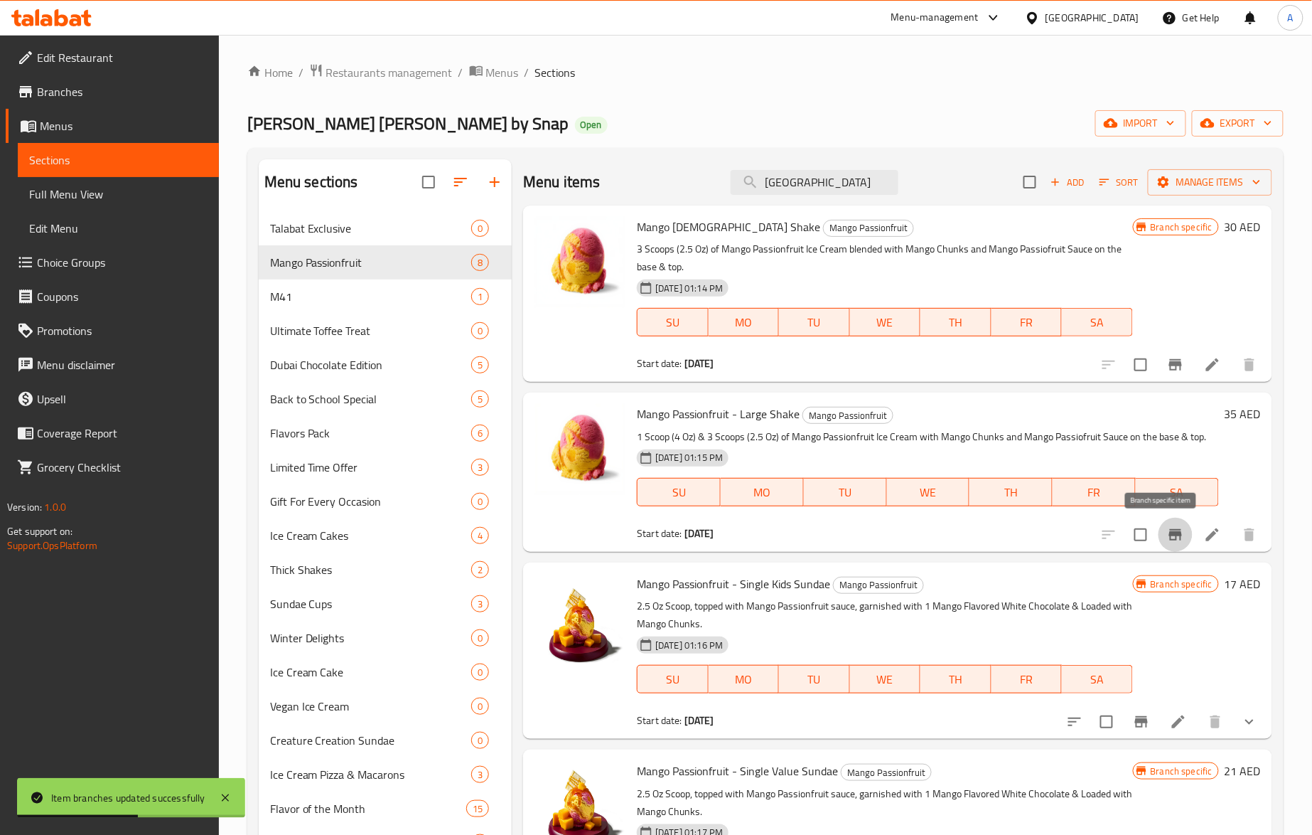
click at [1169, 533] on icon "Branch-specific-item" at bounding box center [1175, 534] width 13 height 11
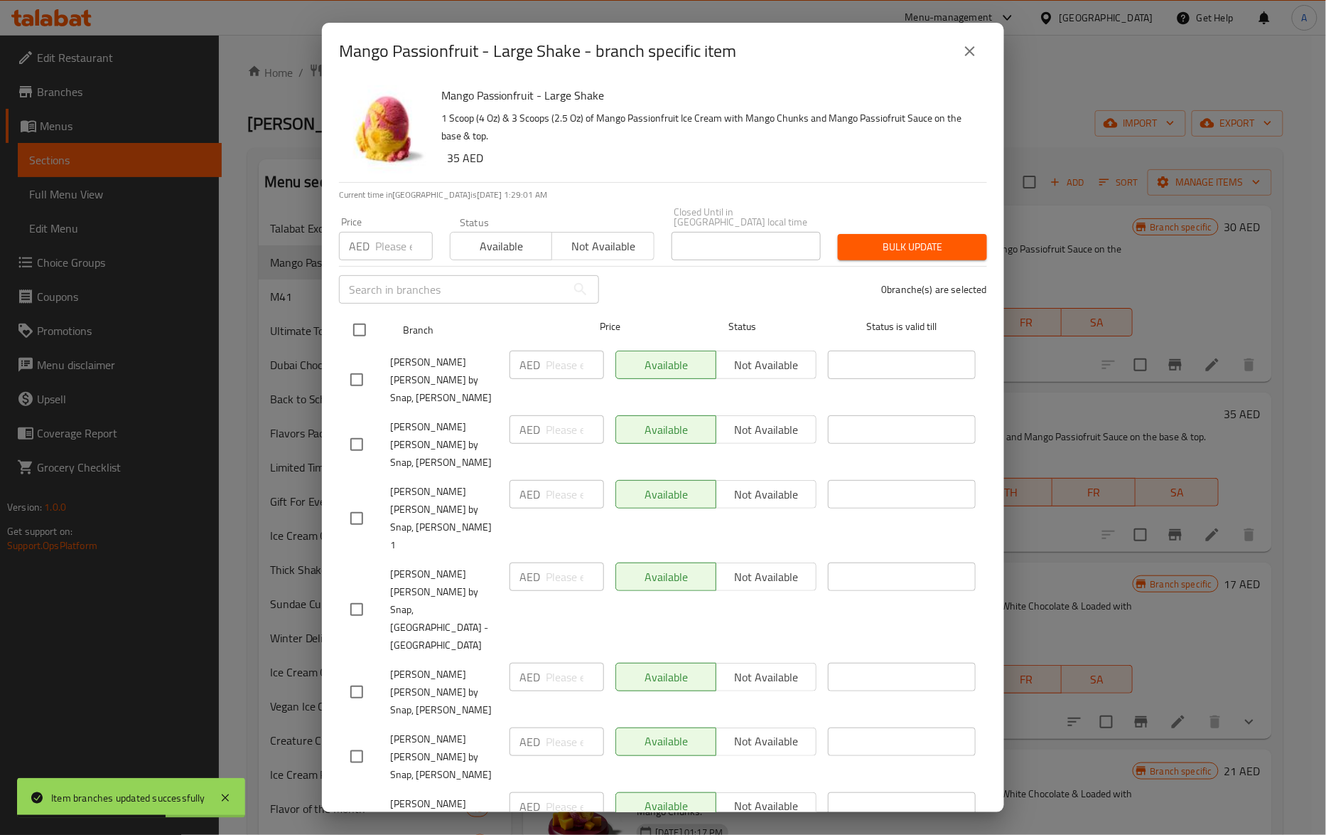
click at [362, 330] on input "checkbox" at bounding box center [360, 330] width 30 height 30
checkbox input "true"
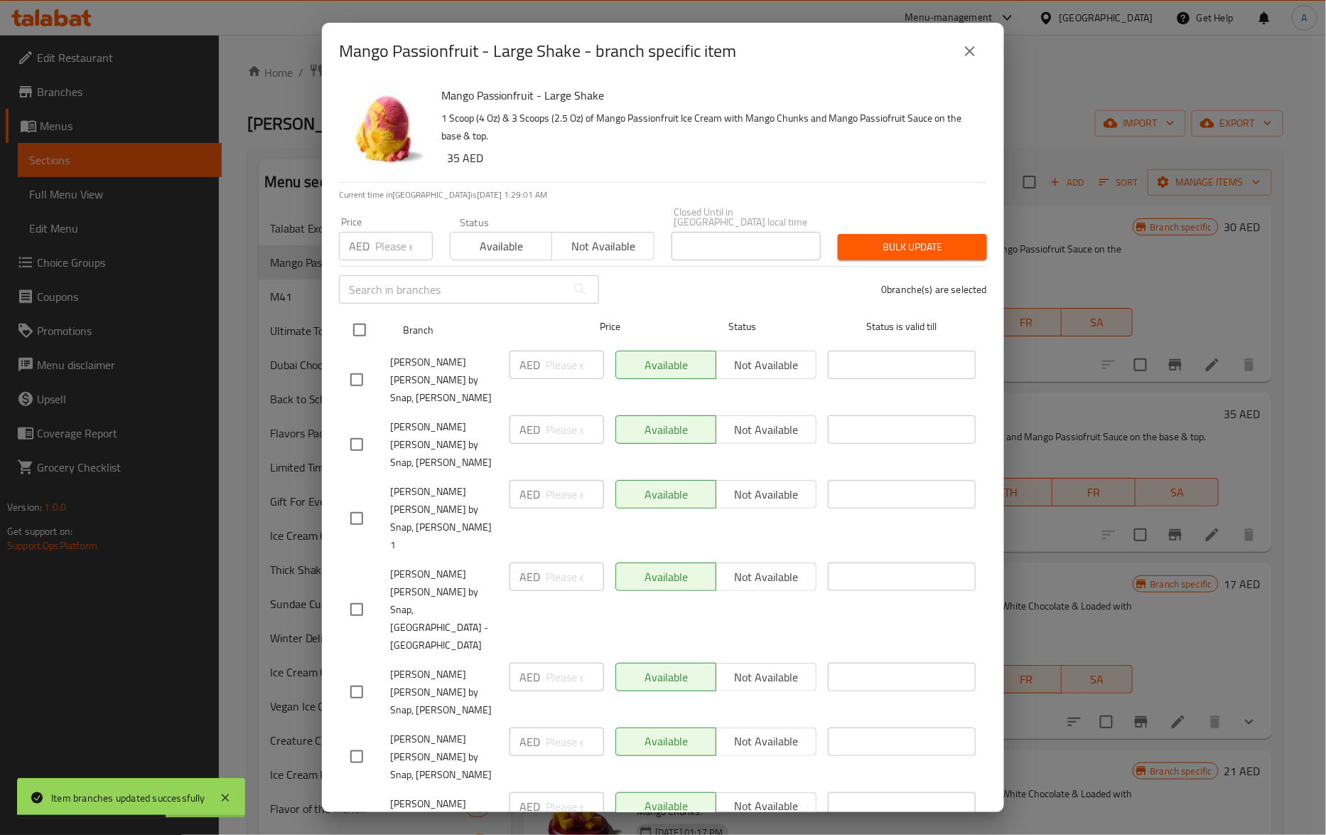
checkbox input "true"
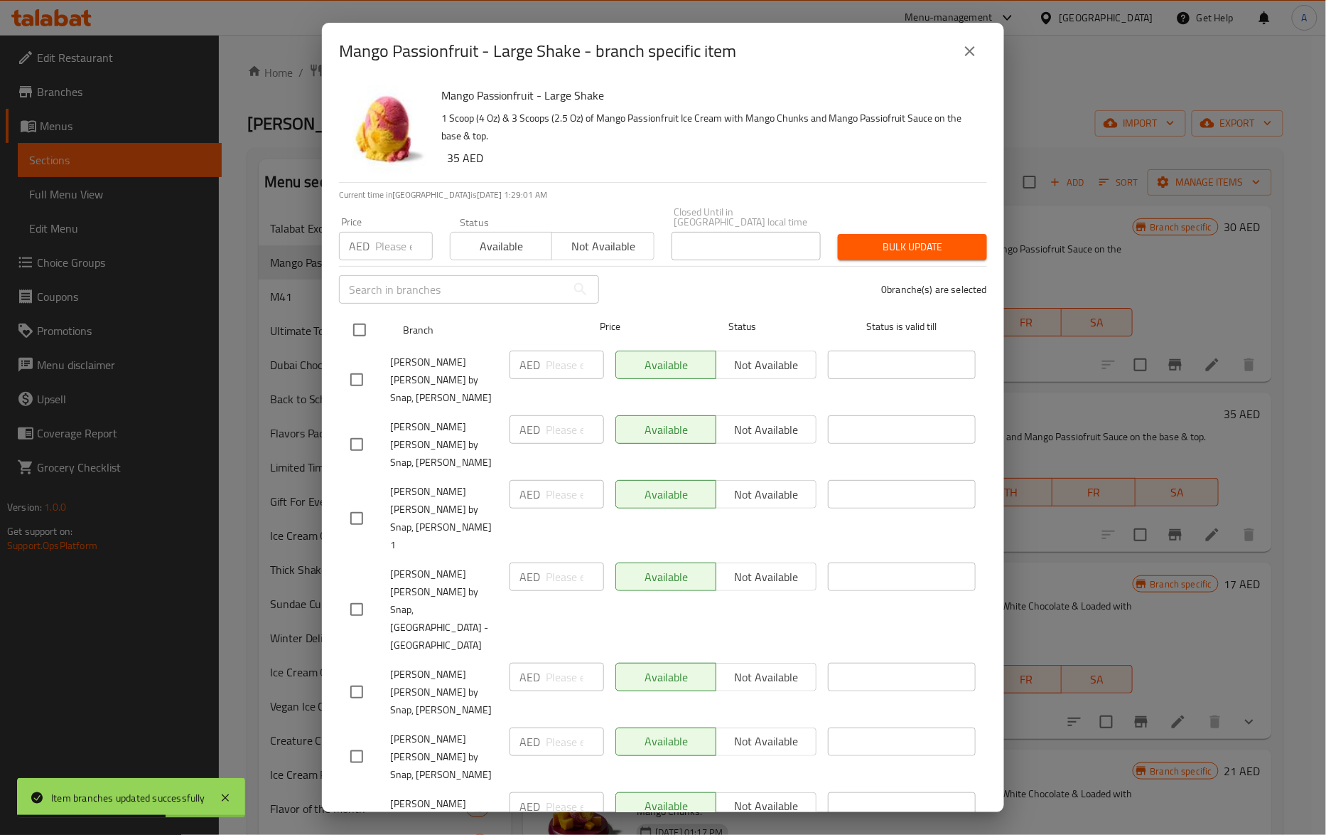
checkbox input "true"
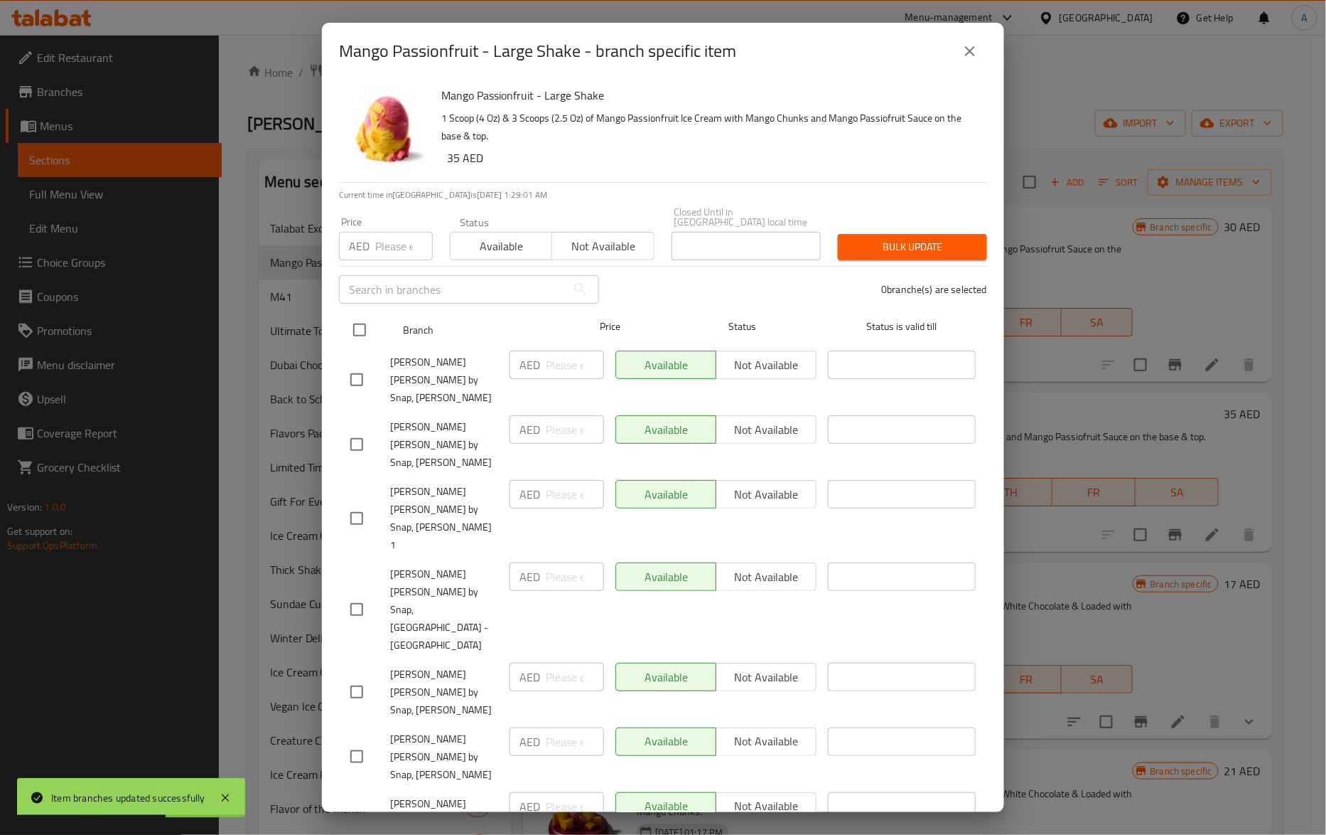
checkbox input "true"
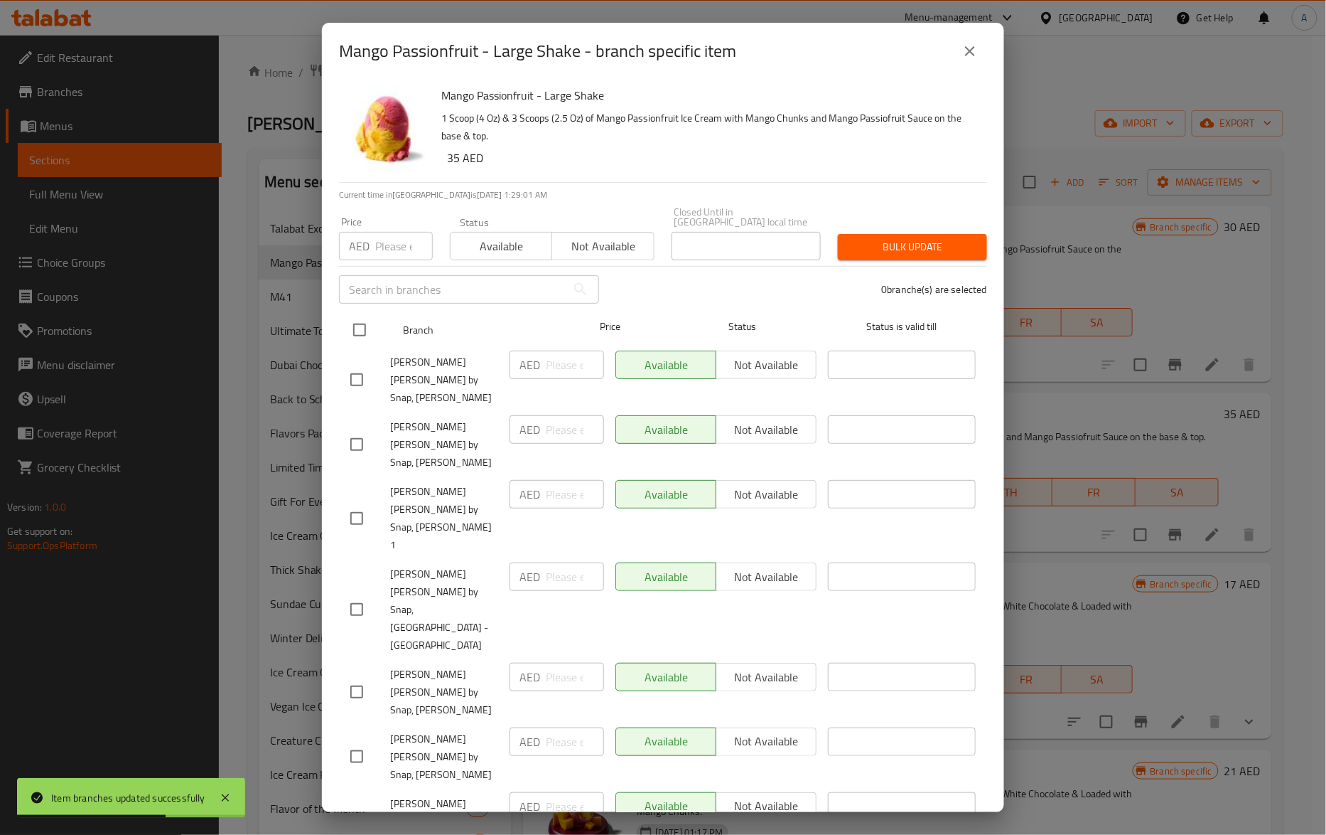
checkbox input "true"
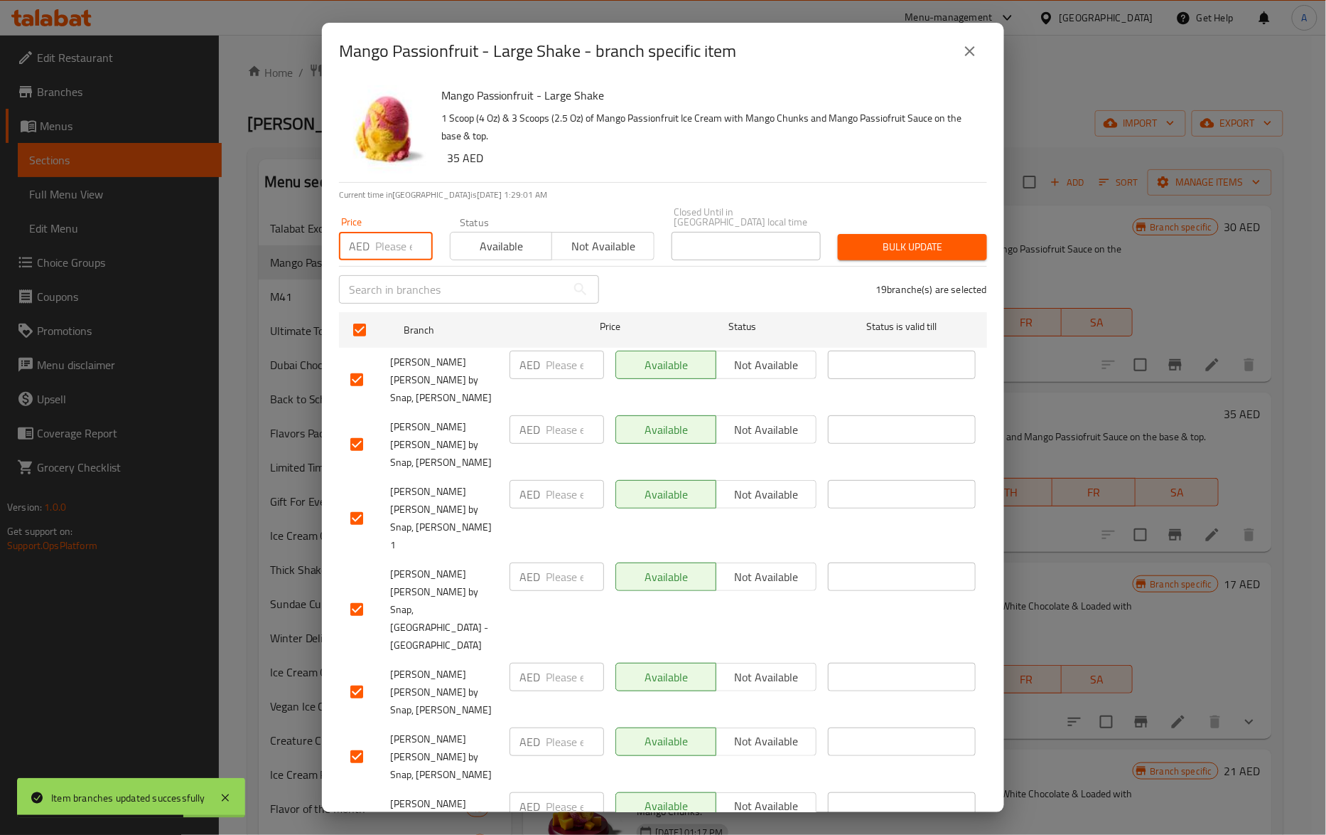
click at [384, 240] on input "number" at bounding box center [404, 246] width 58 height 28
paste input "37"
type input "37"
click at [914, 239] on span "Bulk update" at bounding box center [912, 247] width 127 height 18
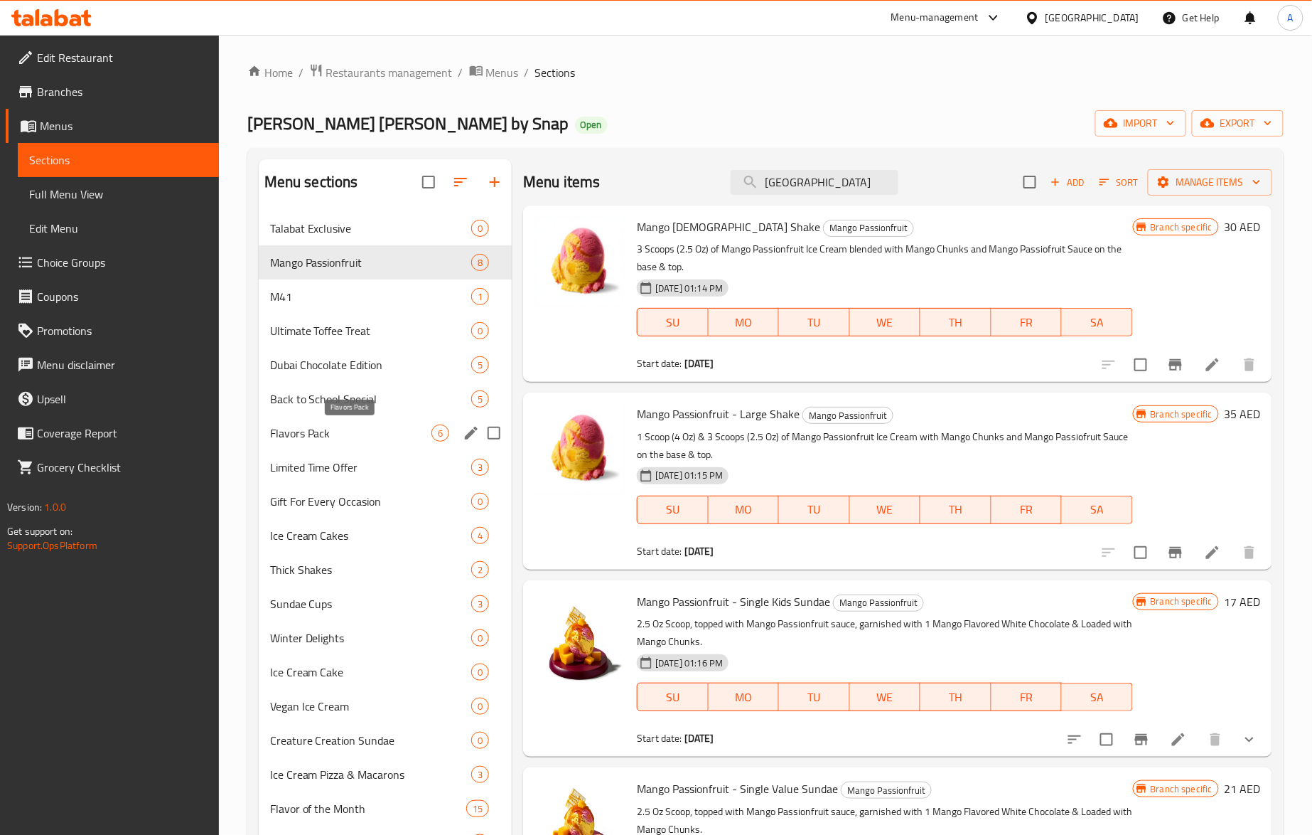
click at [306, 429] on span "Flavors Pack" at bounding box center [350, 432] width 161 height 17
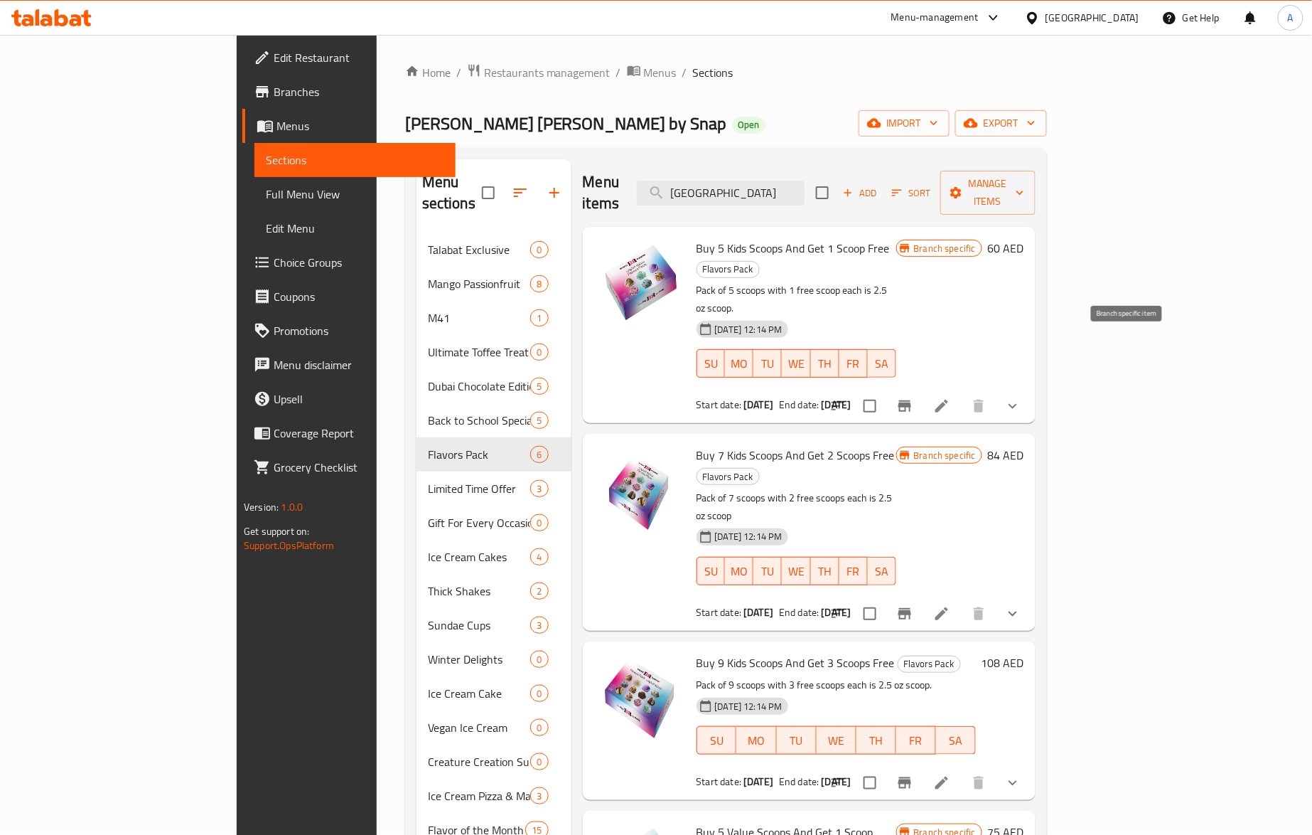
click at [922, 389] on button "Branch-specific-item" at bounding box center [905, 406] width 34 height 34
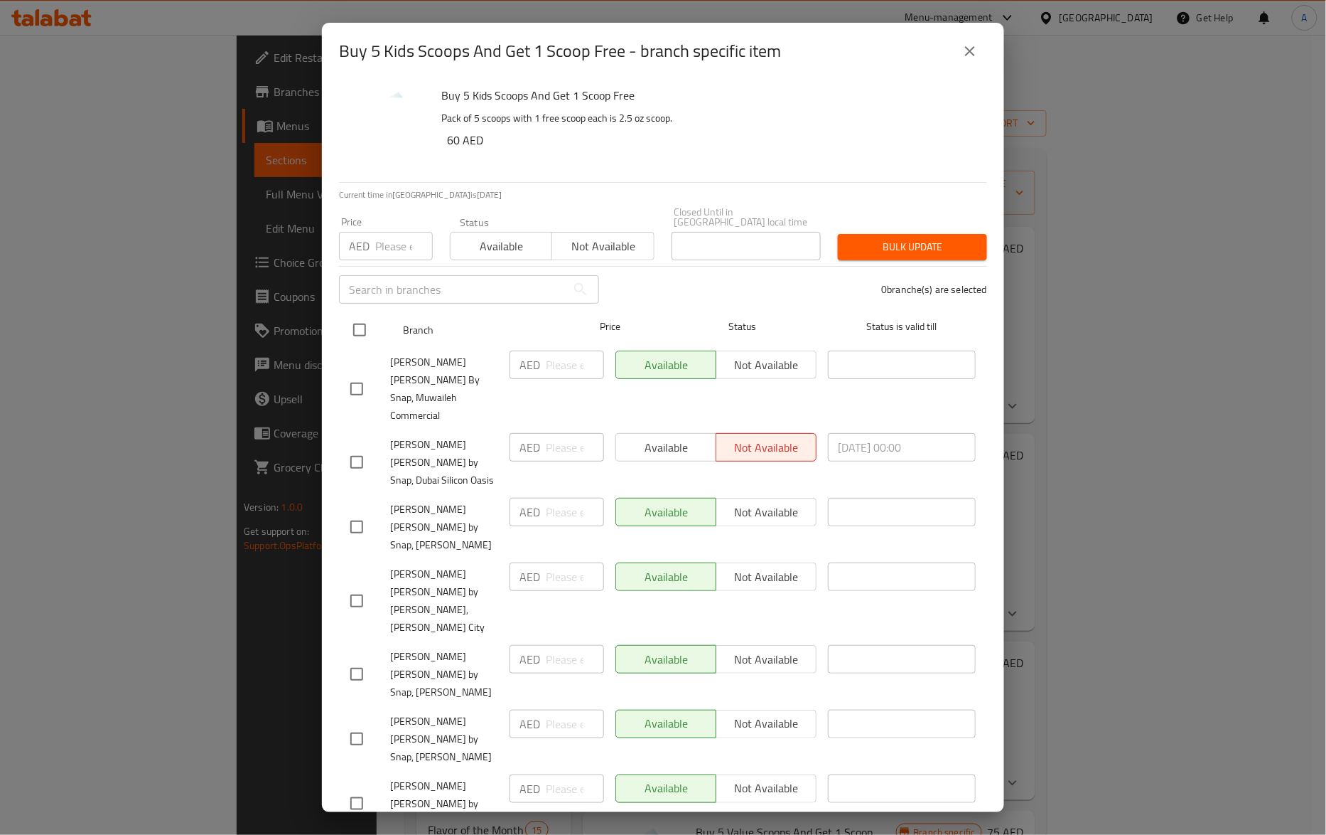
click at [360, 336] on input "checkbox" at bounding box center [360, 330] width 30 height 30
checkbox input "true"
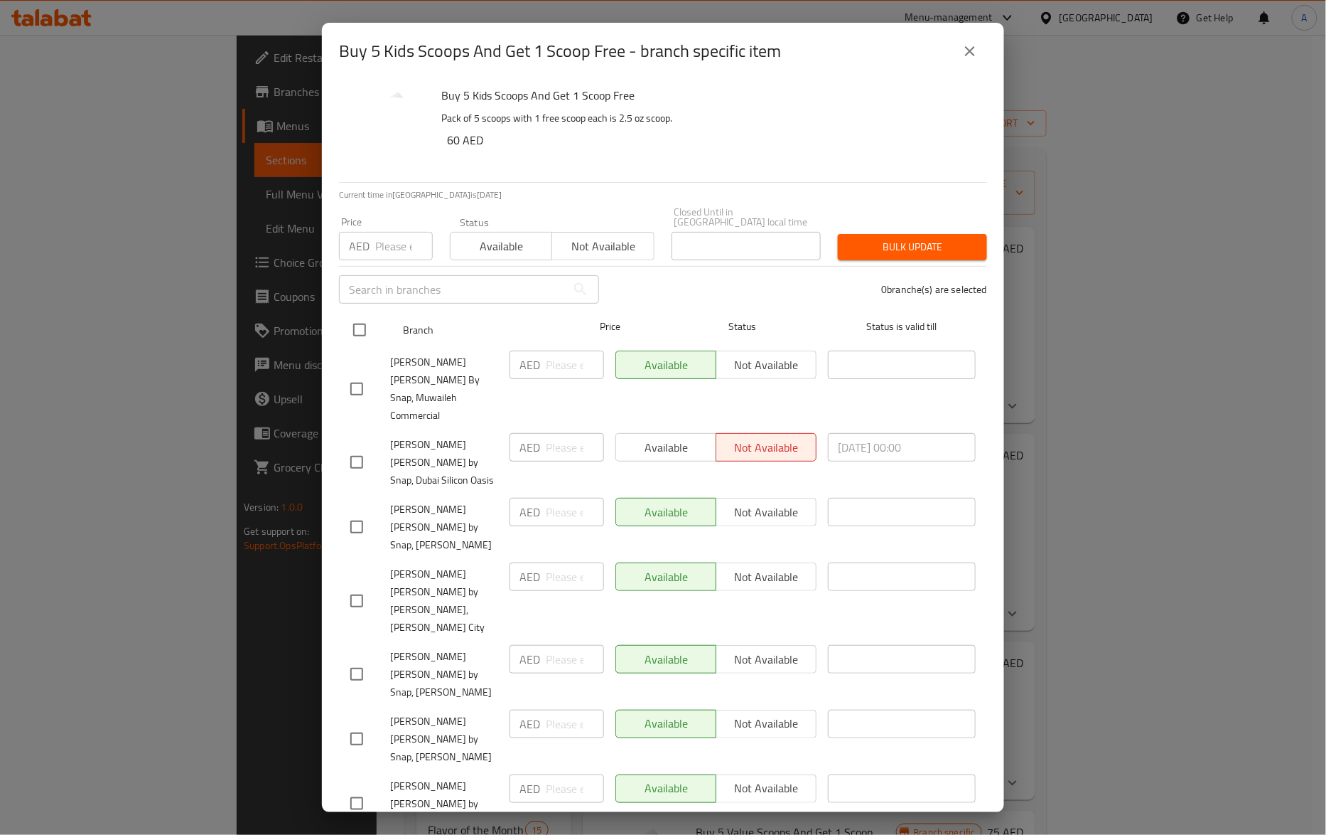
checkbox input "true"
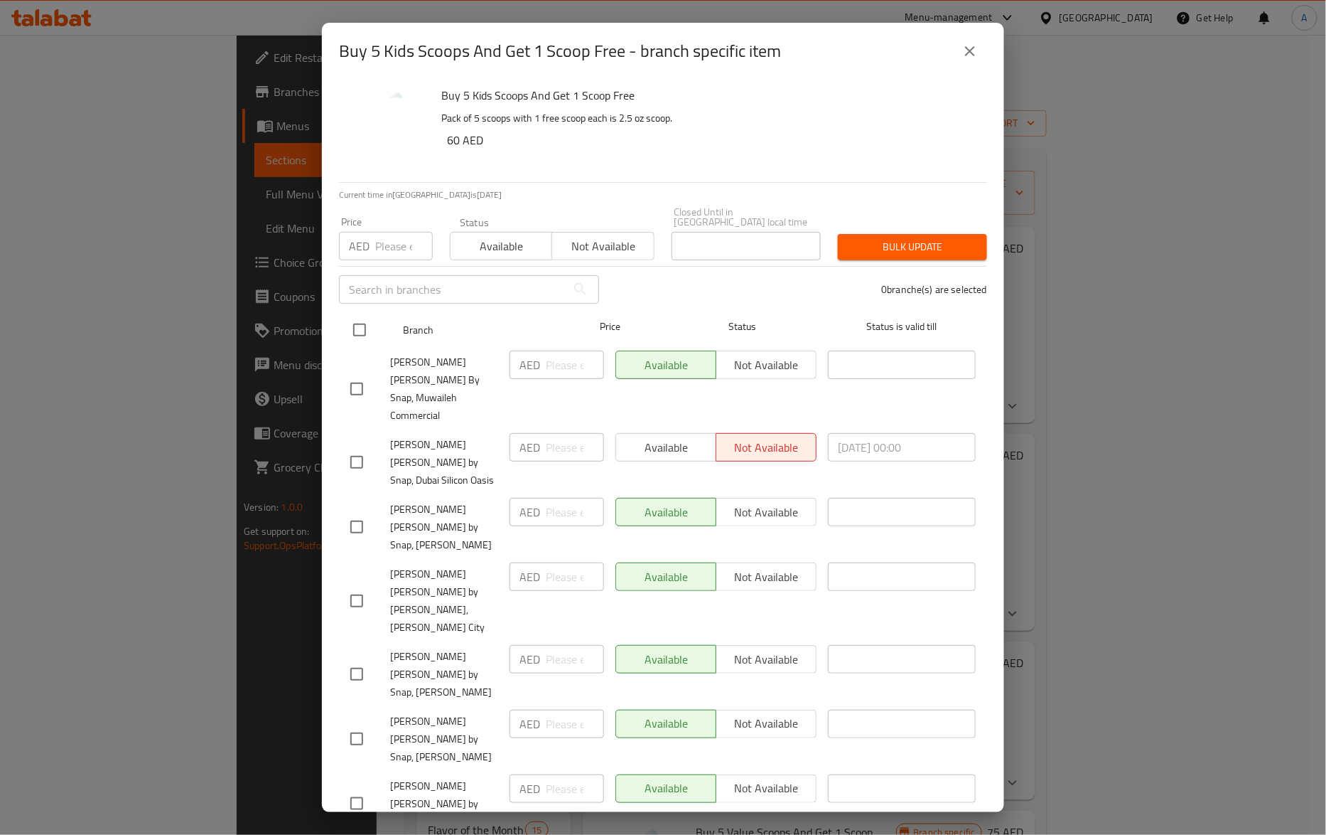
checkbox input "true"
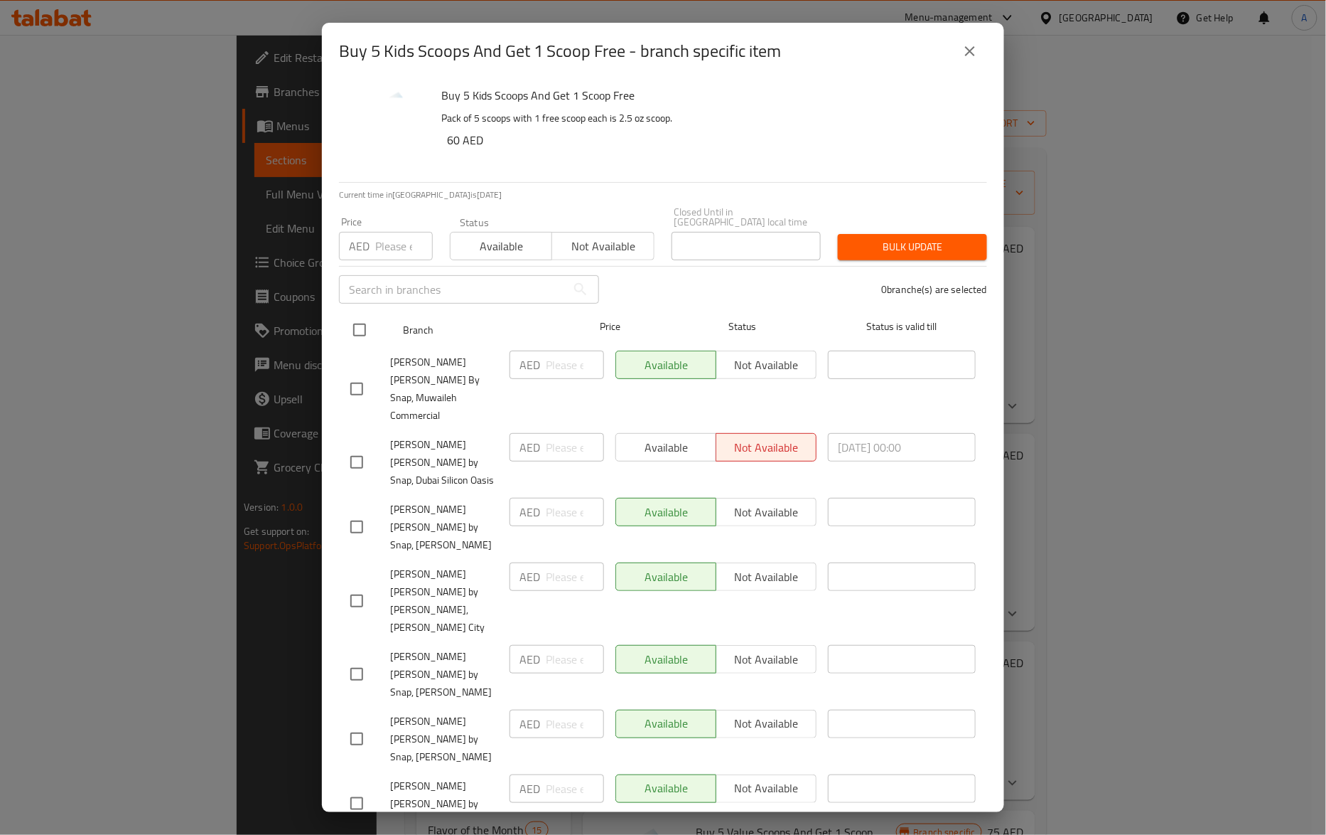
checkbox input "true"
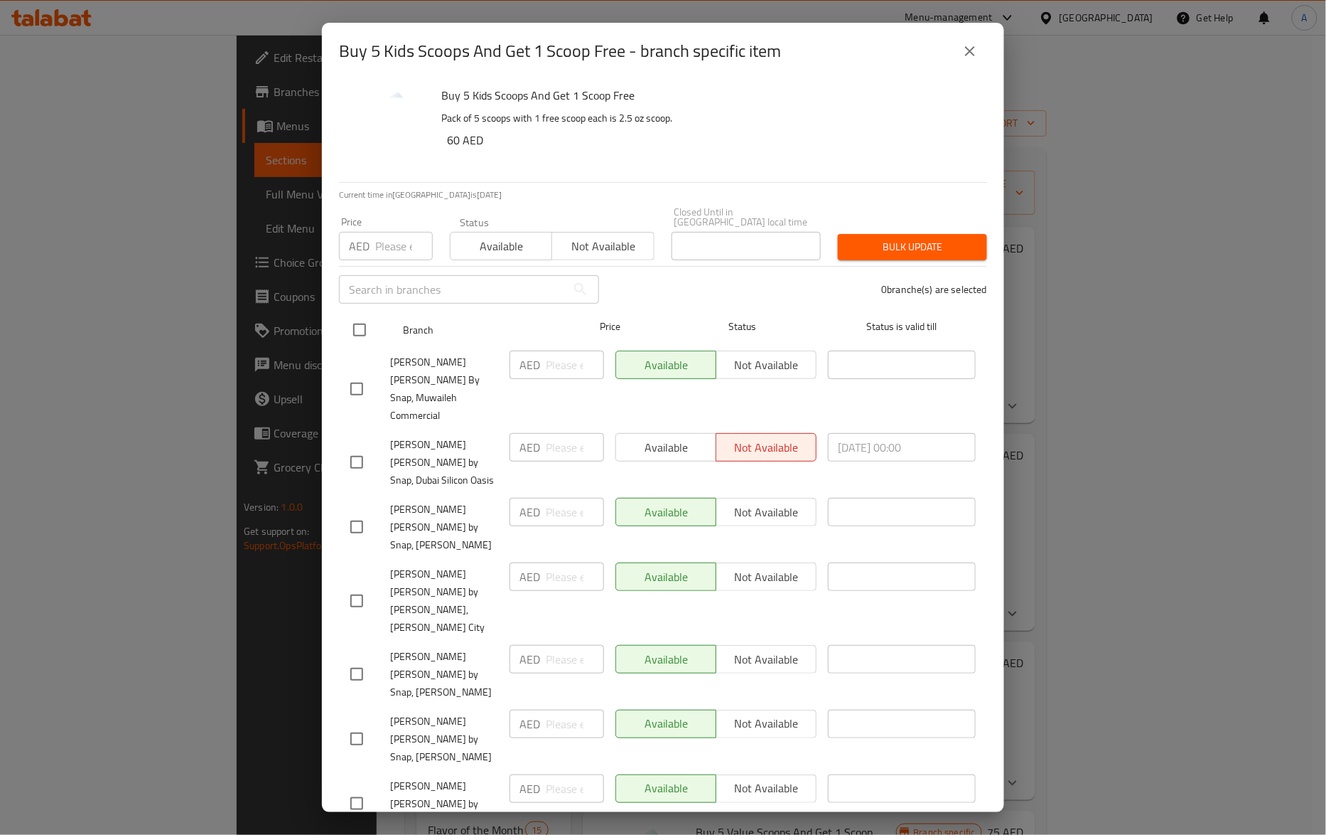
checkbox input "true"
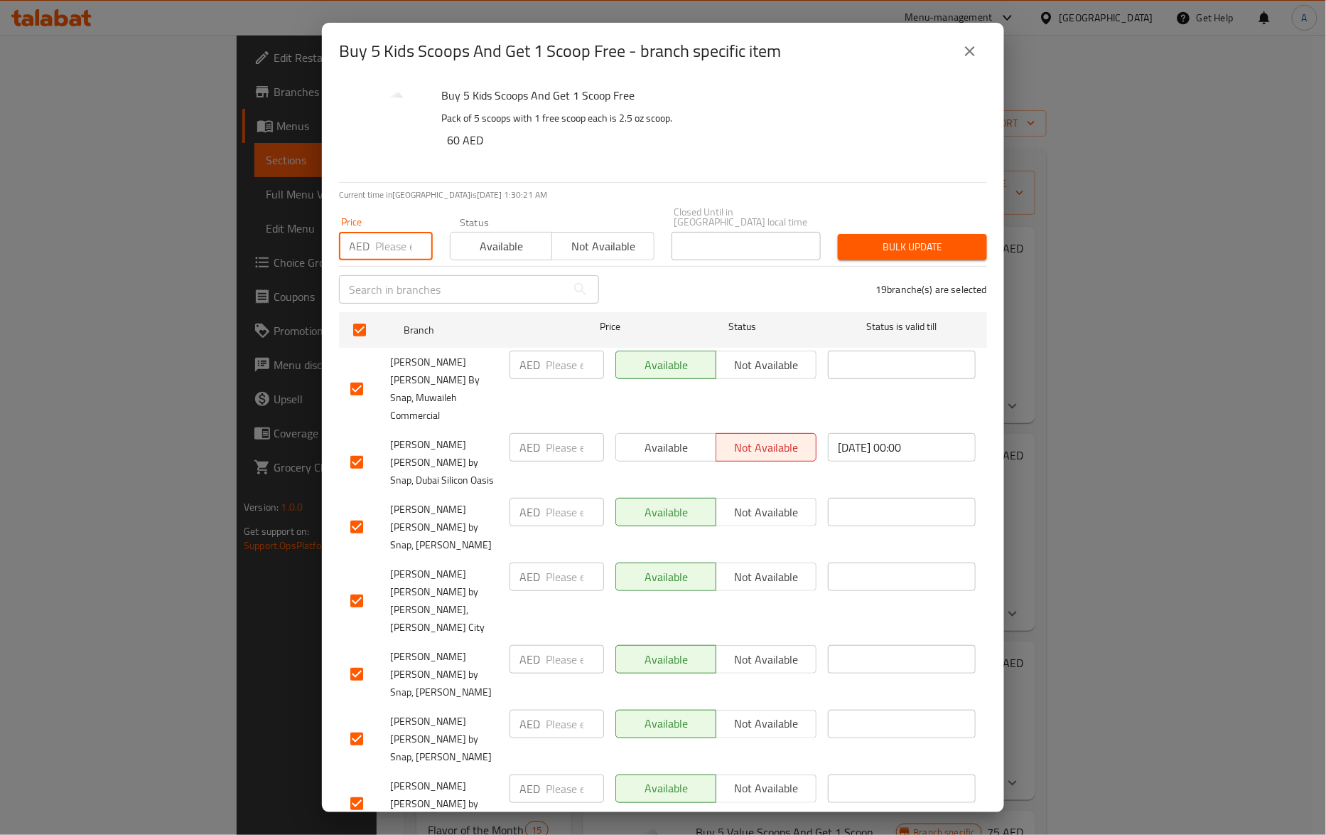
click at [382, 254] on input "number" at bounding box center [404, 246] width 58 height 28
paste input "60"
type input "60"
click at [964, 250] on button "Bulk update" at bounding box center [912, 247] width 149 height 26
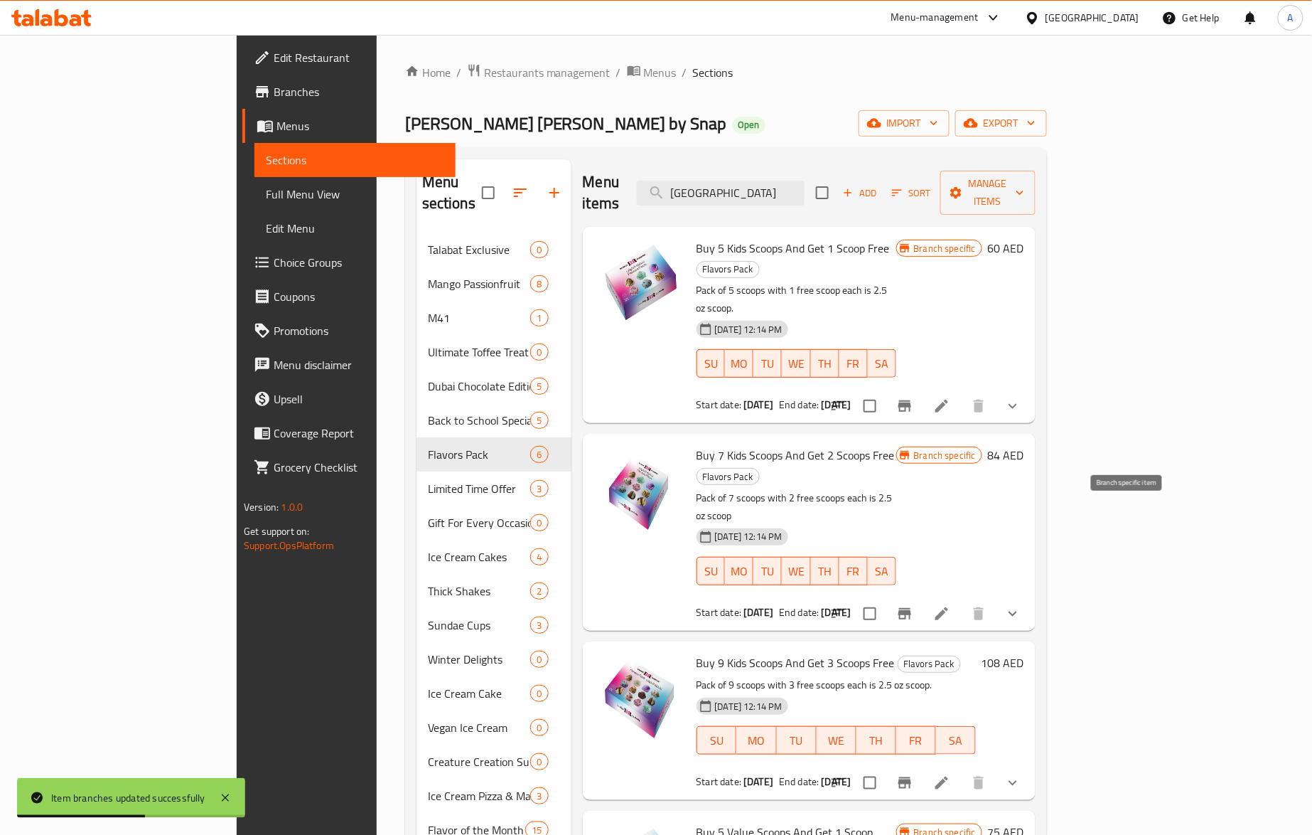
click at [913, 605] on icon "Branch-specific-item" at bounding box center [904, 613] width 17 height 17
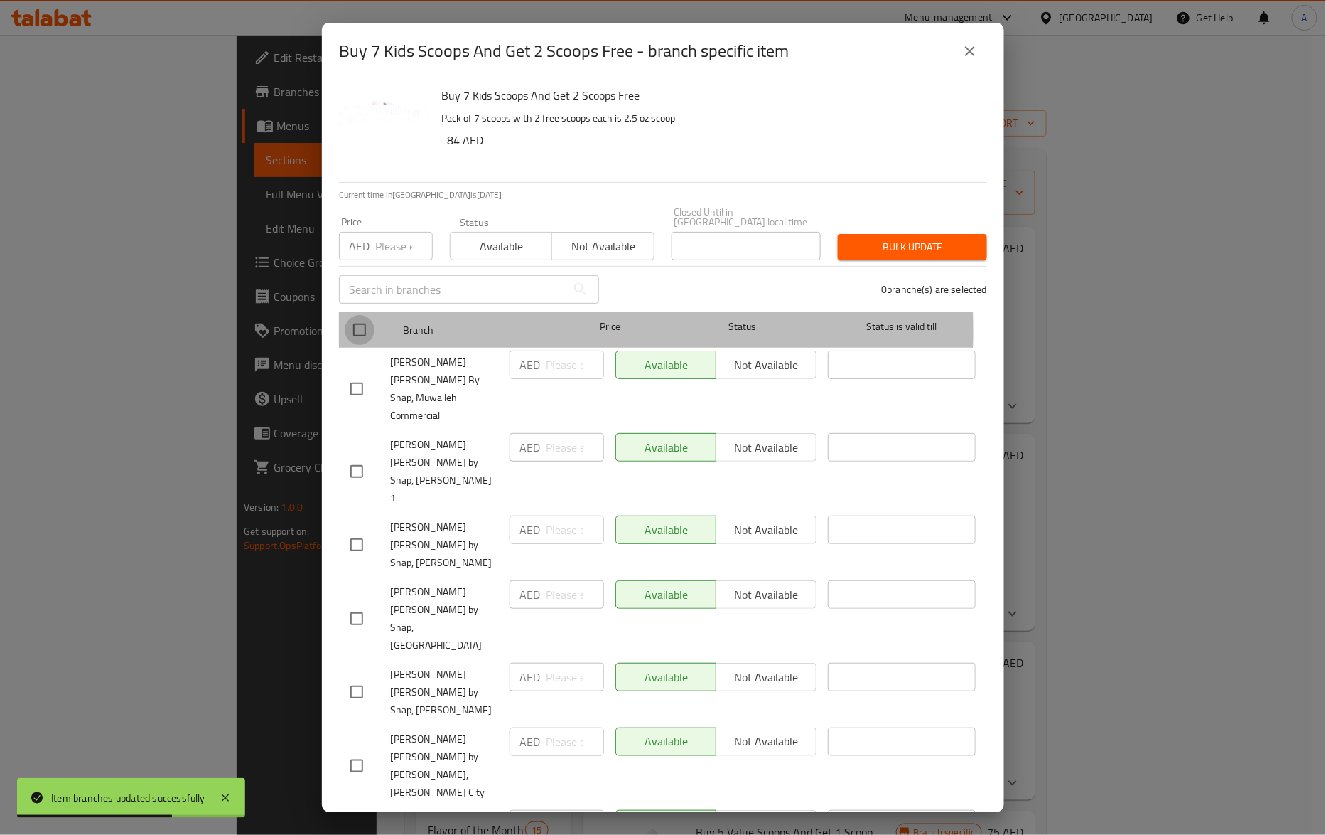
click at [365, 331] on input "checkbox" at bounding box center [360, 330] width 30 height 30
checkbox input "true"
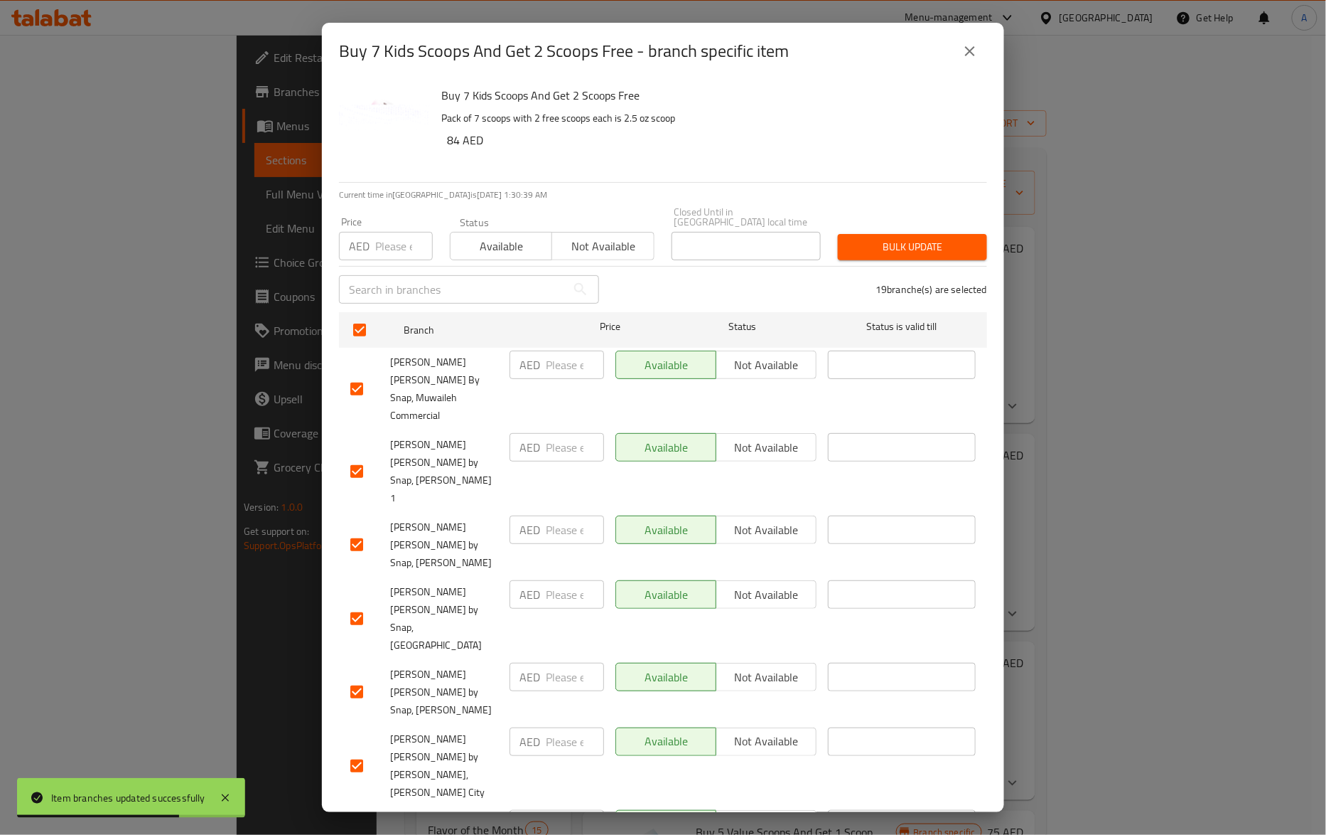
click at [390, 243] on input "number" at bounding box center [404, 246] width 58 height 28
paste input "84"
click at [887, 248] on span "Bulk update" at bounding box center [912, 247] width 127 height 18
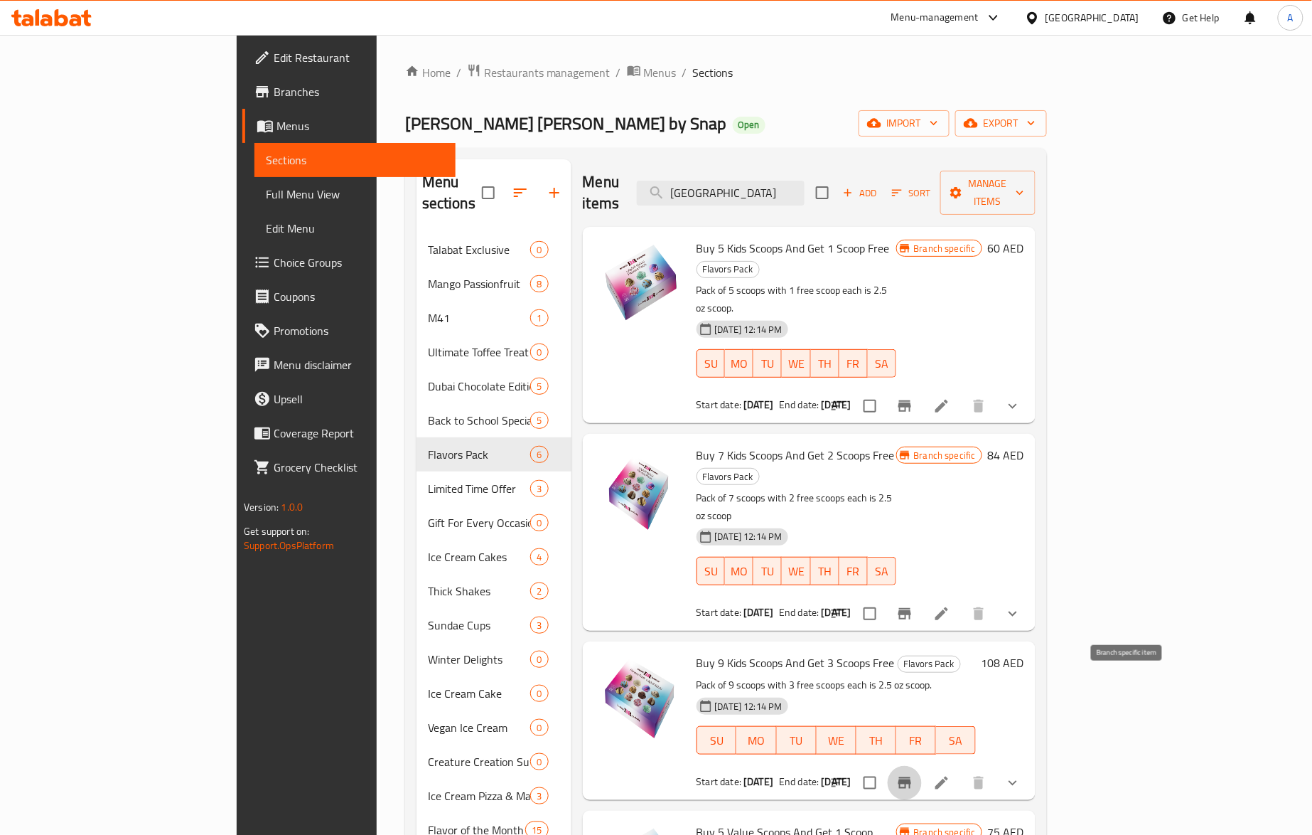
click at [913, 774] on icon "Branch-specific-item" at bounding box center [904, 782] width 17 height 17
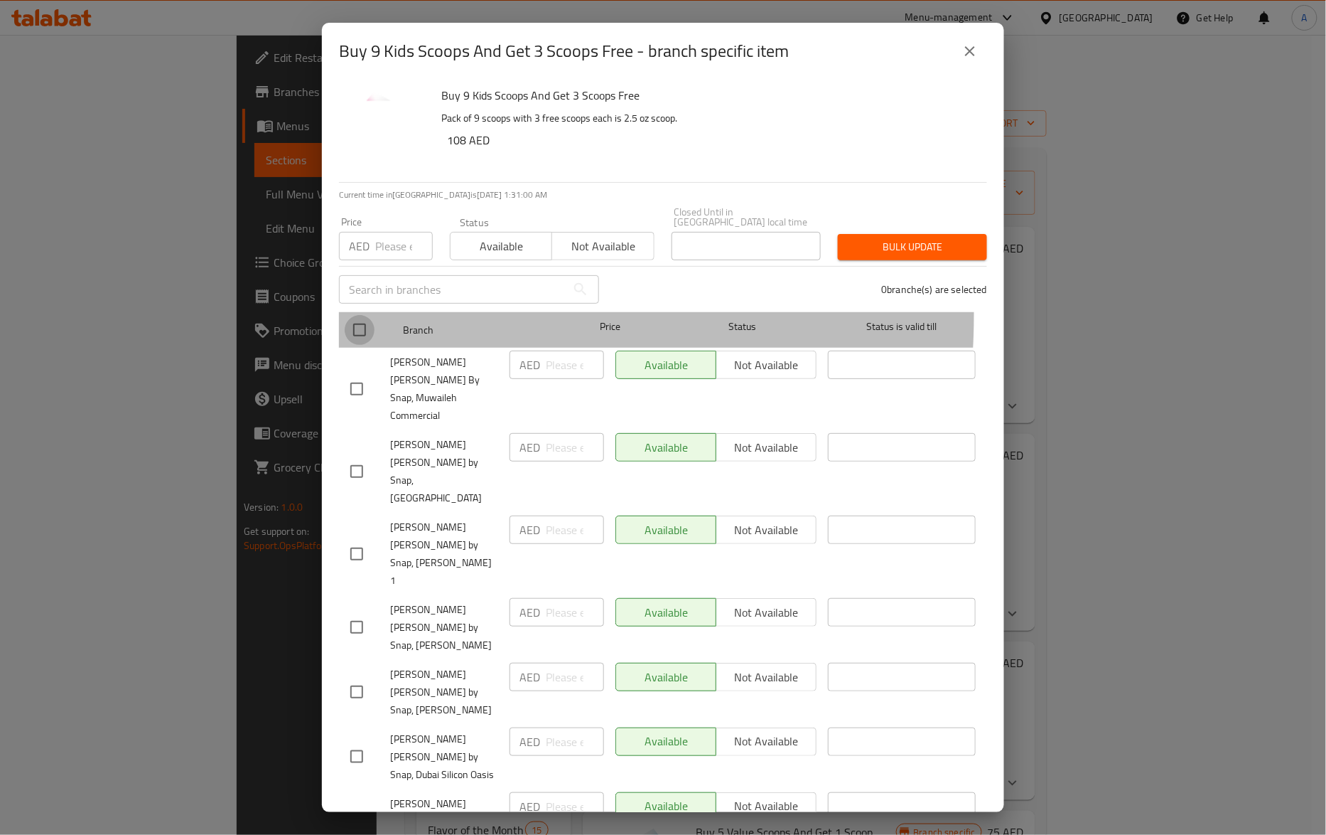
click at [345, 315] on input "checkbox" at bounding box center [360, 330] width 30 height 30
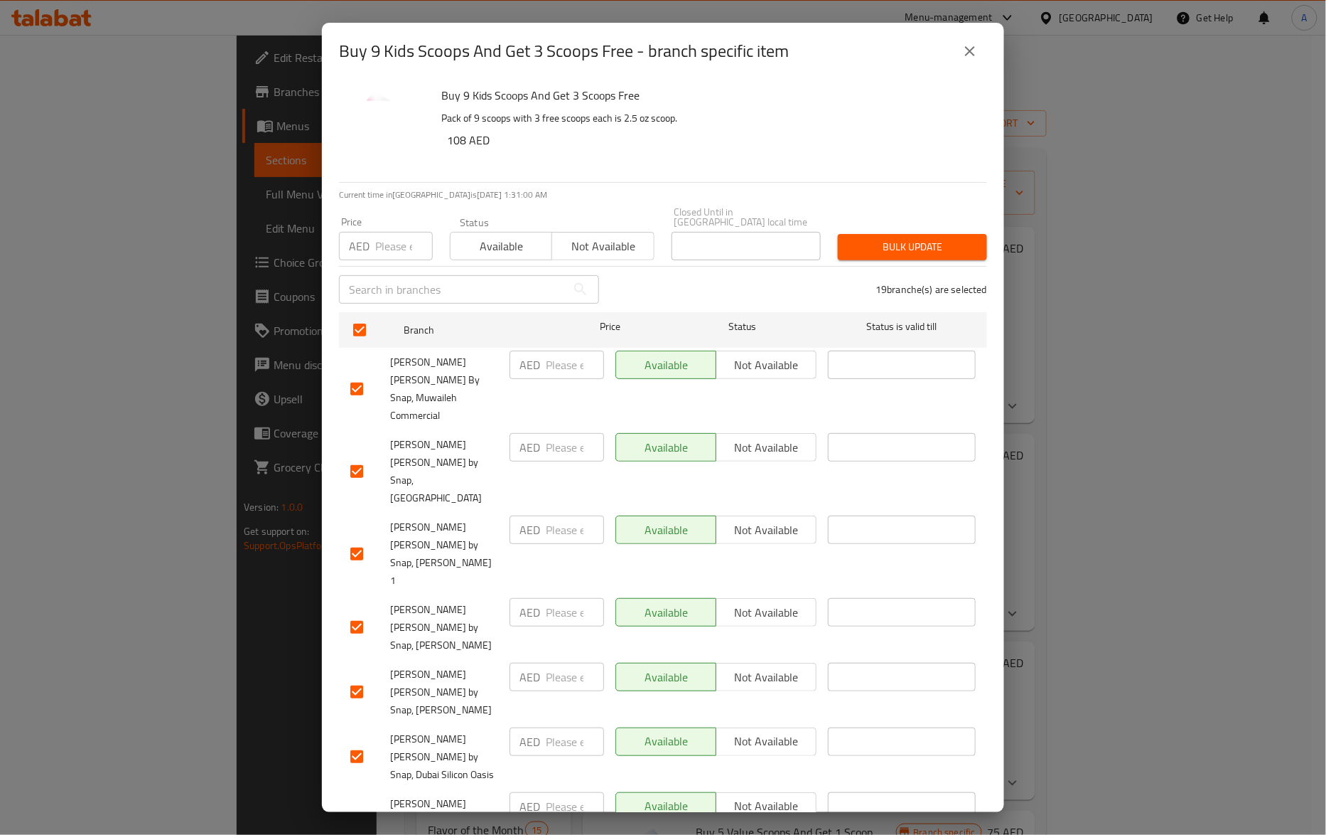
click at [387, 237] on input "number" at bounding box center [404, 246] width 58 height 28
paste input "108"
click at [864, 252] on span "Bulk update" at bounding box center [912, 247] width 127 height 18
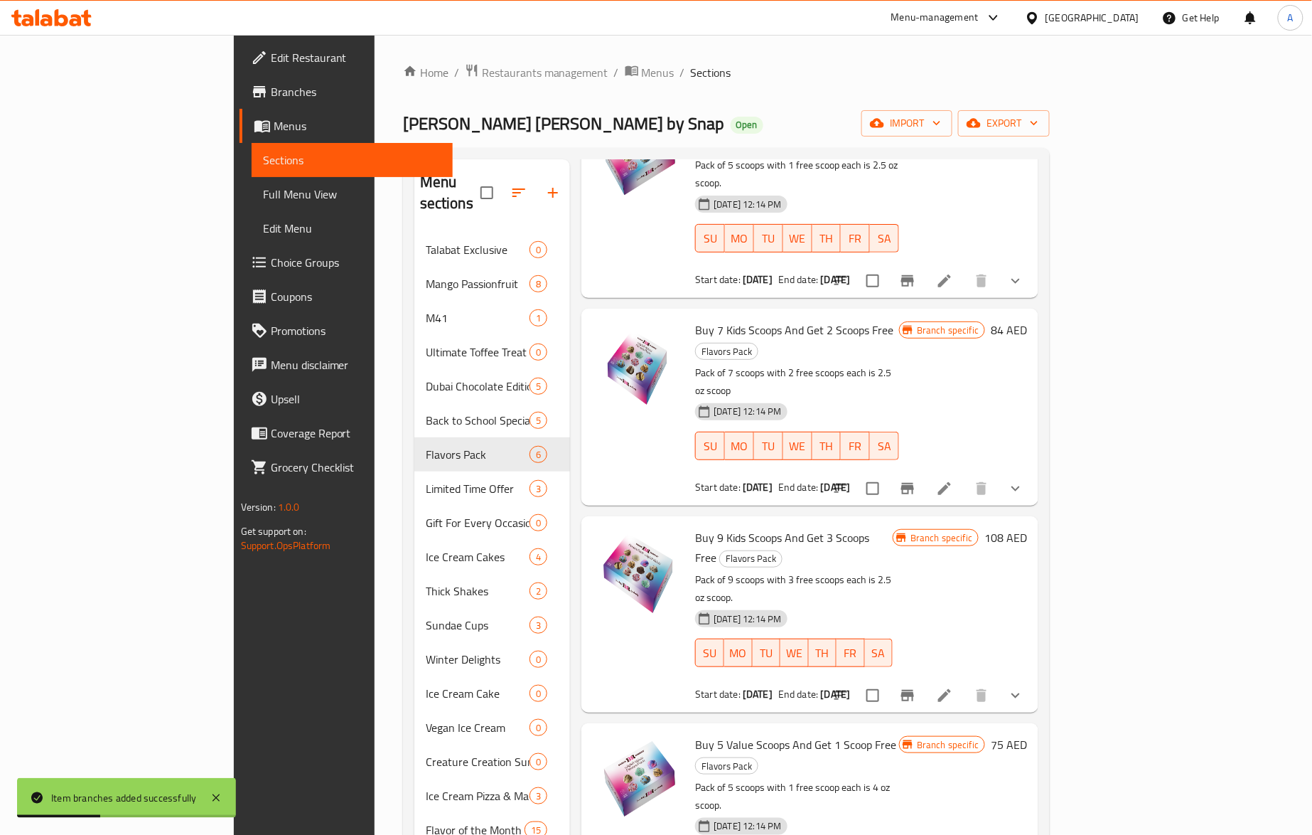
scroll to position [141, 0]
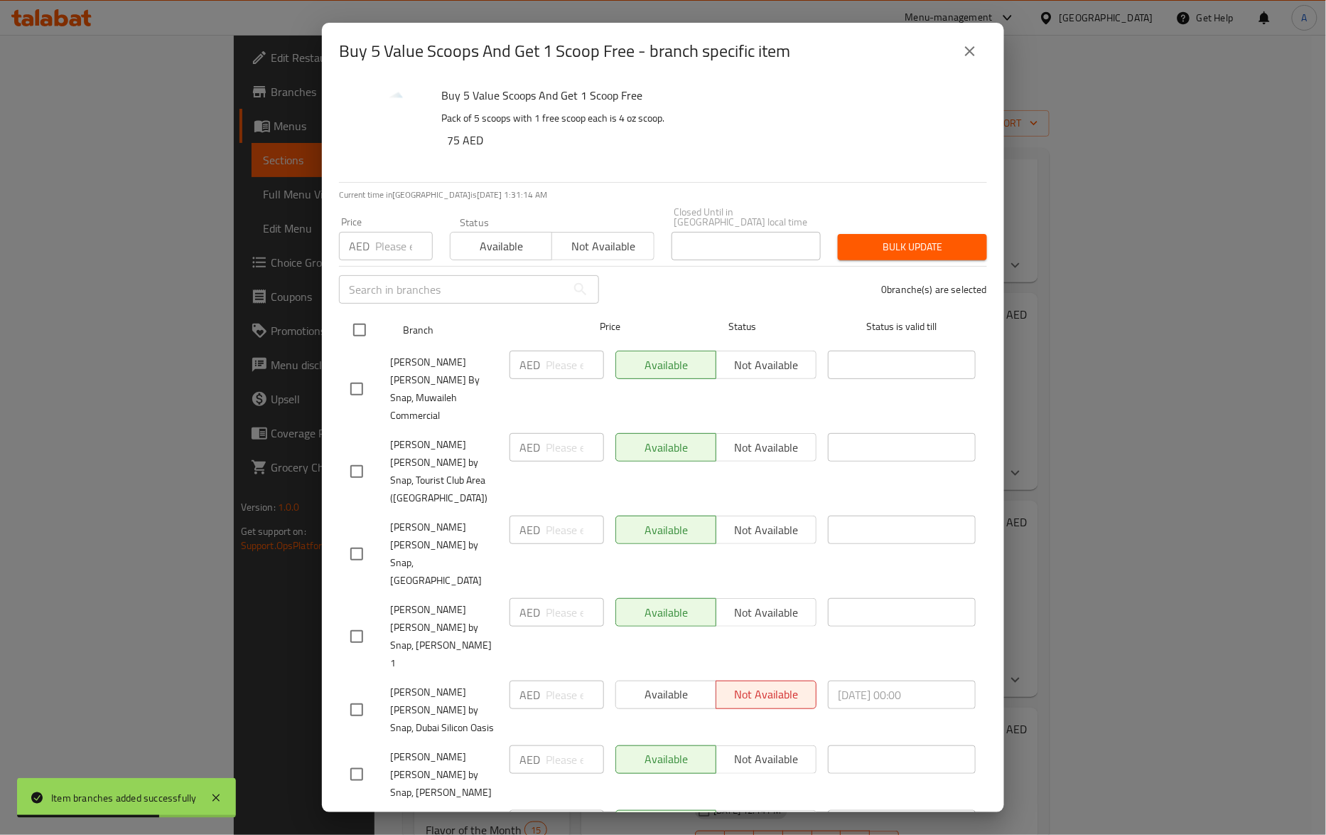
click at [357, 326] on input "checkbox" at bounding box center [360, 330] width 30 height 30
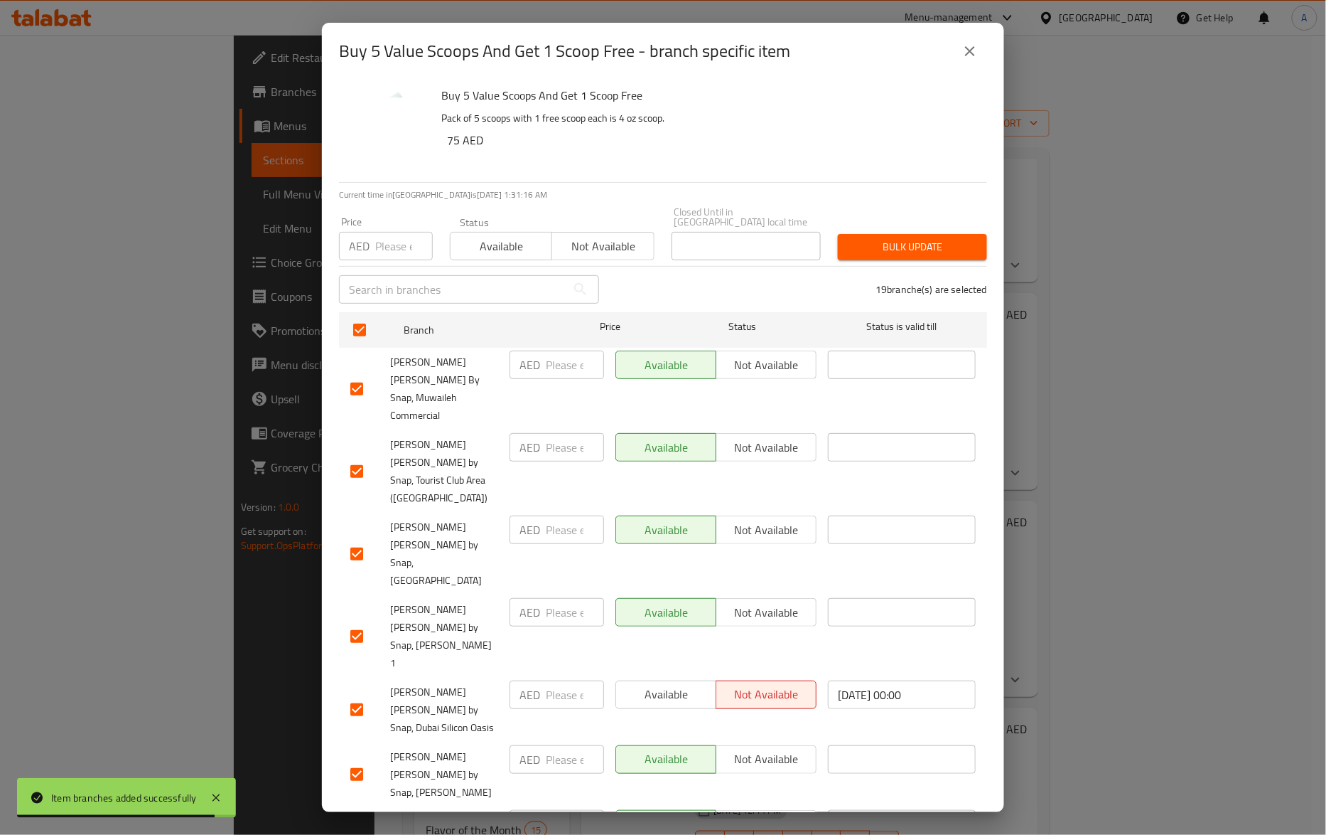
drag, startPoint x: 396, startPoint y: 242, endPoint x: 393, endPoint y: 253, distance: 11.7
click at [393, 253] on input "number" at bounding box center [404, 246] width 58 height 28
paste input "80"
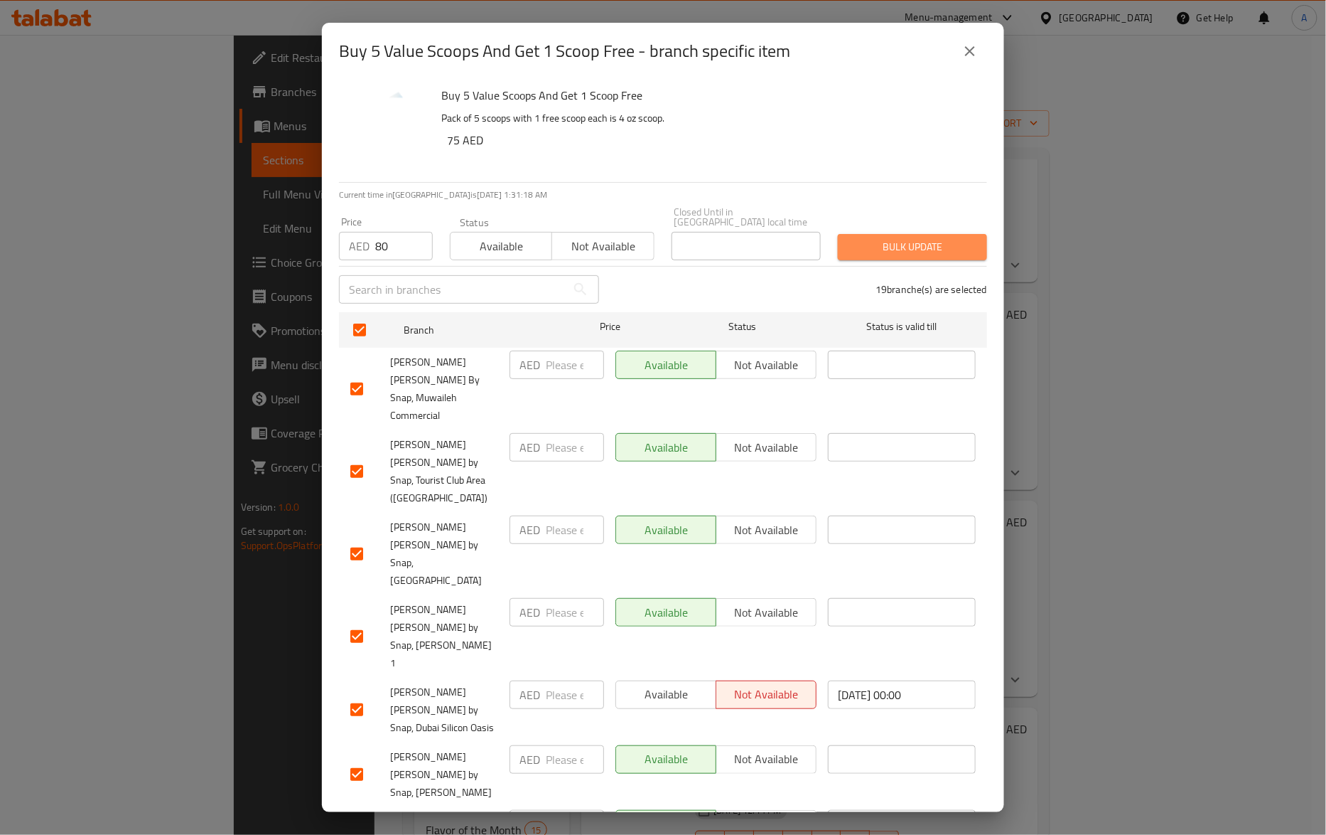
click at [955, 254] on span "Bulk update" at bounding box center [912, 247] width 127 height 18
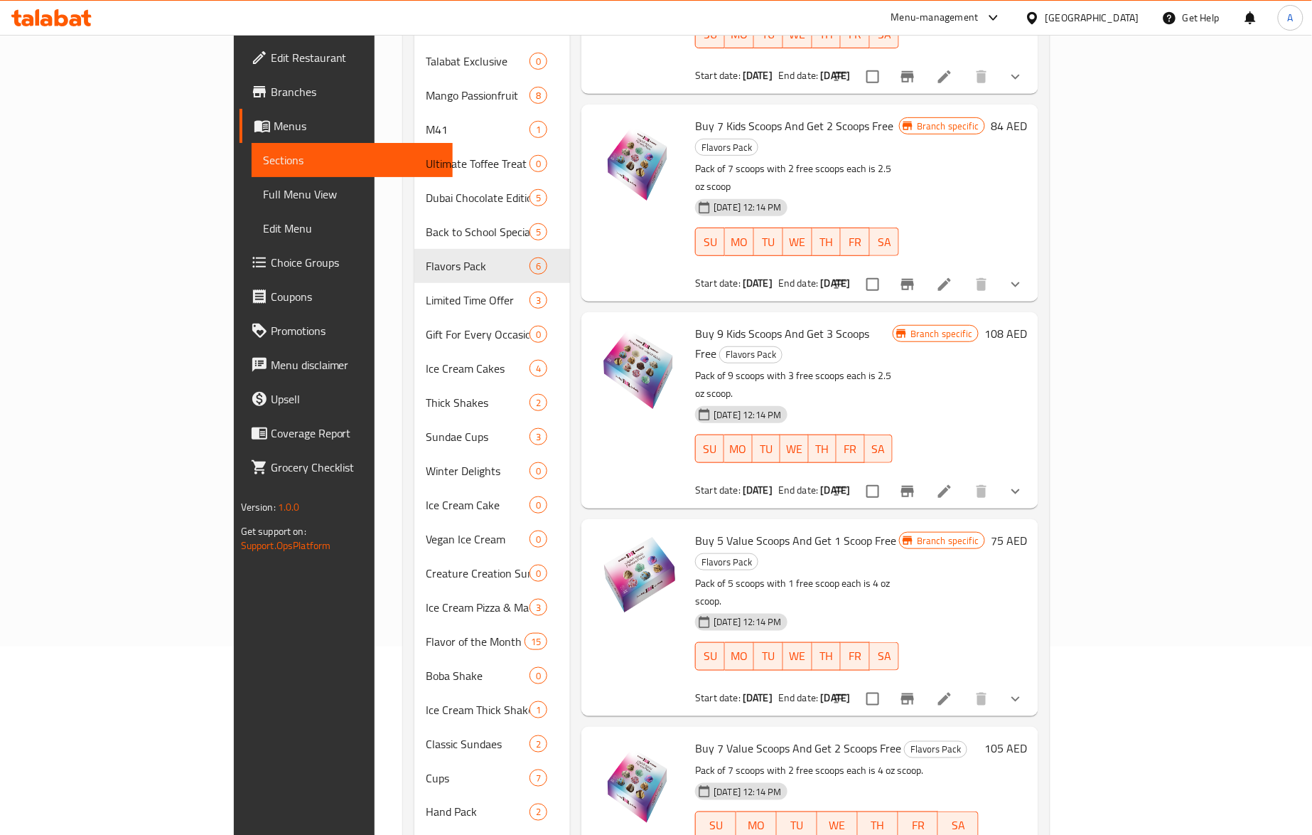
scroll to position [189, 0]
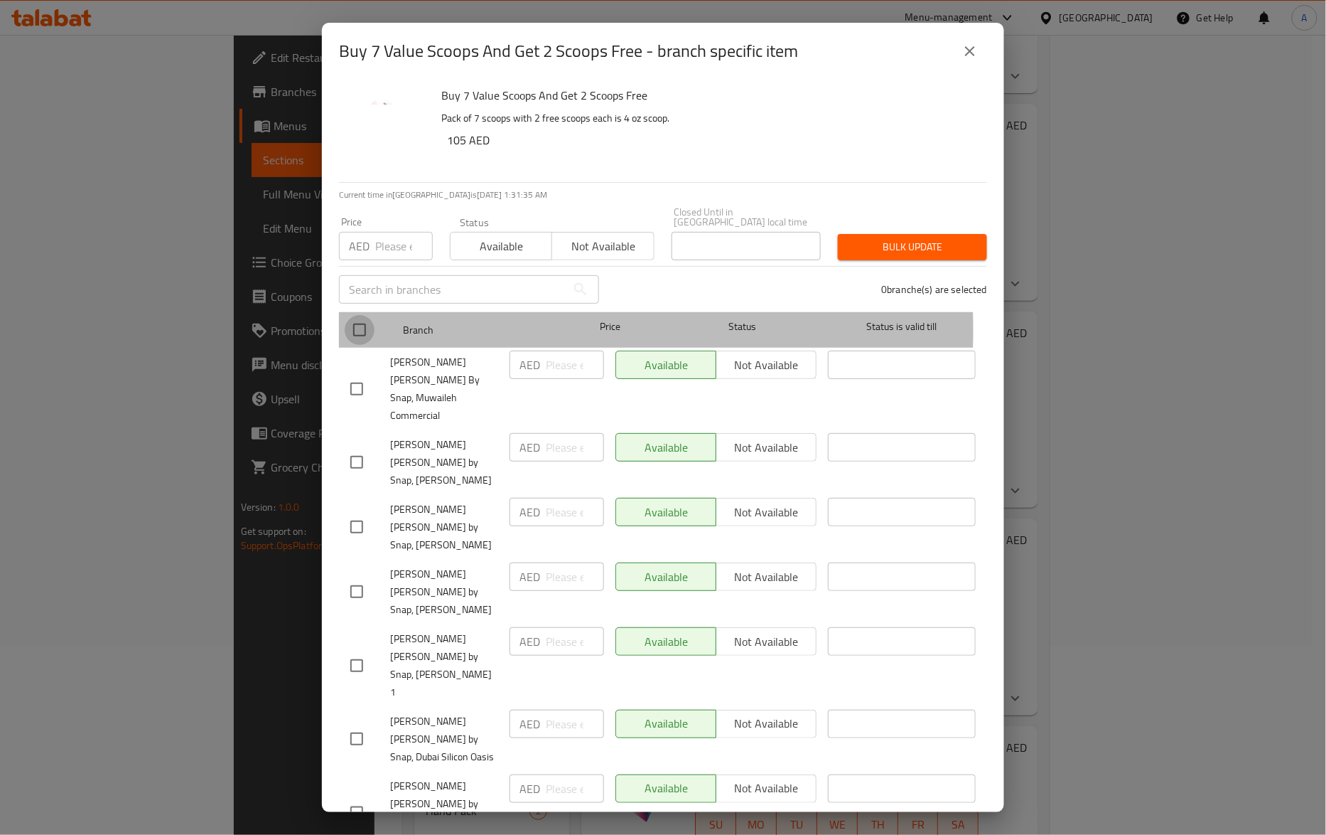
click at [360, 330] on input "checkbox" at bounding box center [360, 330] width 30 height 30
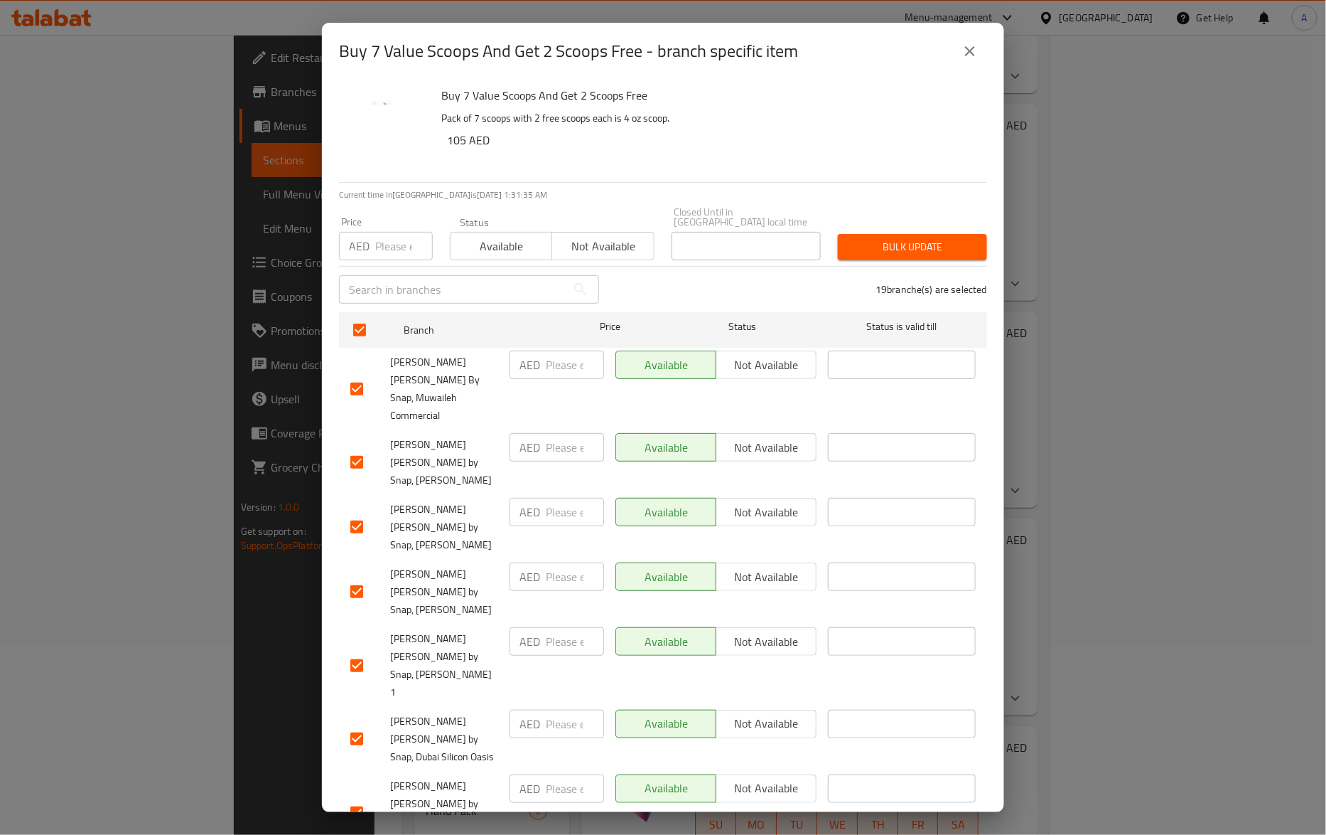
click at [390, 237] on input "number" at bounding box center [404, 246] width 58 height 28
paste input "112"
click at [876, 248] on span "Bulk update" at bounding box center [912, 247] width 127 height 18
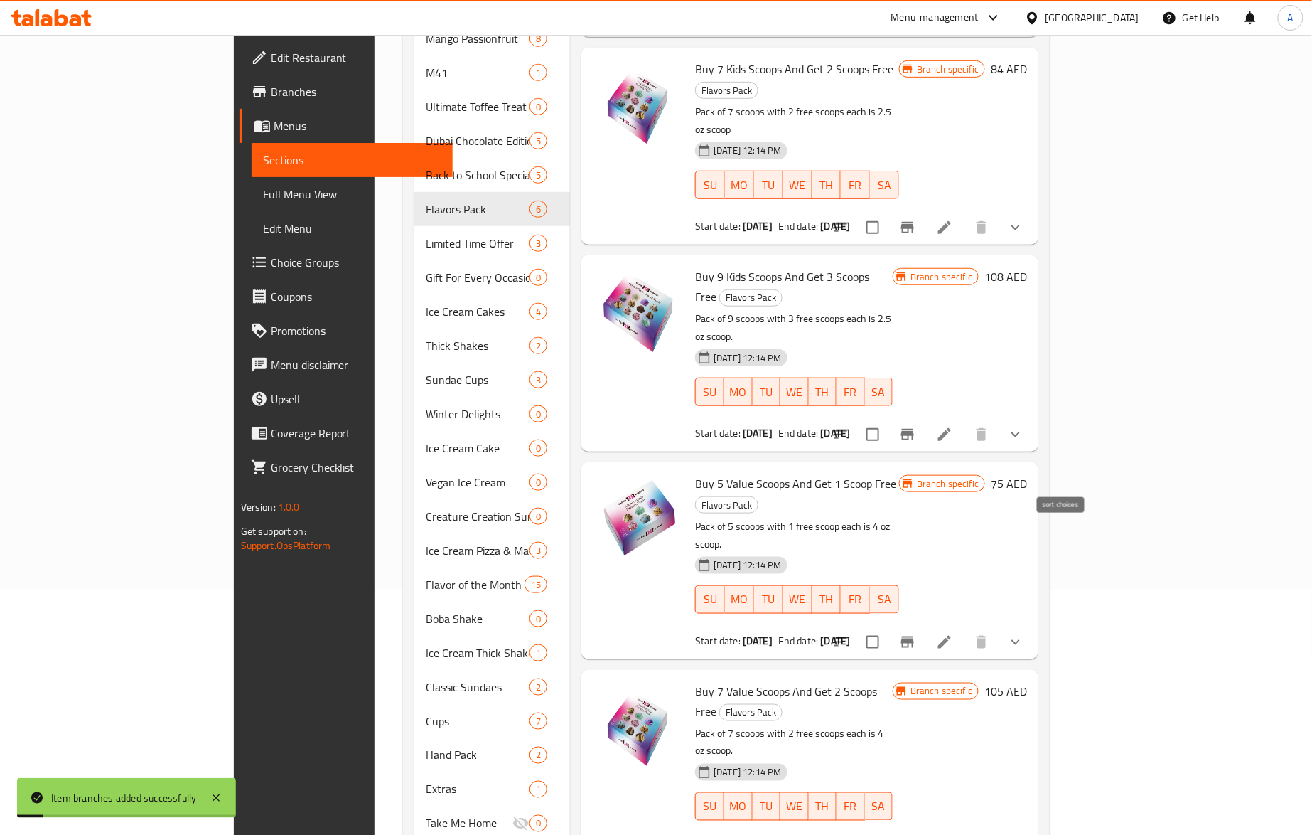
scroll to position [276, 0]
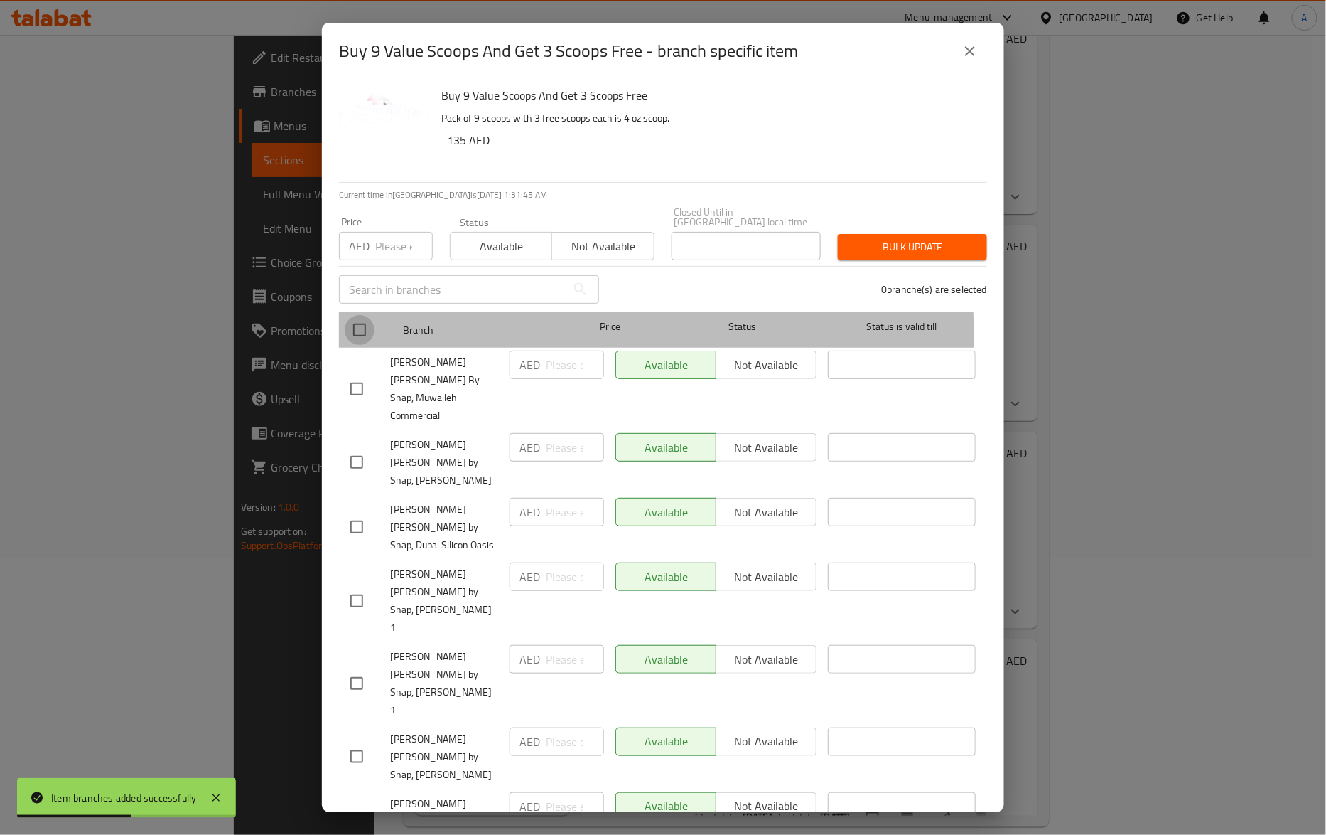
drag, startPoint x: 358, startPoint y: 338, endPoint x: 363, endPoint y: 331, distance: 8.3
click at [358, 339] on input "checkbox" at bounding box center [360, 330] width 30 height 30
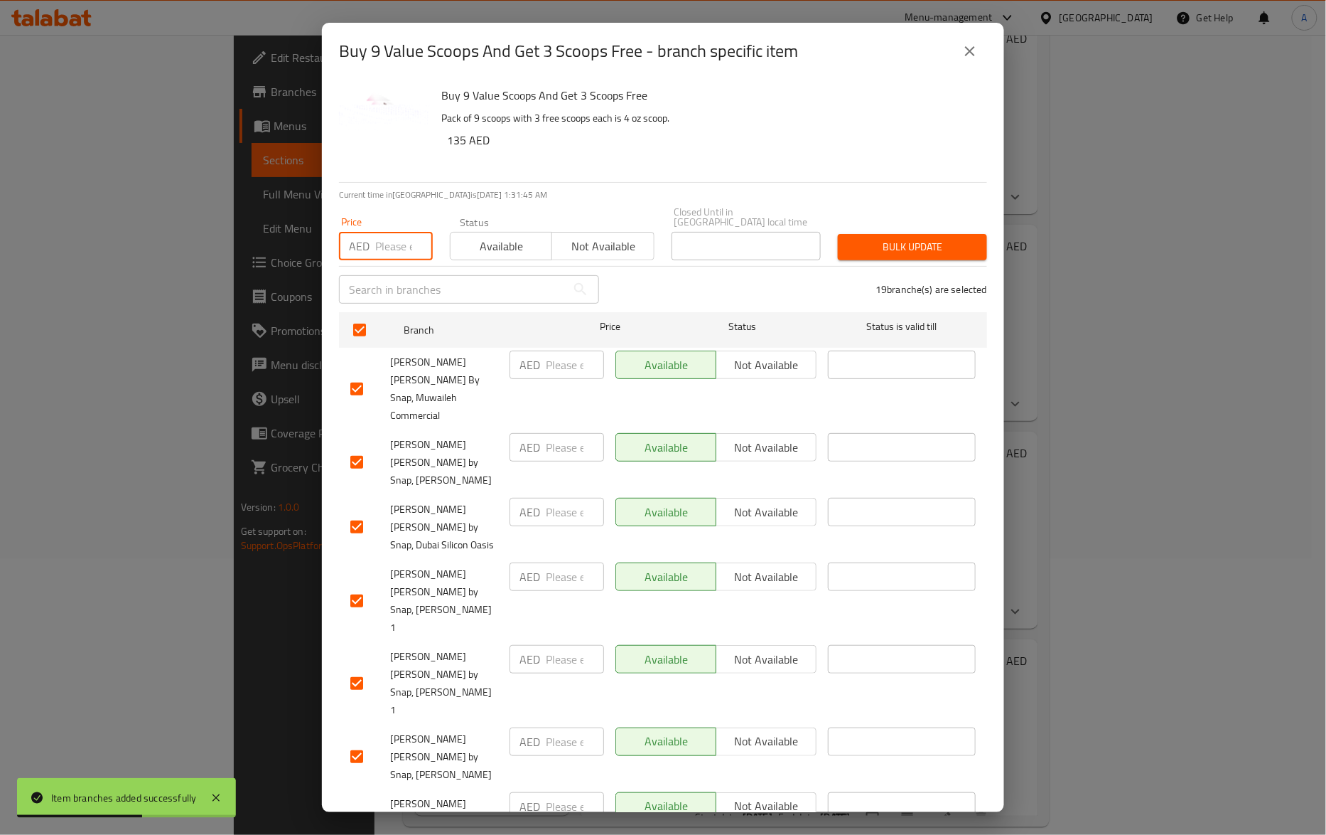
click at [387, 257] on input "number" at bounding box center [404, 246] width 58 height 28
paste input "144"
click at [894, 242] on span "Bulk update" at bounding box center [912, 247] width 127 height 18
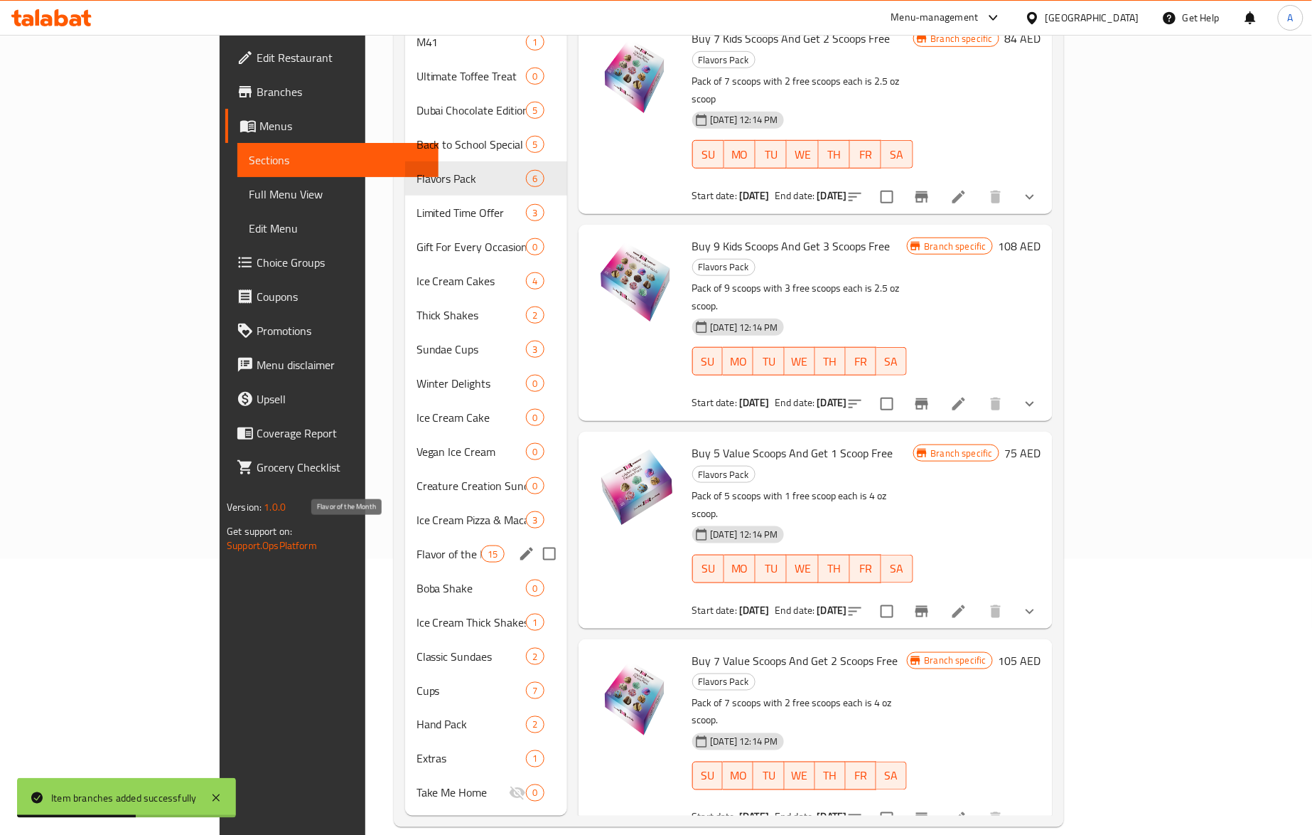
click at [417, 545] on span "Flavor of the Month" at bounding box center [449, 553] width 65 height 17
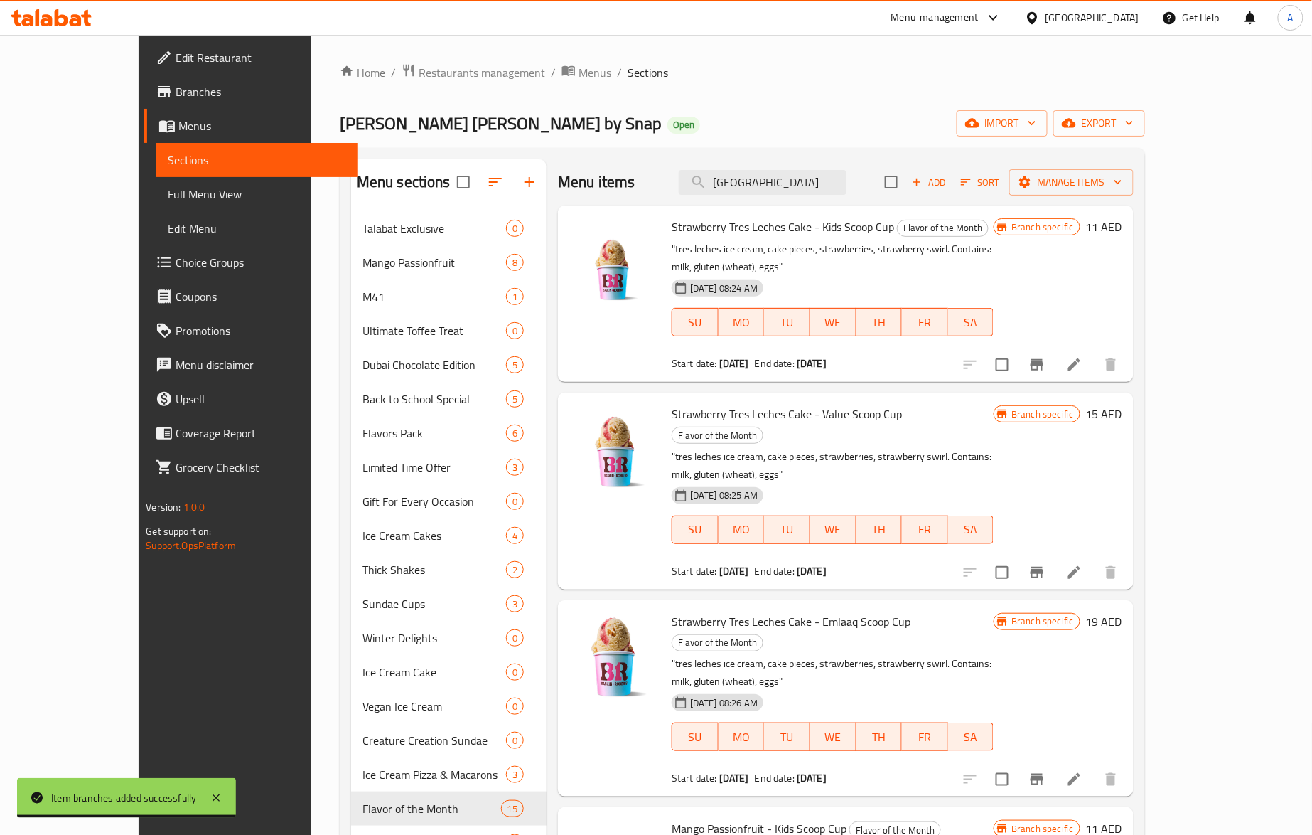
scroll to position [1646, 0]
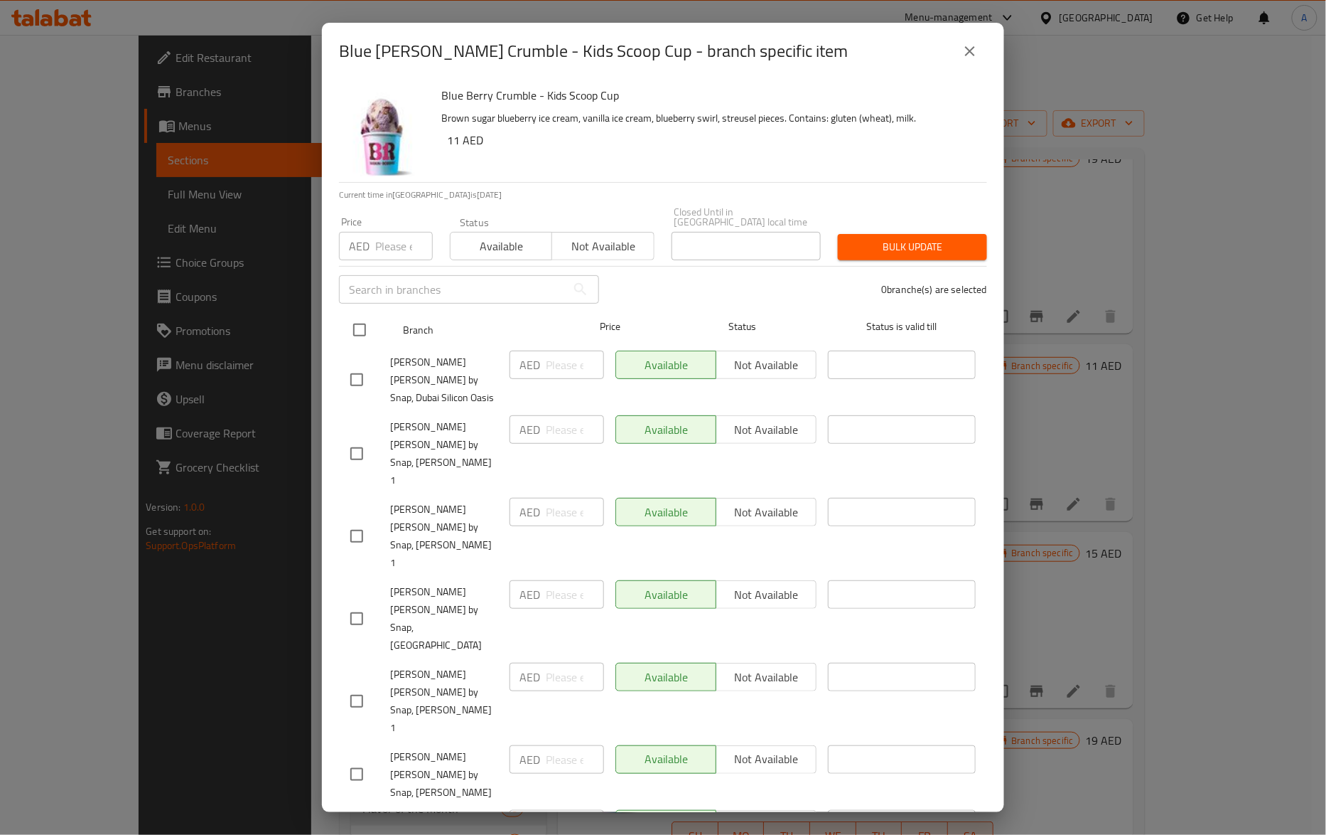
click at [373, 322] on input "checkbox" at bounding box center [360, 330] width 30 height 30
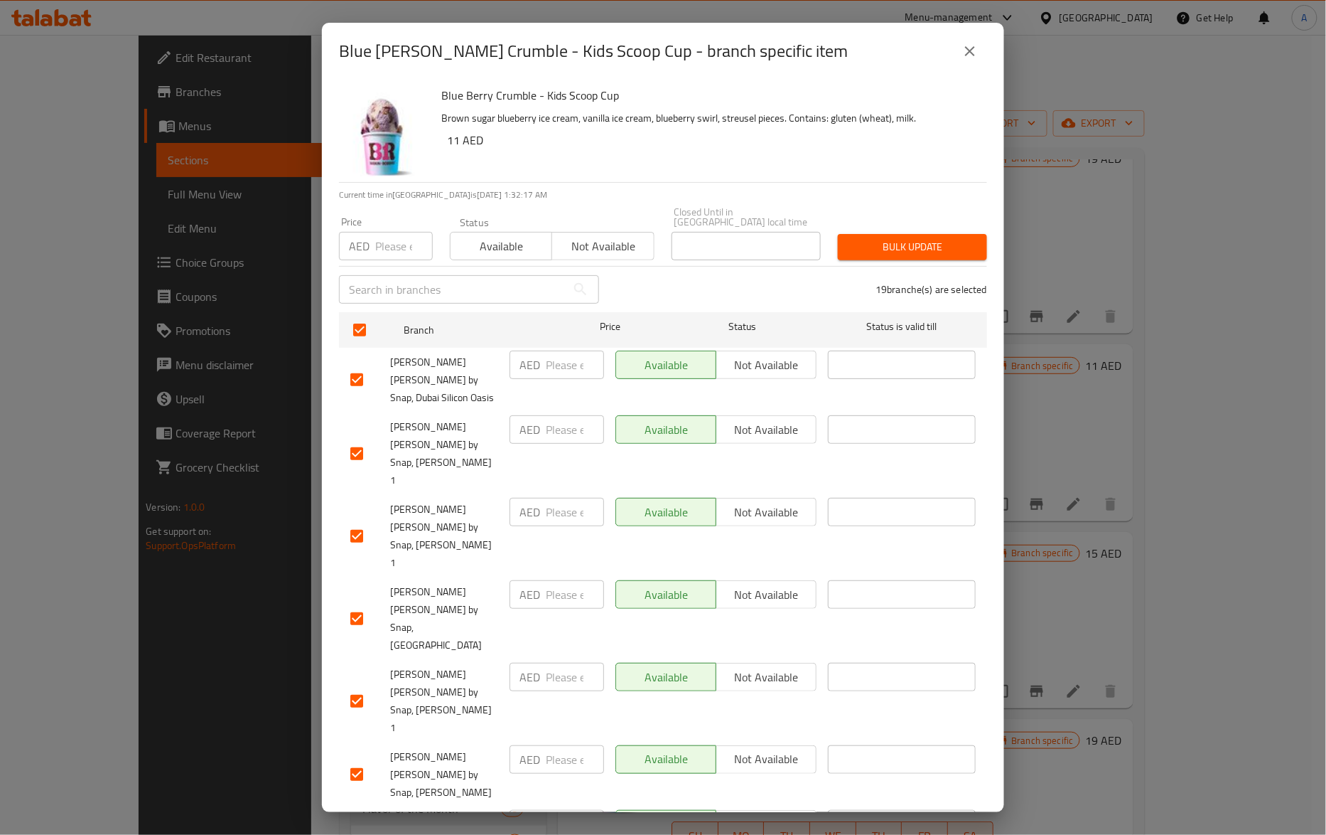
click at [385, 254] on input "number" at bounding box center [404, 246] width 58 height 28
paste input "12"
click at [896, 242] on span "Bulk update" at bounding box center [912, 247] width 127 height 18
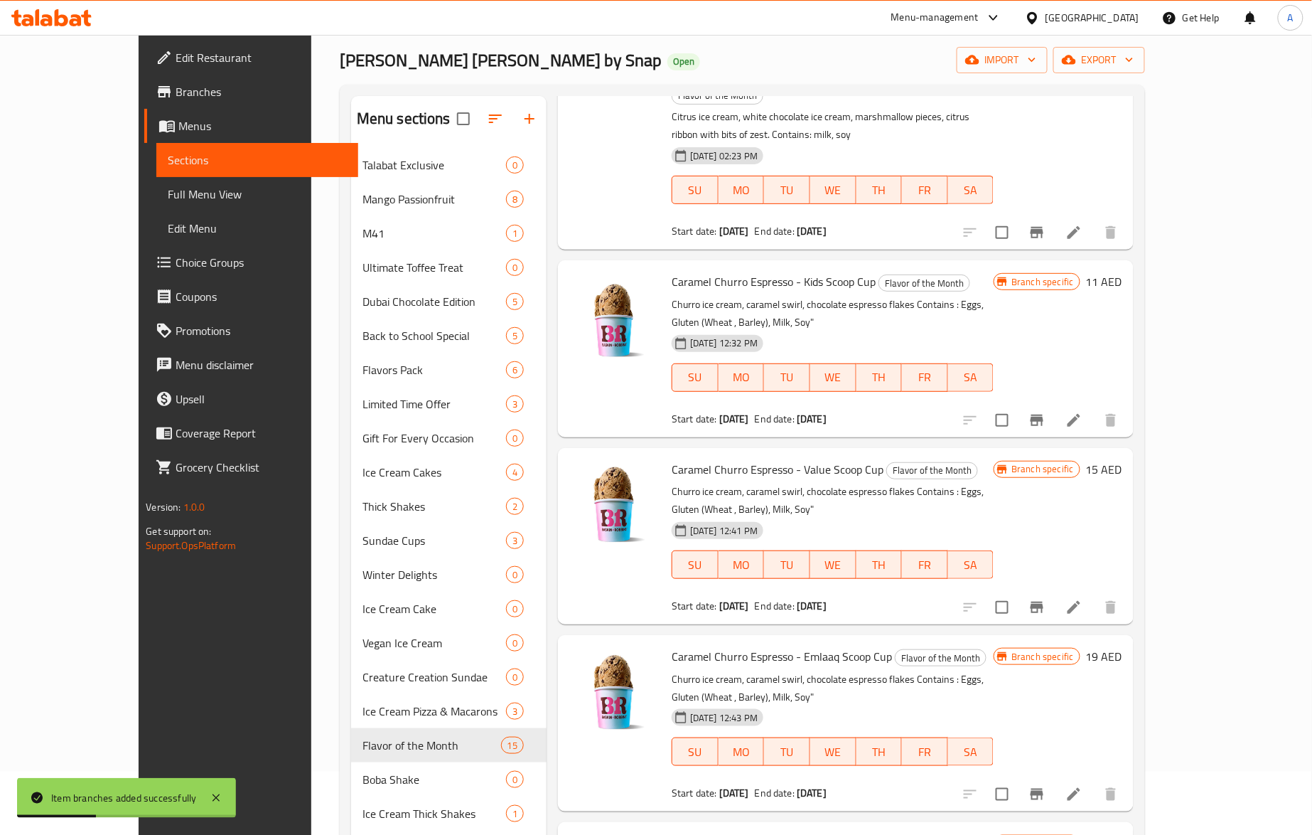
scroll to position [189, 0]
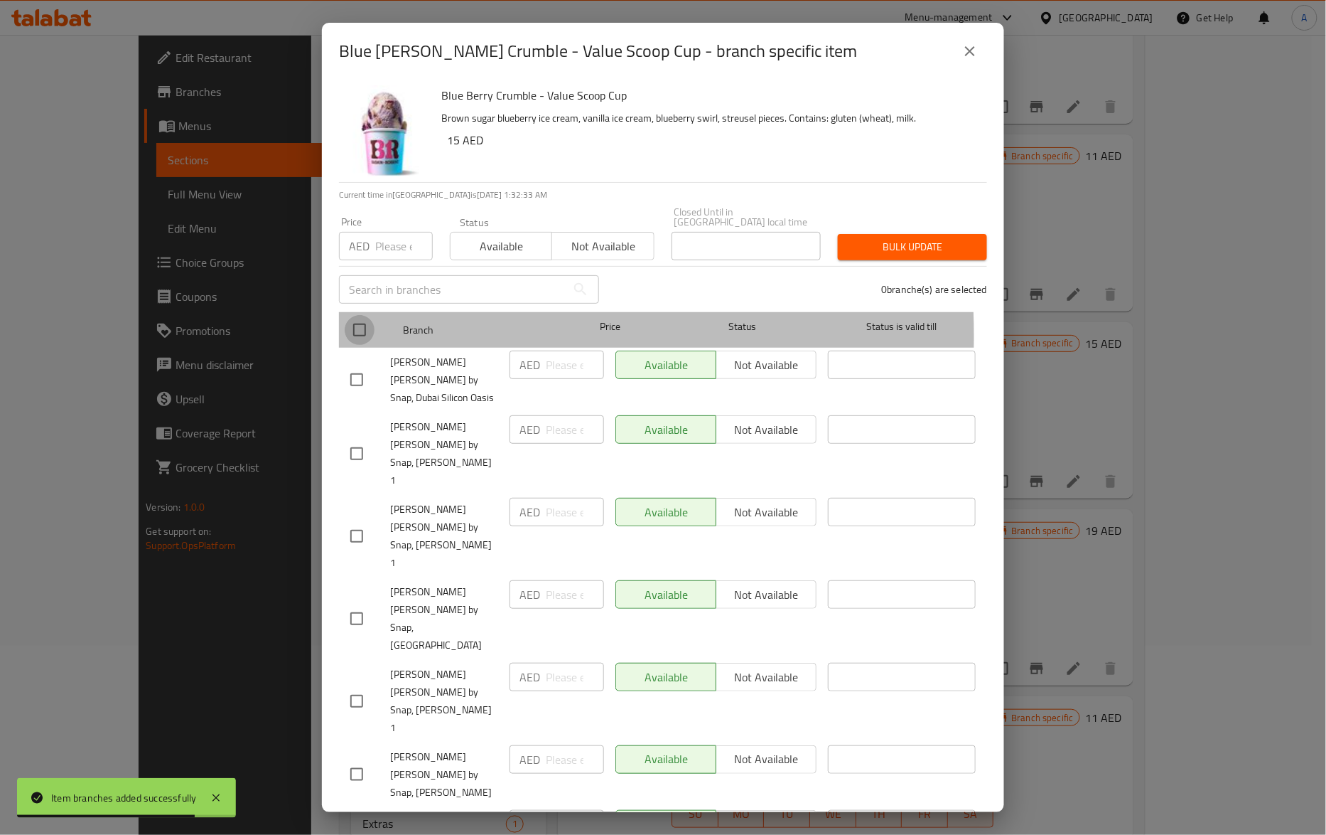
click at [365, 336] on input "checkbox" at bounding box center [360, 330] width 30 height 30
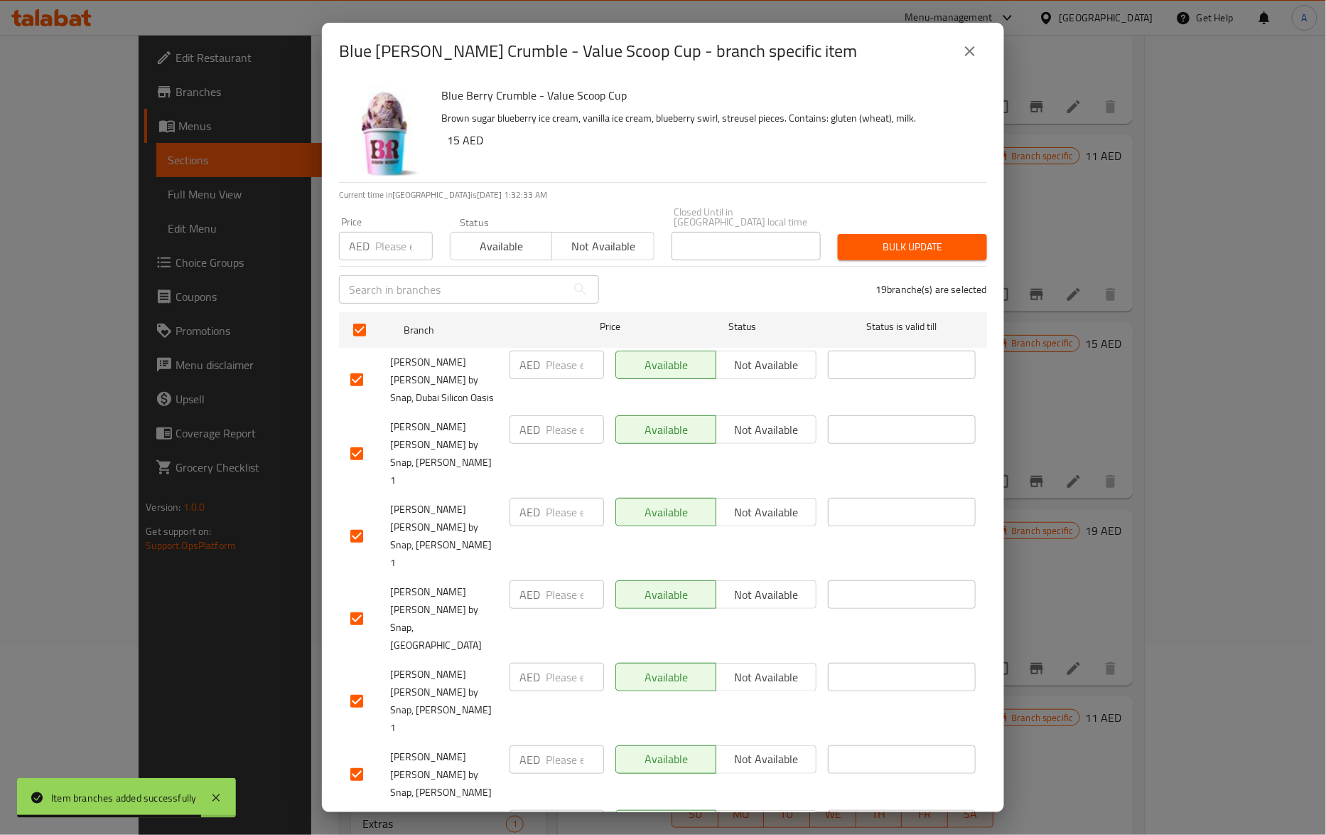
click at [379, 245] on input "number" at bounding box center [404, 246] width 58 height 28
paste input "16"
click at [859, 265] on div "19 branche(s) are selected" at bounding box center [802, 289] width 388 height 51
click at [864, 254] on span "Bulk update" at bounding box center [912, 247] width 127 height 18
